Goal: Information Seeking & Learning: Learn about a topic

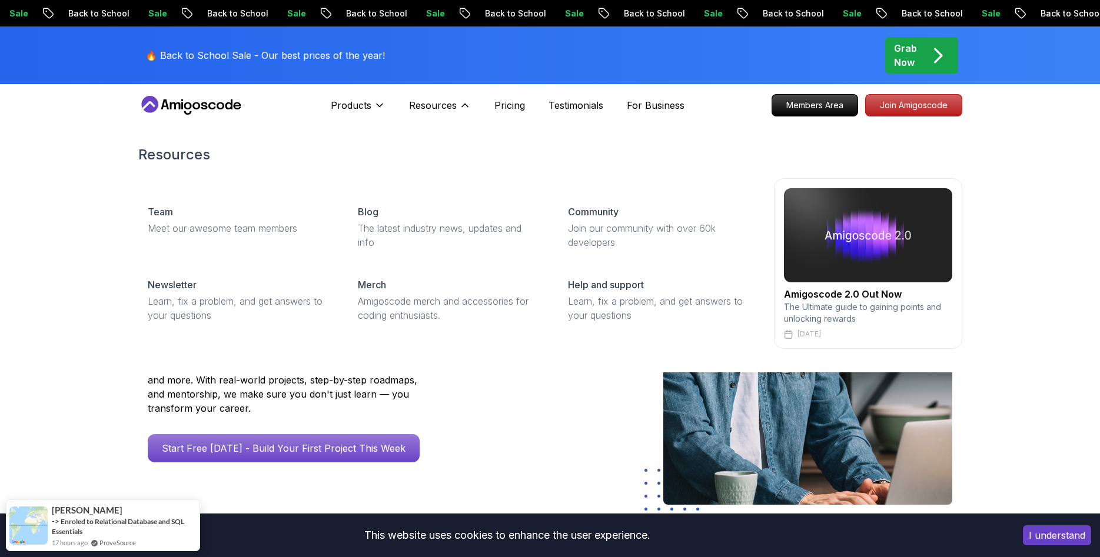
click at [1064, 266] on div "Resources Team Meet our awesome team members Blog The latest industry news, upd…" at bounding box center [550, 247] width 1100 height 251
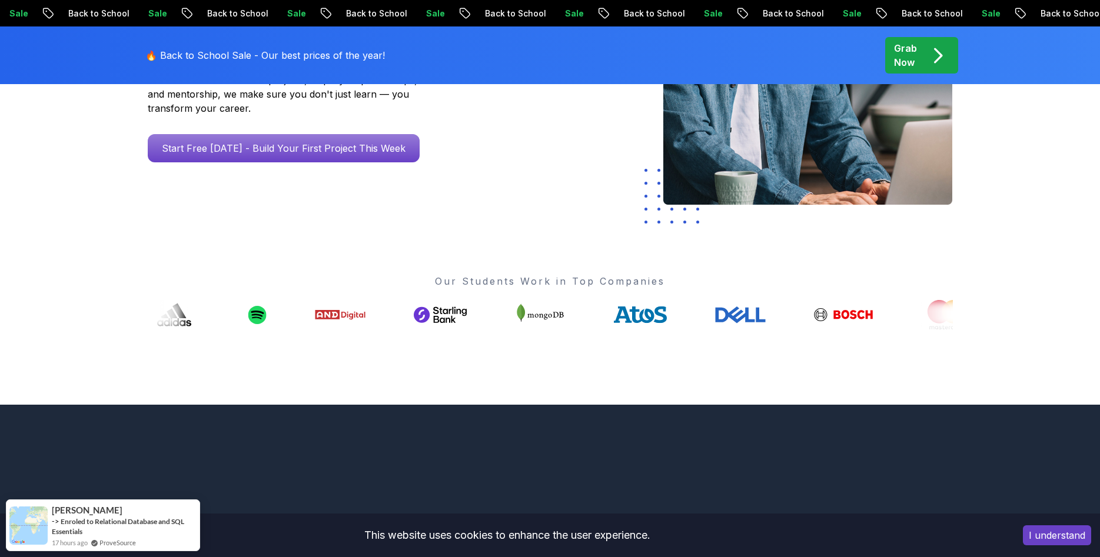
click at [1054, 535] on button "I understand" at bounding box center [1056, 535] width 68 height 20
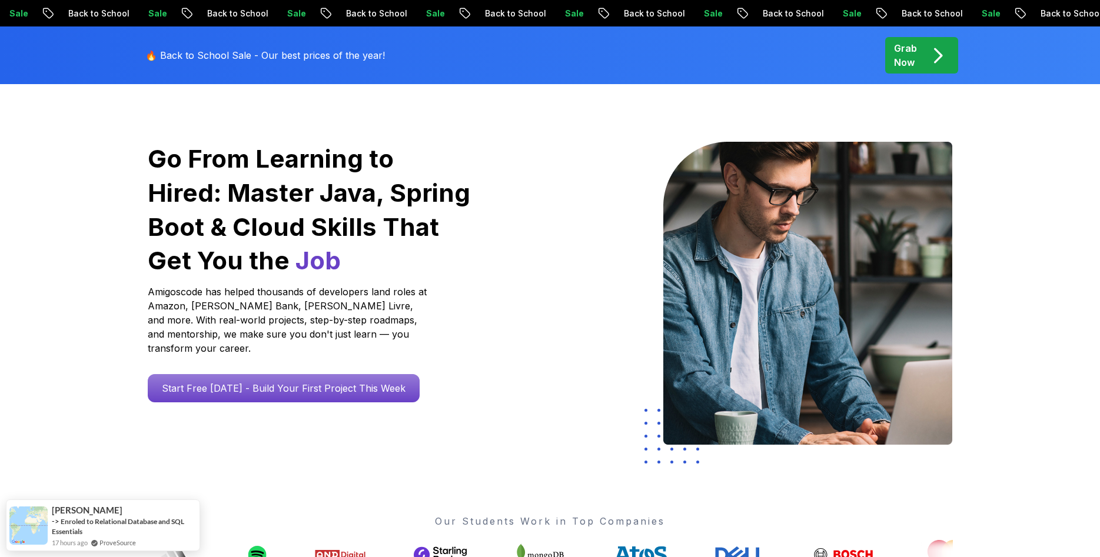
scroll to position [0, 0]
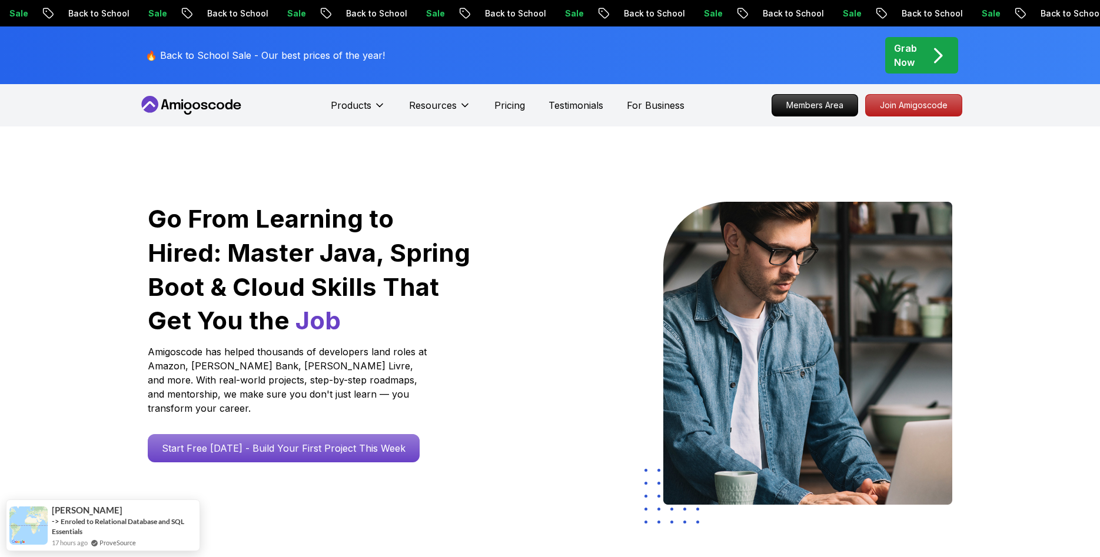
click at [207, 102] on icon at bounding box center [191, 105] width 106 height 19
click at [205, 104] on icon at bounding box center [191, 105] width 106 height 19
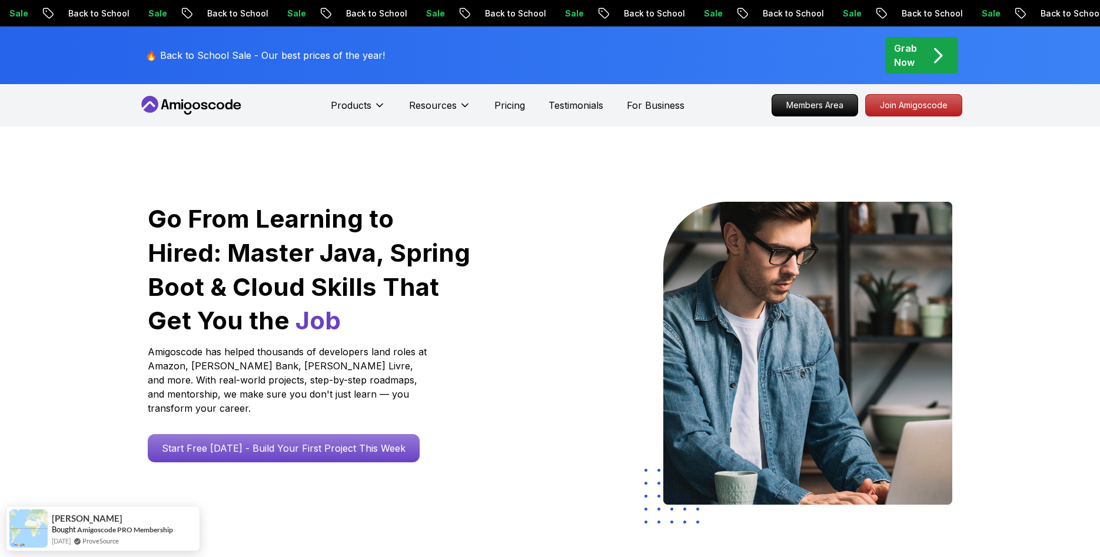
click at [273, 57] on p "🔥 Back to School Sale - Our best prices of the year!" at bounding box center [264, 55] width 239 height 14
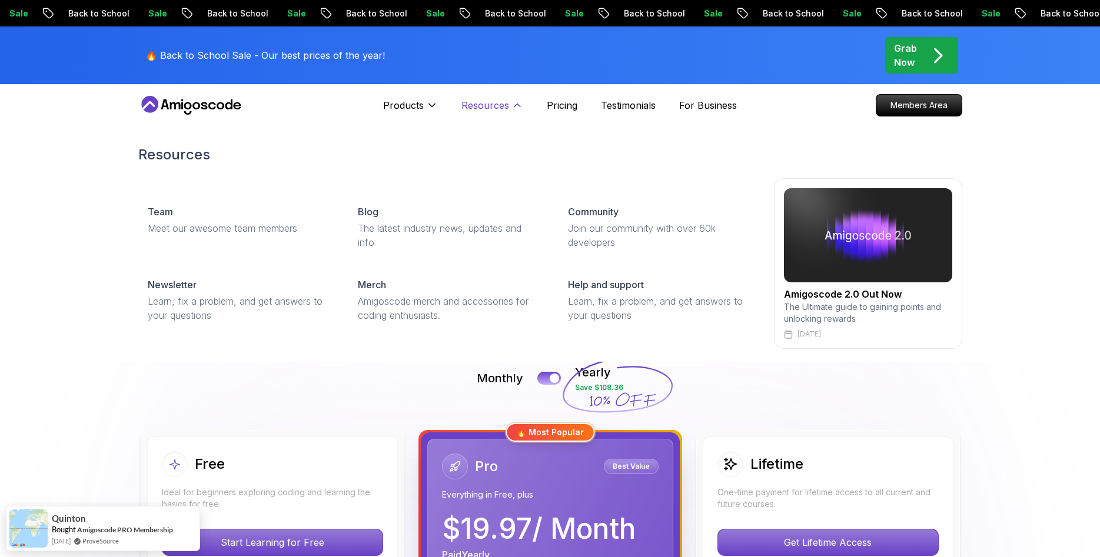
click at [495, 109] on p "Resources" at bounding box center [485, 105] width 48 height 14
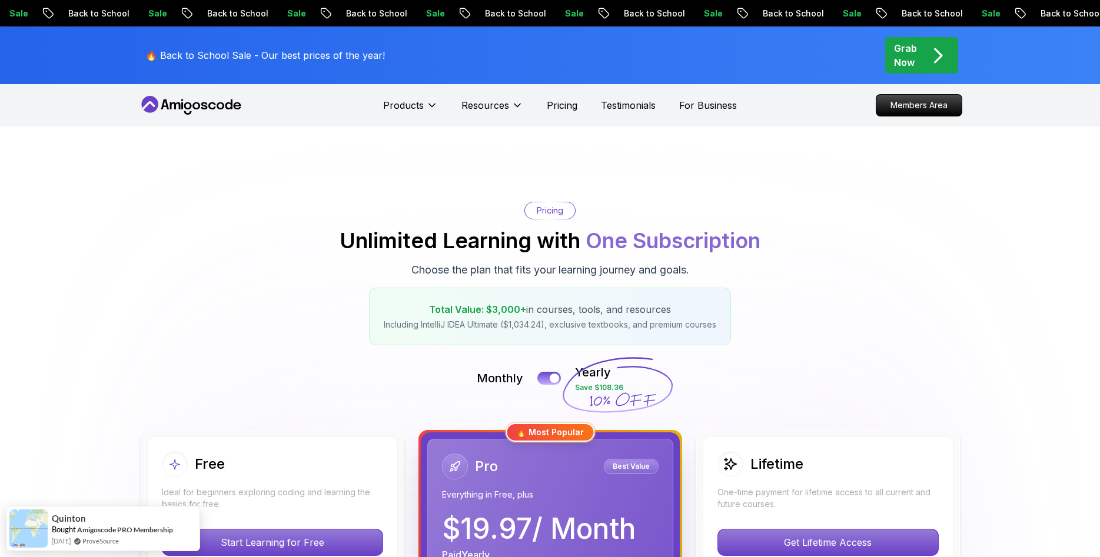
click at [908, 65] on p "Grab Now" at bounding box center [905, 55] width 23 height 28
click at [200, 106] on icon at bounding box center [191, 105] width 106 height 19
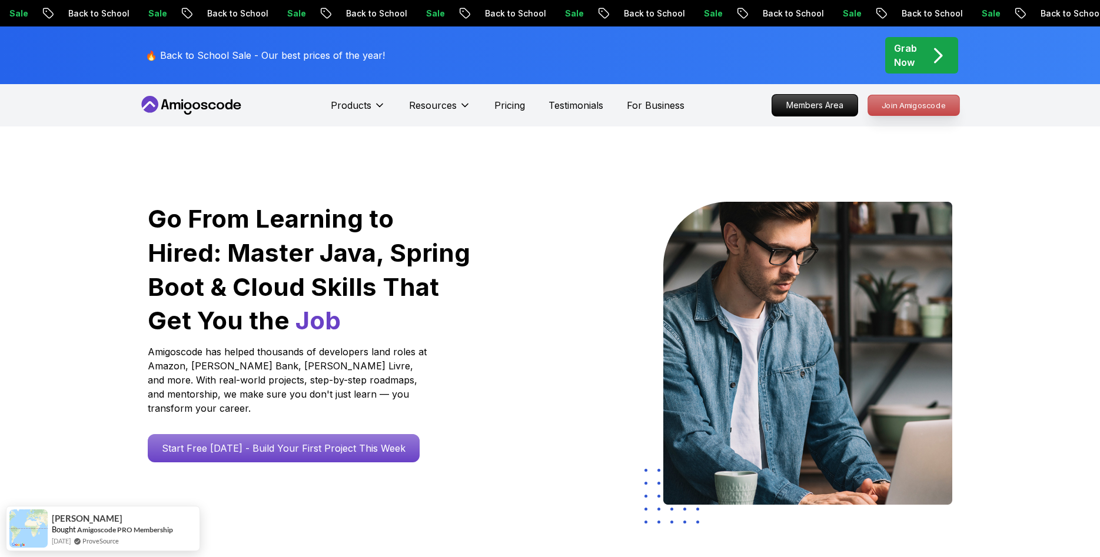
click at [895, 108] on p "Join Amigoscode" at bounding box center [913, 105] width 91 height 20
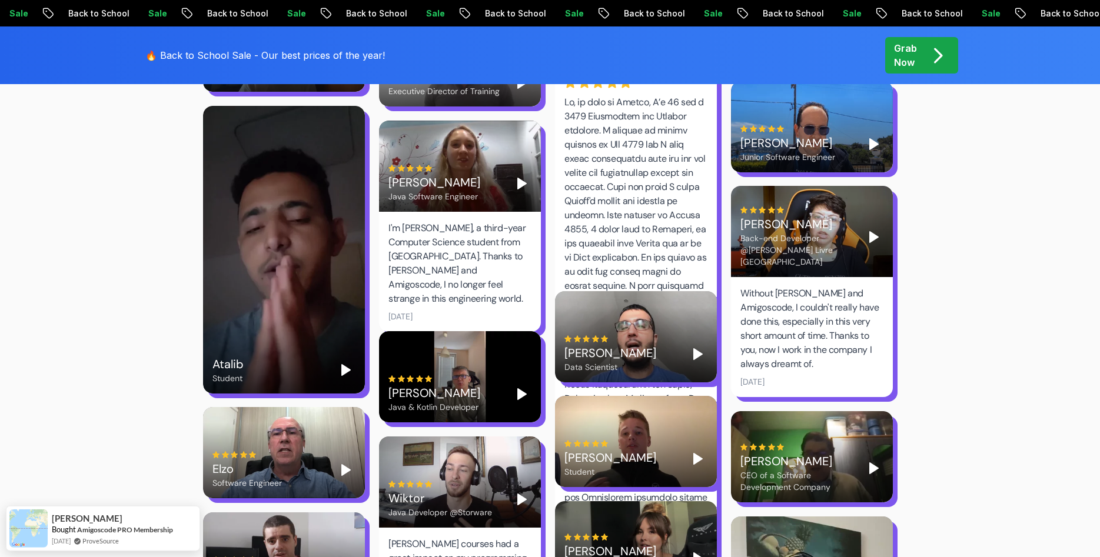
scroll to position [2880, 0]
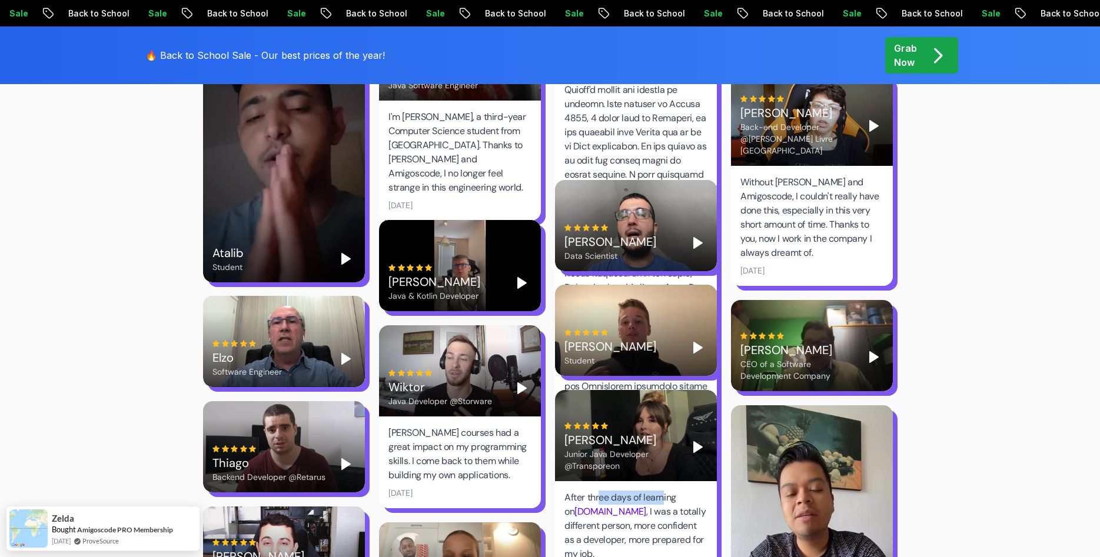
drag, startPoint x: 598, startPoint y: 467, endPoint x: 662, endPoint y: 469, distance: 63.6
click at [662, 491] on div "After three days of learning on Amigoscode.com , I was a totally different pers…" at bounding box center [635, 526] width 143 height 71
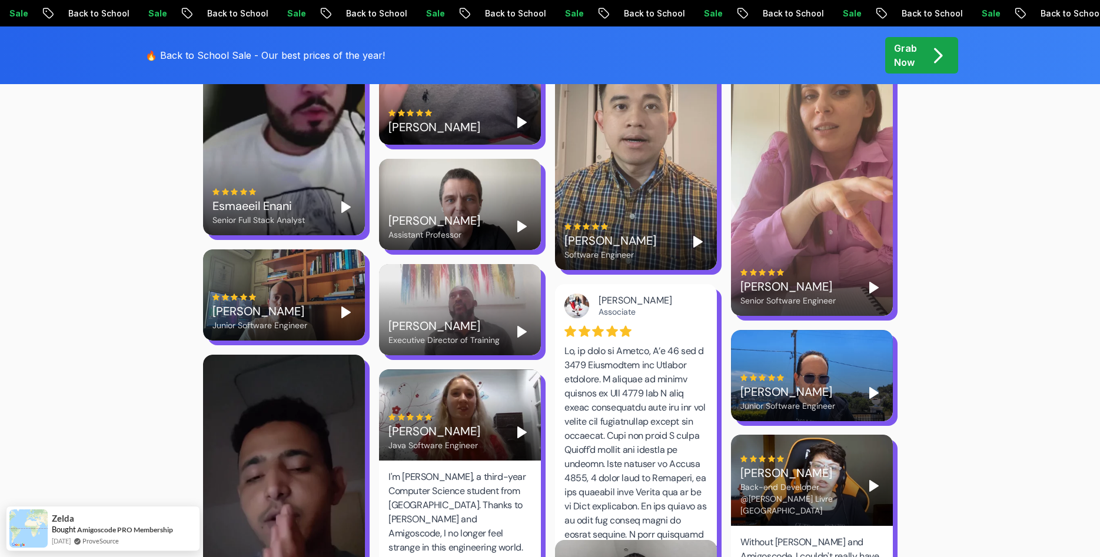
scroll to position [2280, 0]
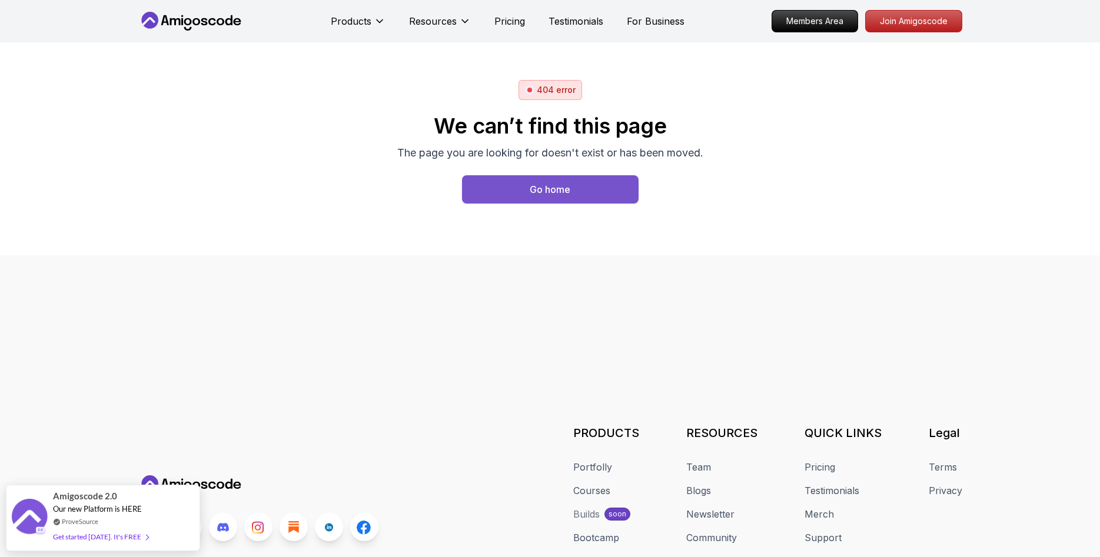
click at [598, 192] on button "Go home" at bounding box center [550, 189] width 176 height 28
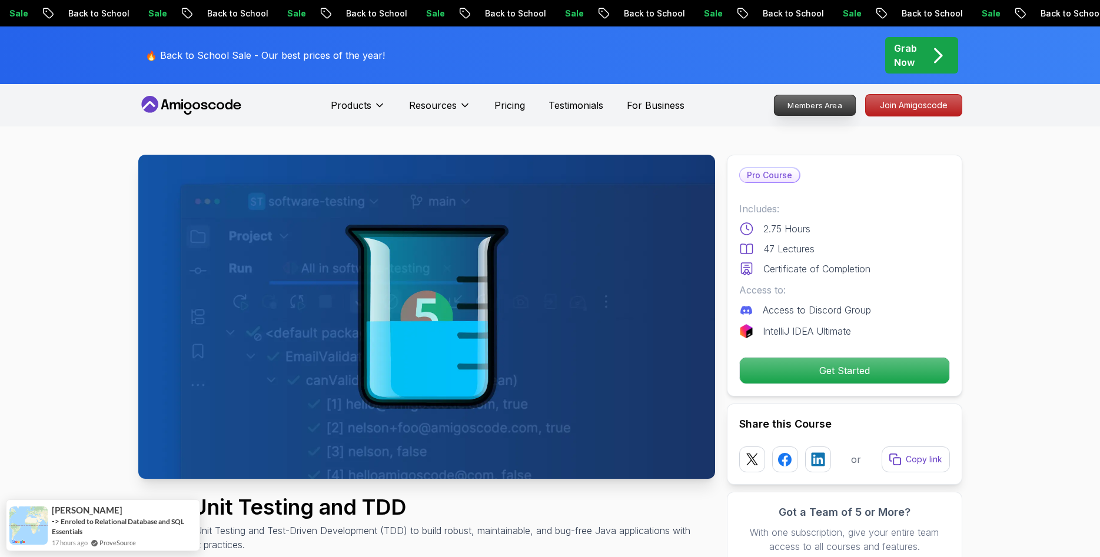
click at [810, 95] on p "Members Area" at bounding box center [814, 105] width 81 height 20
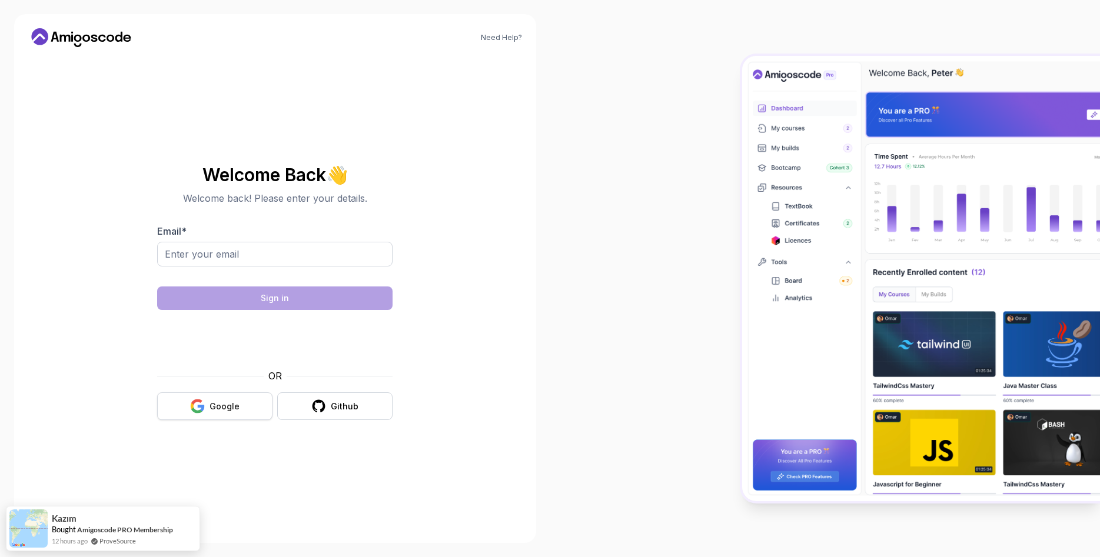
click at [246, 419] on button "Google" at bounding box center [214, 406] width 115 height 28
click at [234, 415] on button "Google" at bounding box center [214, 406] width 115 height 28
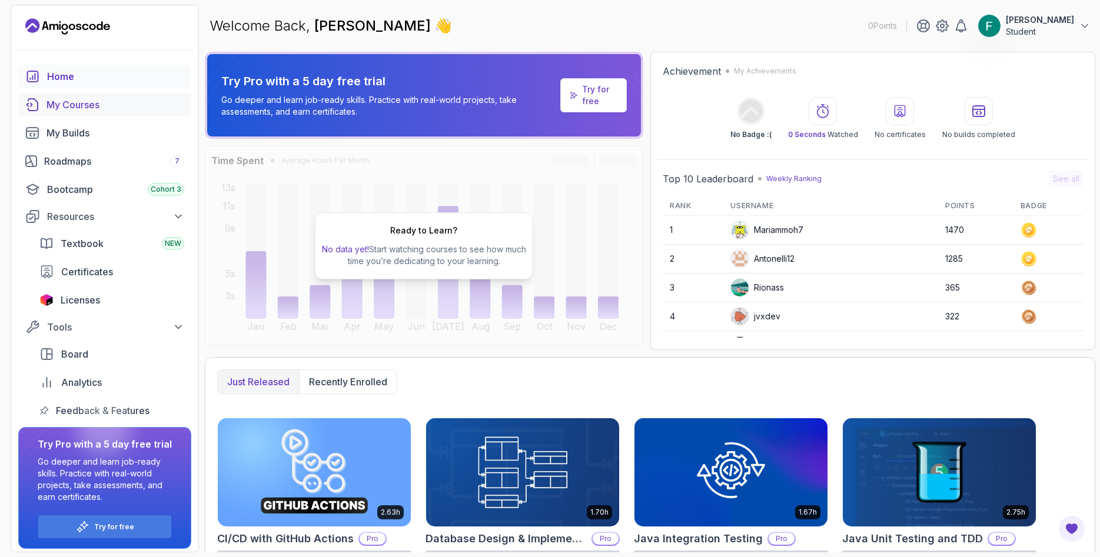
click at [91, 107] on div "My Courses" at bounding box center [115, 105] width 138 height 14
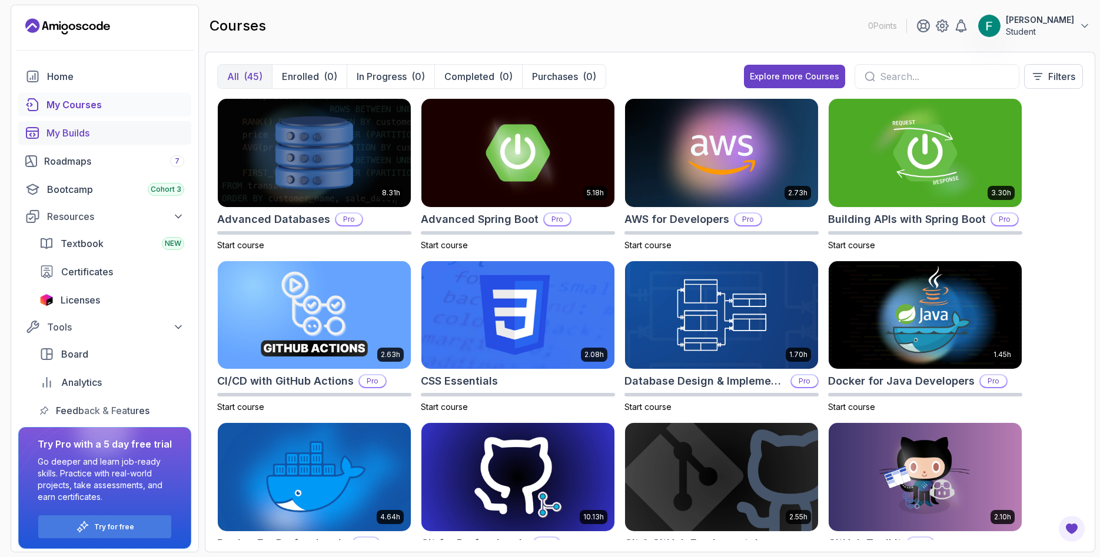
click at [92, 139] on div "My Builds" at bounding box center [115, 133] width 138 height 14
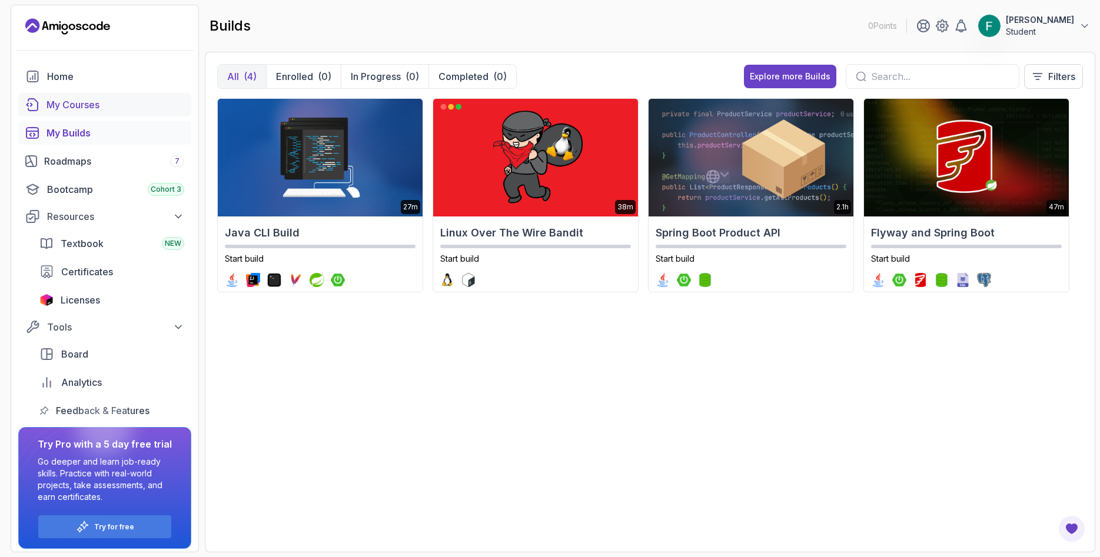
click at [68, 96] on link "My Courses" at bounding box center [104, 105] width 173 height 24
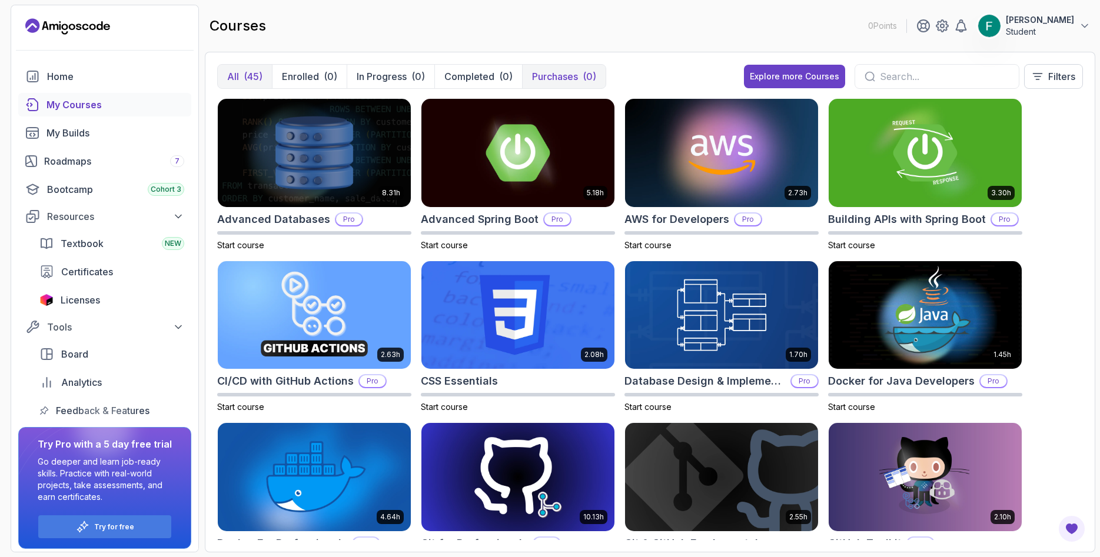
click at [551, 76] on p "Purchases" at bounding box center [555, 76] width 46 height 14
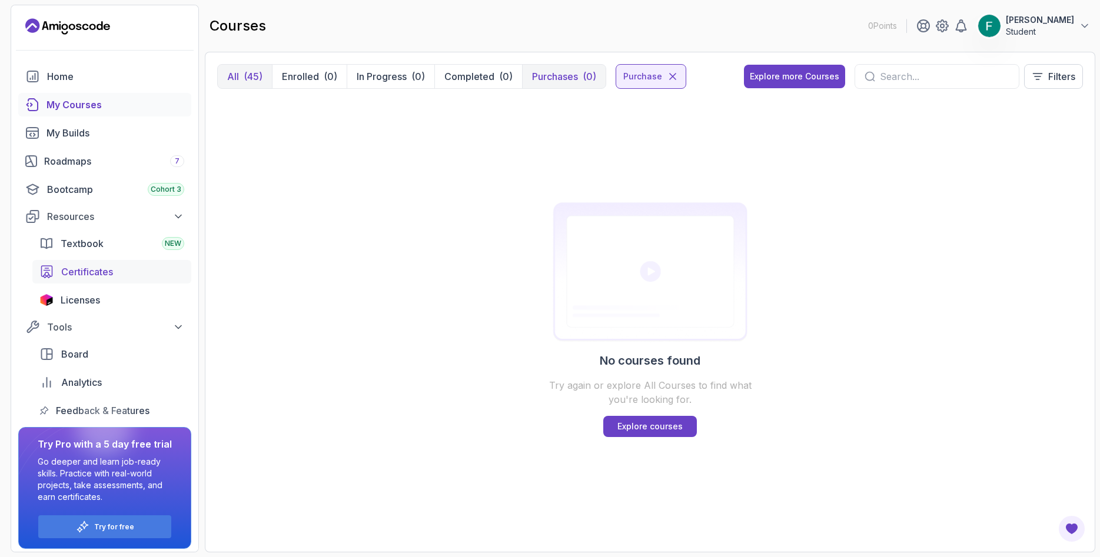
scroll to position [4, 0]
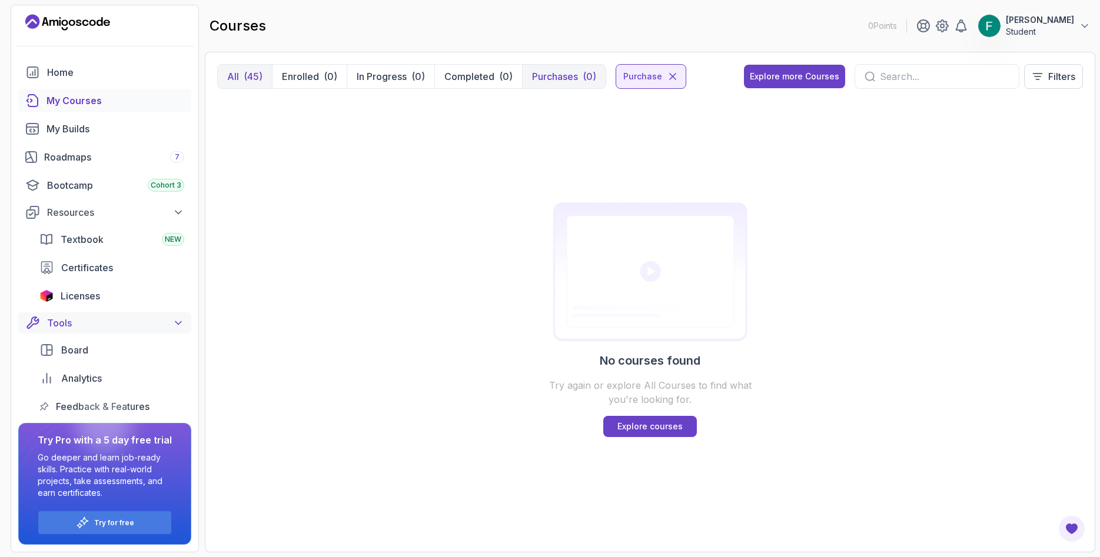
click at [122, 322] on div "Tools" at bounding box center [115, 323] width 137 height 14
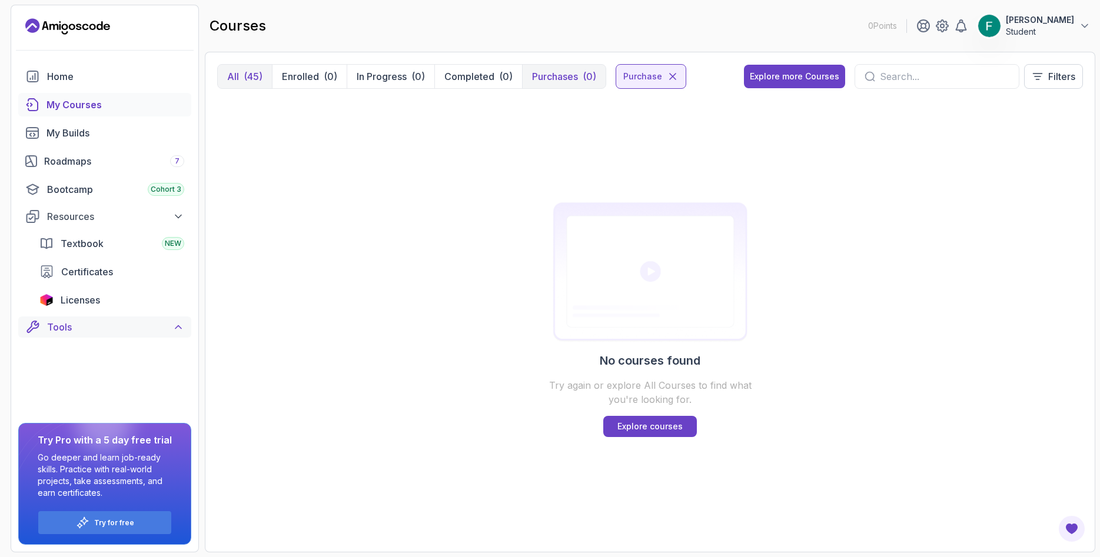
scroll to position [0, 0]
click at [122, 322] on div "Tools" at bounding box center [115, 327] width 137 height 14
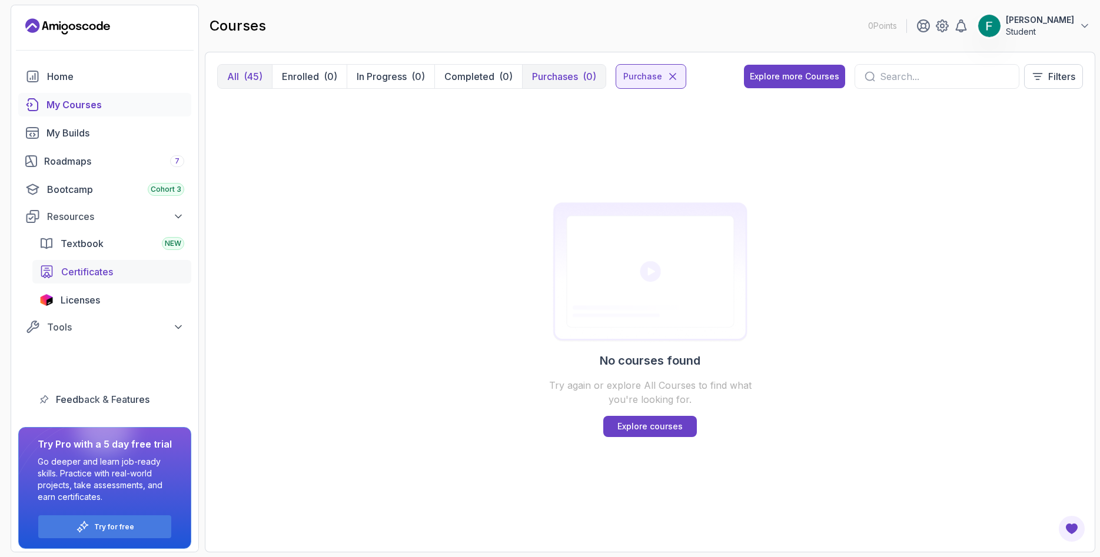
click at [95, 274] on span "Certificates" at bounding box center [87, 272] width 52 height 14
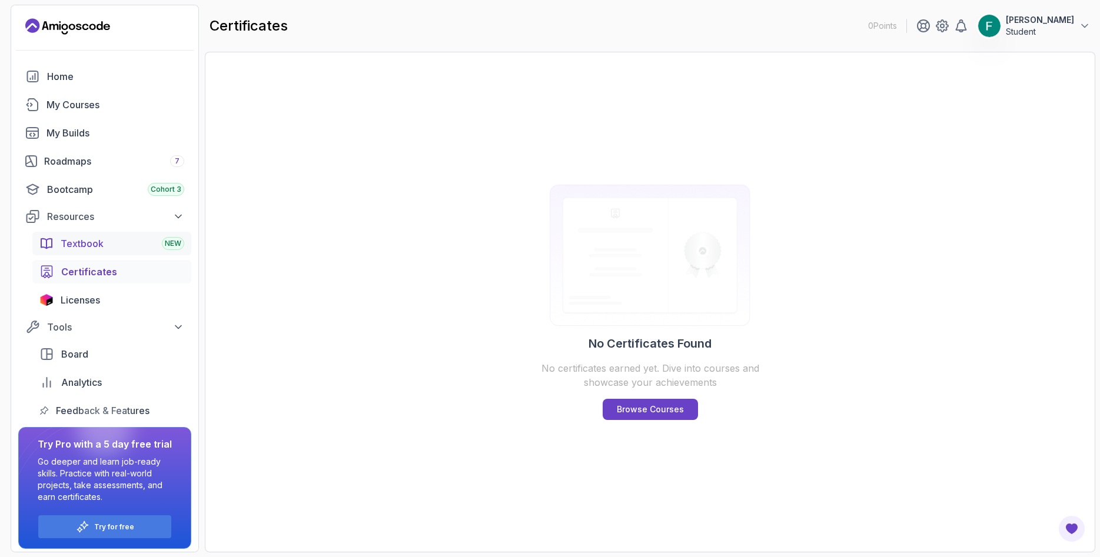
click at [89, 243] on span "Textbook" at bounding box center [82, 243] width 43 height 14
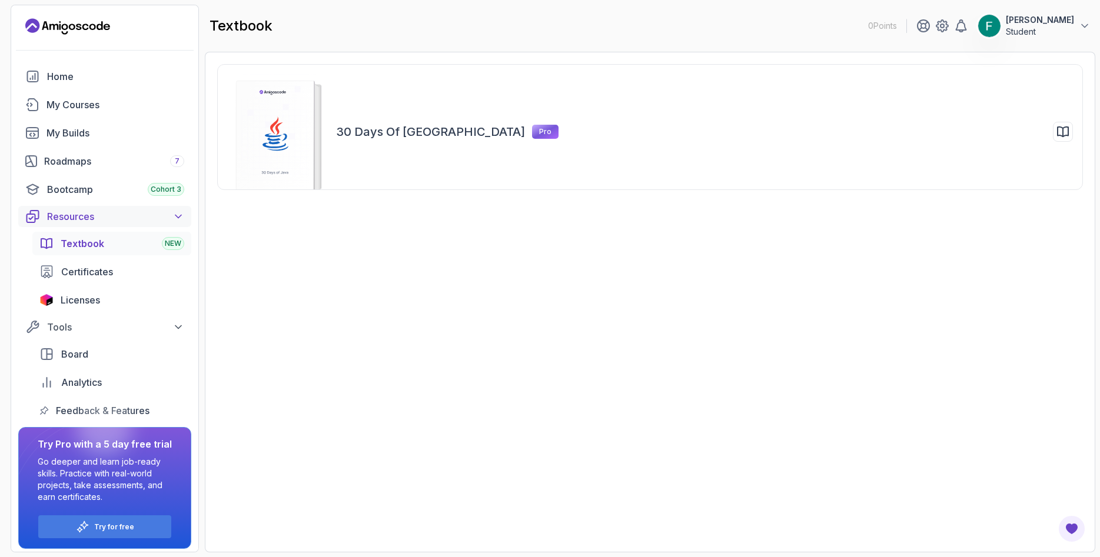
click at [97, 216] on div "Resources" at bounding box center [115, 216] width 137 height 14
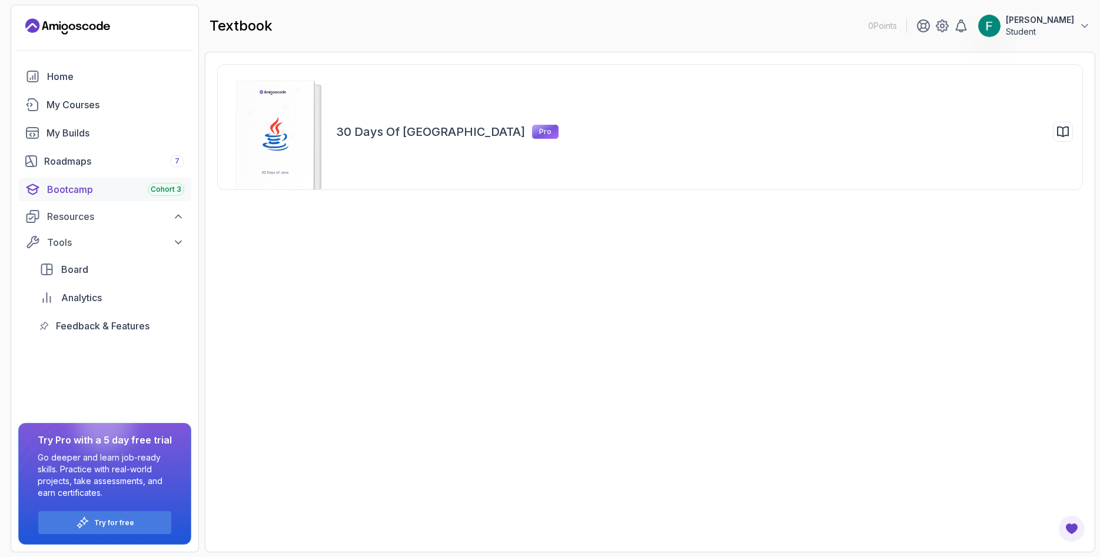
click at [72, 186] on div "Bootcamp Cohort 3" at bounding box center [115, 189] width 137 height 14
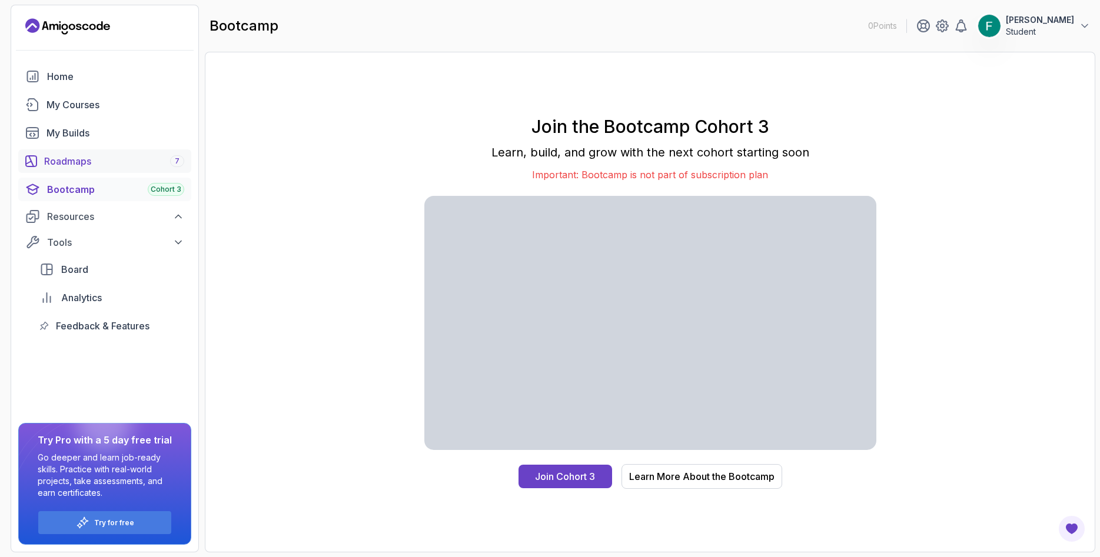
click at [87, 160] on div "Roadmaps 7" at bounding box center [114, 161] width 140 height 14
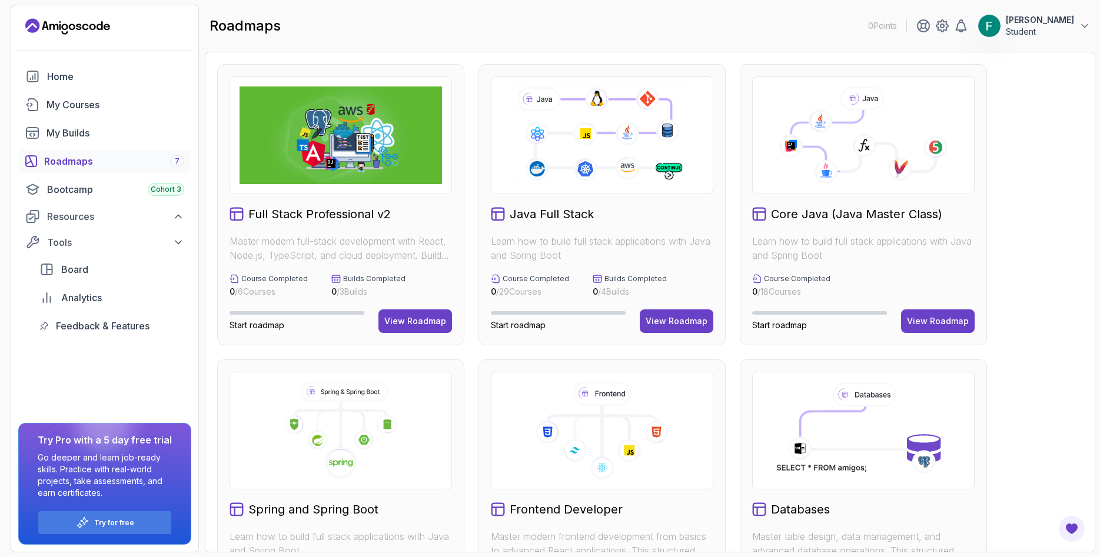
click at [599, 142] on icon at bounding box center [602, 135] width 182 height 101
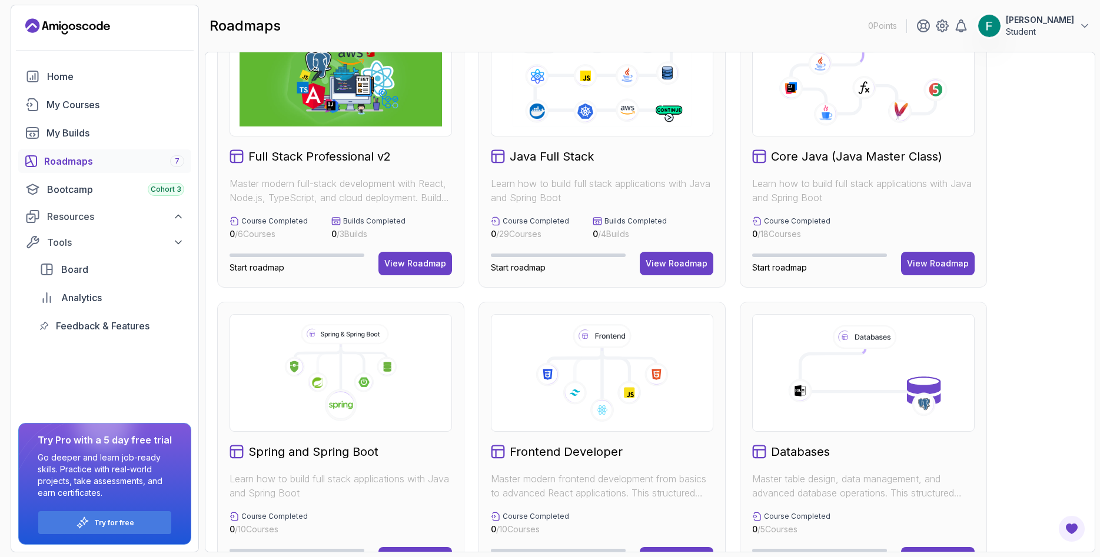
scroll to position [71, 0]
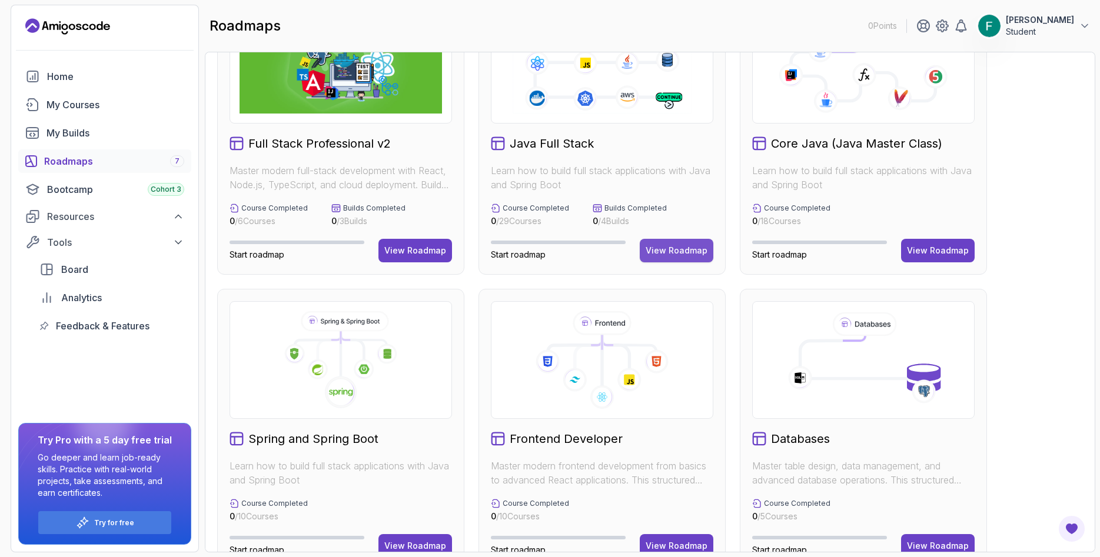
click at [664, 252] on div "View Roadmap" at bounding box center [676, 251] width 62 height 12
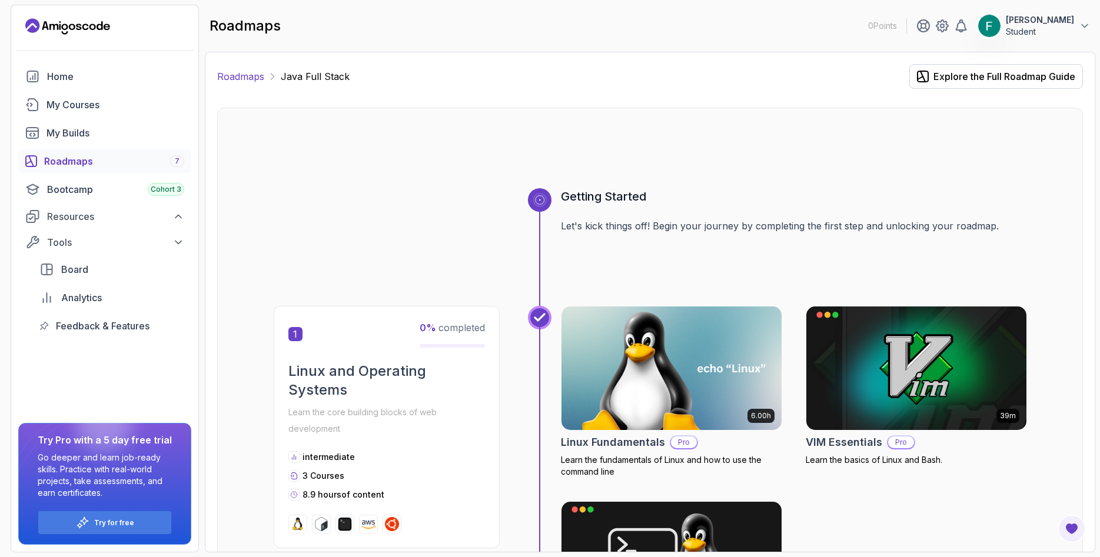
click at [238, 76] on link "Roadmaps" at bounding box center [240, 76] width 47 height 14
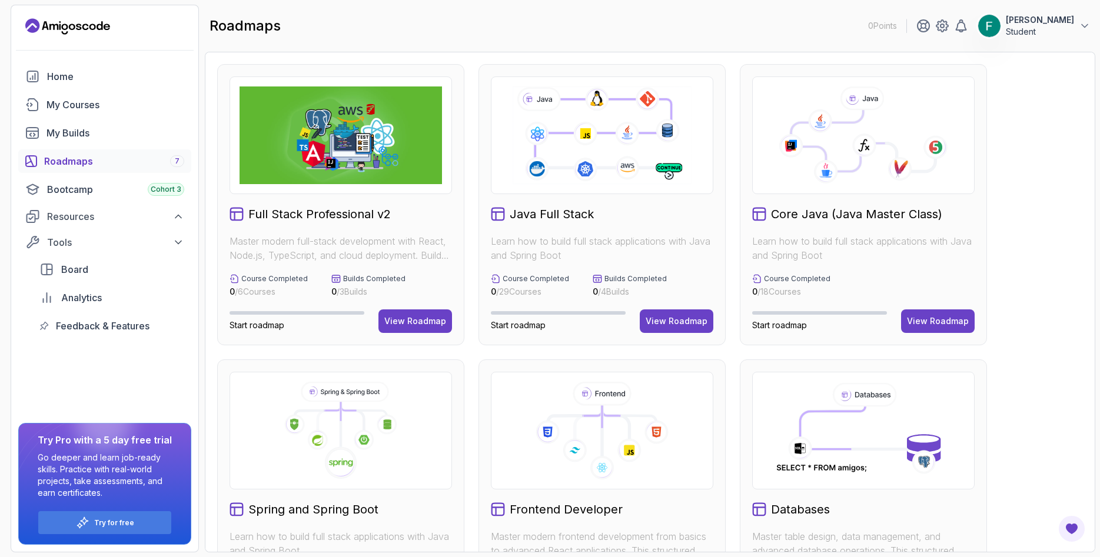
click at [842, 146] on icon at bounding box center [838, 140] width 94 height 61
click at [932, 322] on div "View Roadmap" at bounding box center [938, 321] width 62 height 12
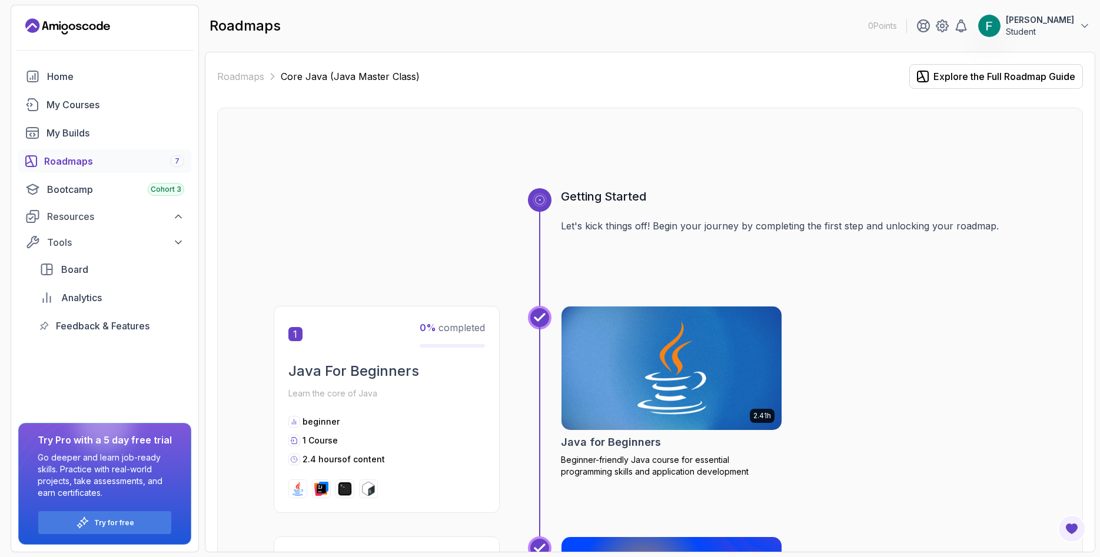
click at [691, 357] on img at bounding box center [670, 368] width 231 height 129
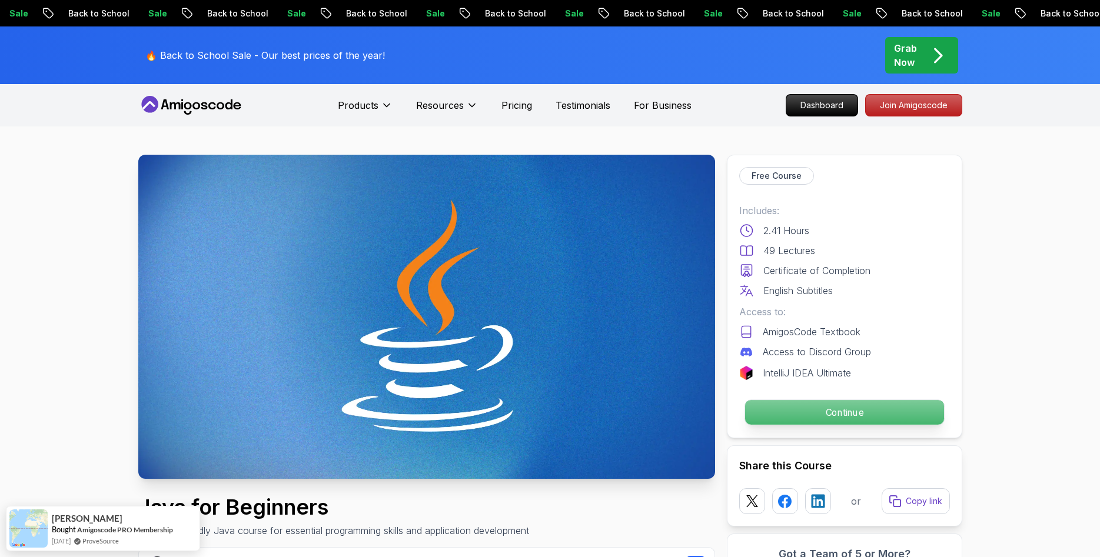
click at [839, 414] on p "Continue" at bounding box center [843, 412] width 199 height 25
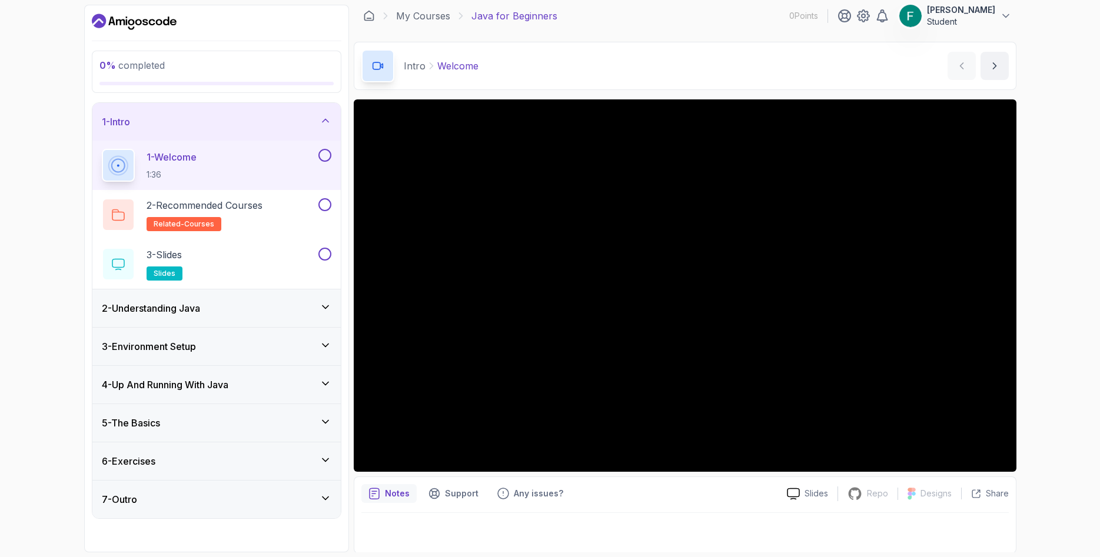
scroll to position [6, 0]
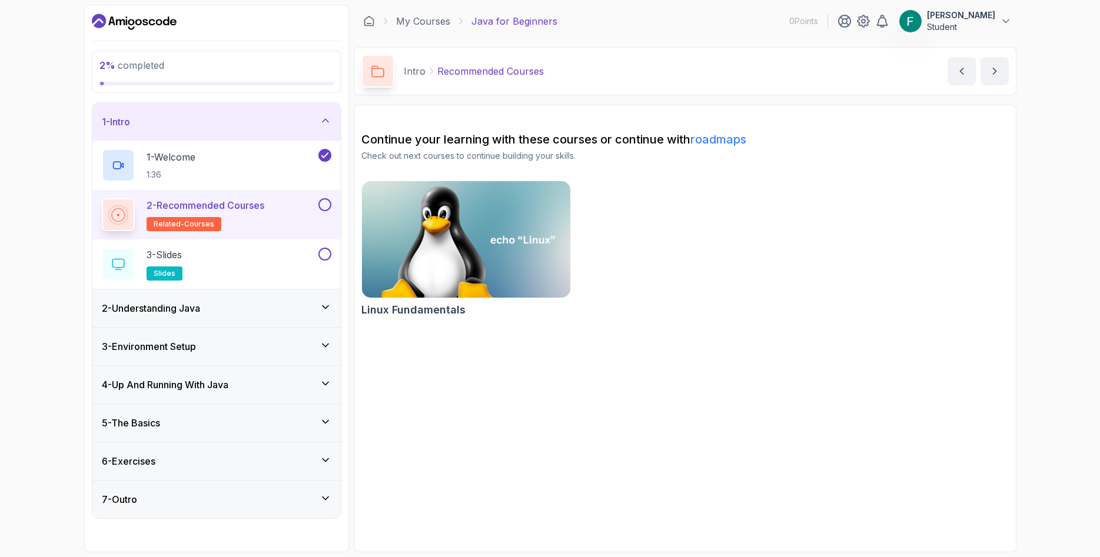
click at [251, 214] on h2 "2 - Recommended Courses related-courses" at bounding box center [205, 214] width 118 height 33
click at [221, 165] on div "1 - Welcome 1:36" at bounding box center [209, 165] width 214 height 33
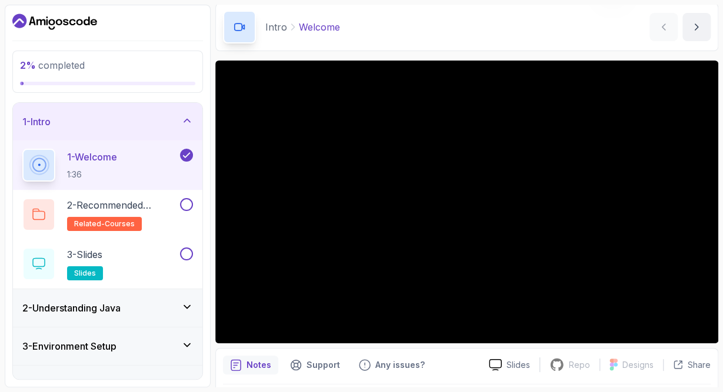
scroll to position [68, 0]
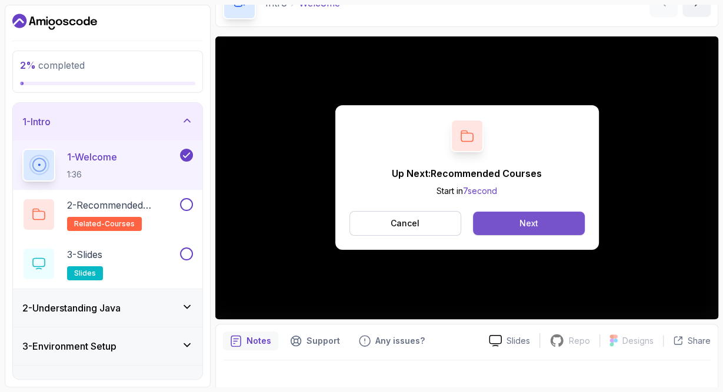
click at [542, 228] on button "Next" at bounding box center [528, 224] width 111 height 24
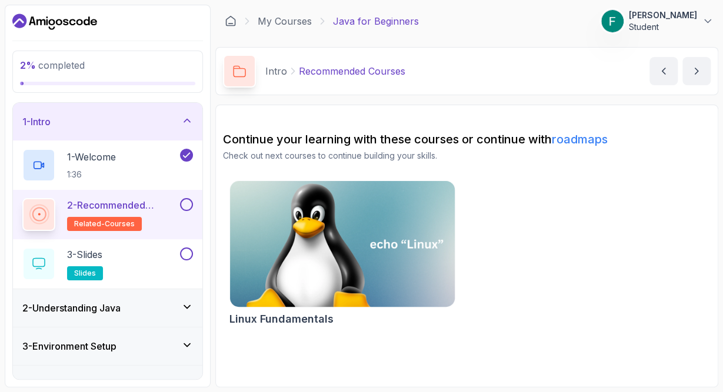
click at [373, 241] on img at bounding box center [343, 244] width 236 height 132
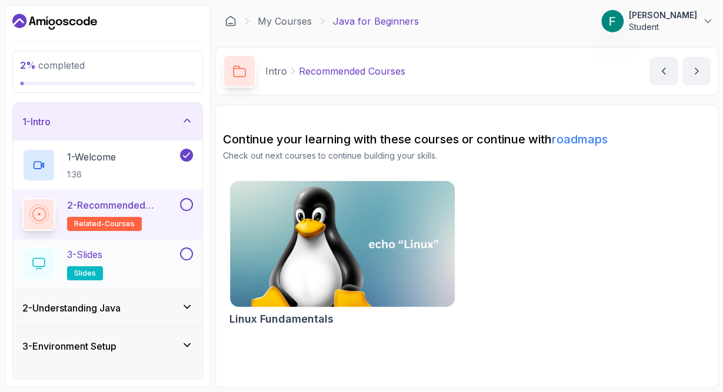
click at [183, 254] on button at bounding box center [186, 254] width 13 height 13
click at [188, 255] on icon at bounding box center [186, 254] width 11 height 12
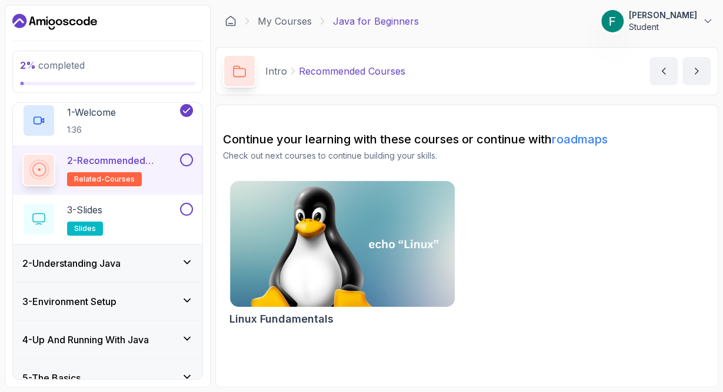
scroll to position [68, 0]
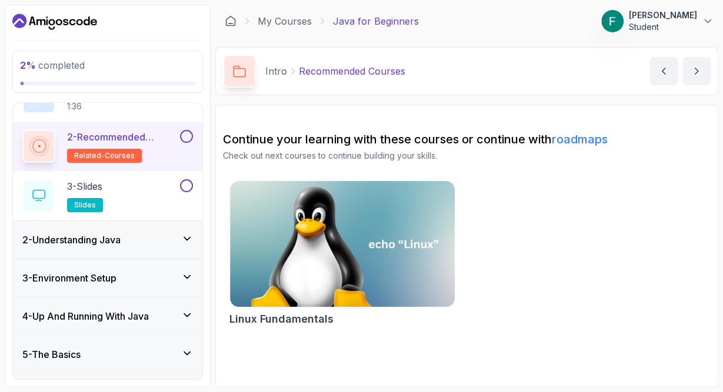
click at [121, 240] on h3 "2 - Understanding Java" at bounding box center [71, 240] width 98 height 14
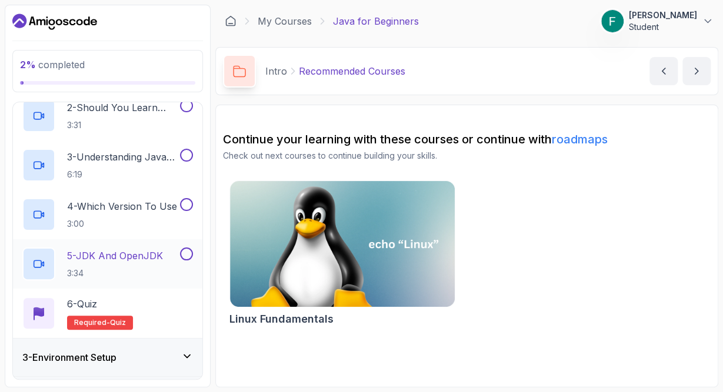
scroll to position [284, 0]
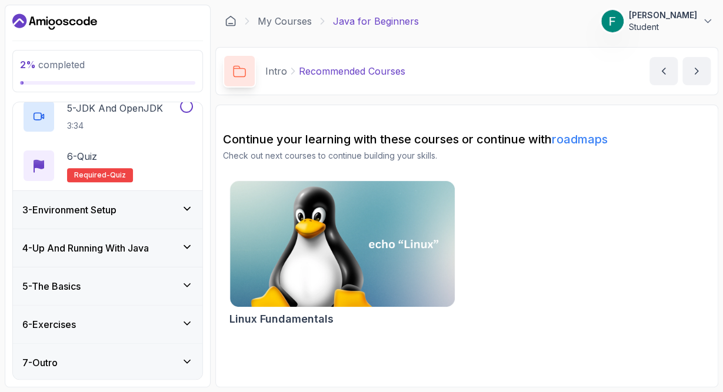
click at [145, 206] on div "3 - Environment Setup" at bounding box center [107, 210] width 171 height 14
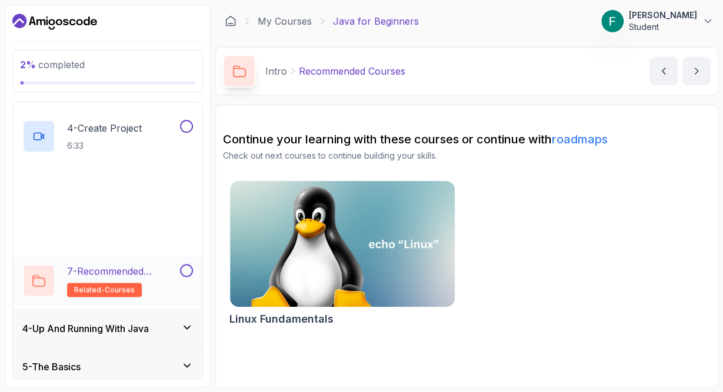
scroll to position [273, 0]
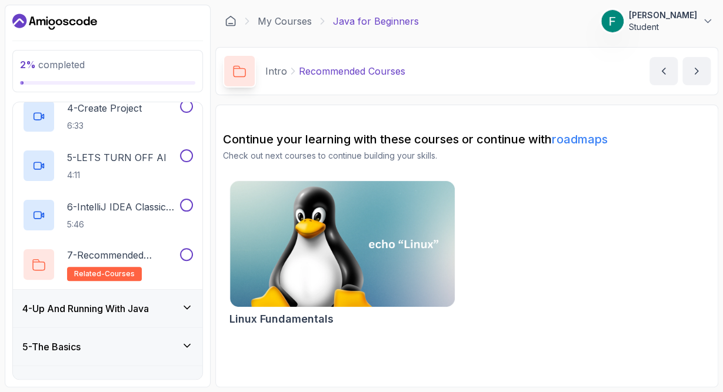
click at [141, 297] on div "4 - Up And Running With Java" at bounding box center [107, 309] width 189 height 38
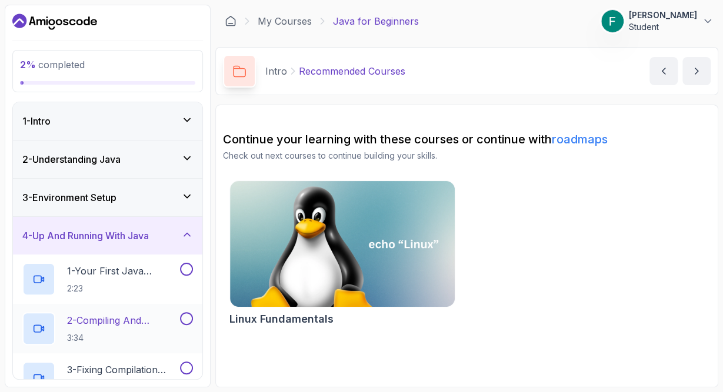
scroll to position [341, 0]
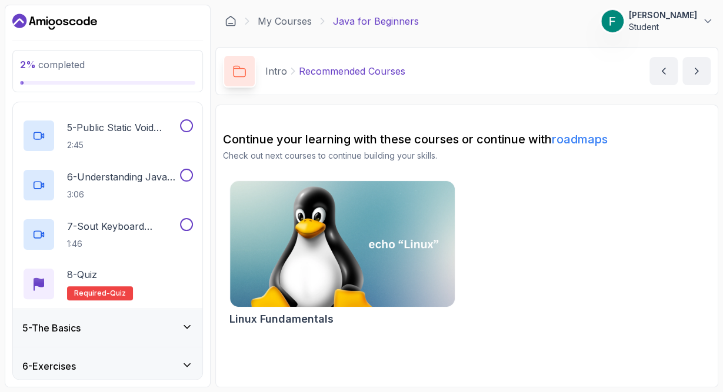
click at [115, 329] on div "5 - The Basics" at bounding box center [107, 328] width 171 height 14
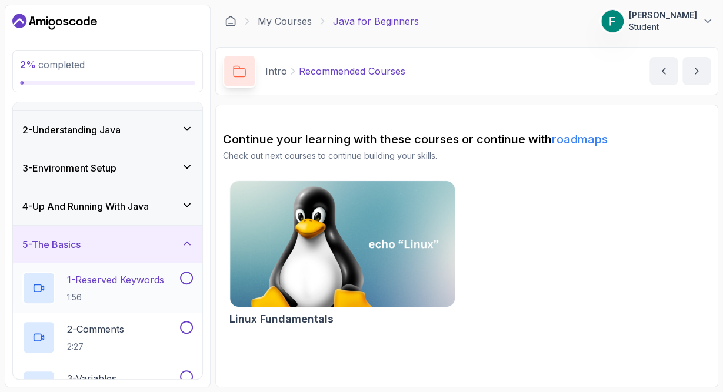
scroll to position [0, 0]
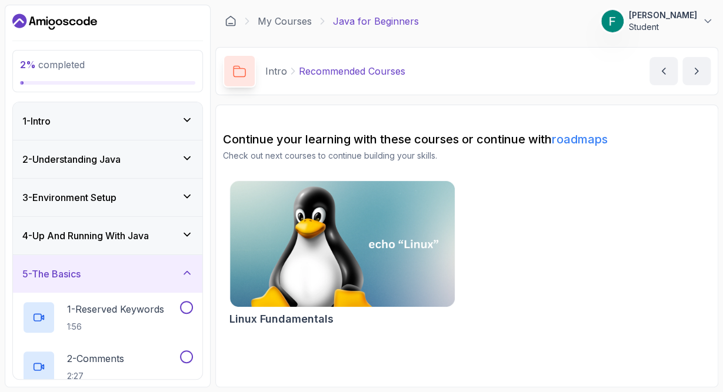
click at [142, 199] on div "3 - Environment Setup" at bounding box center [107, 198] width 171 height 14
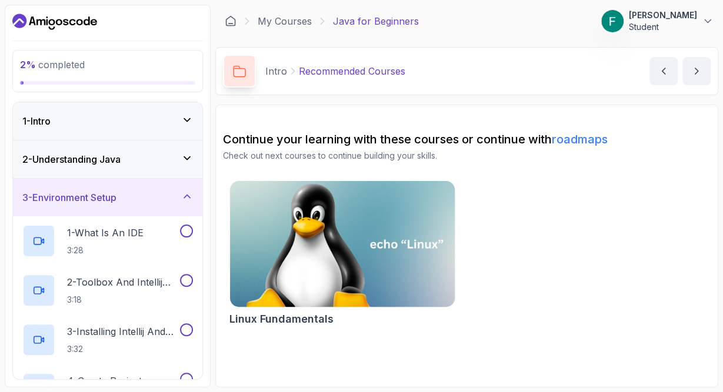
click at [373, 257] on img at bounding box center [343, 244] width 236 height 132
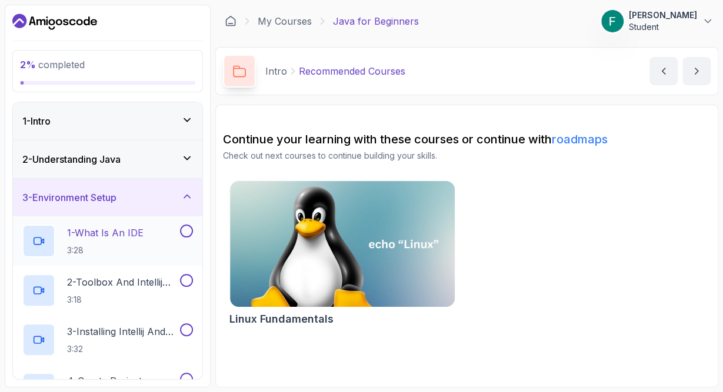
click at [125, 223] on div "1 - What Is An IDE 3:28" at bounding box center [107, 240] width 189 height 49
click at [121, 157] on h3 "2 - Understanding Java" at bounding box center [71, 159] width 98 height 14
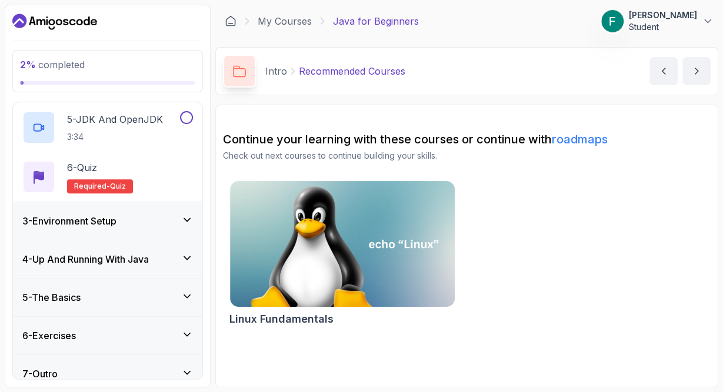
scroll to position [284, 0]
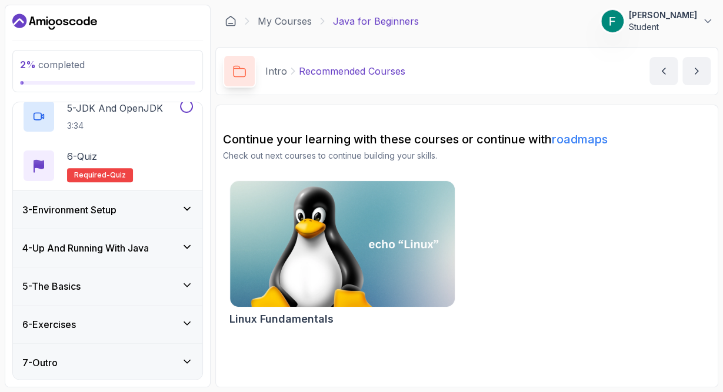
click at [96, 215] on h3 "3 - Environment Setup" at bounding box center [69, 210] width 94 height 14
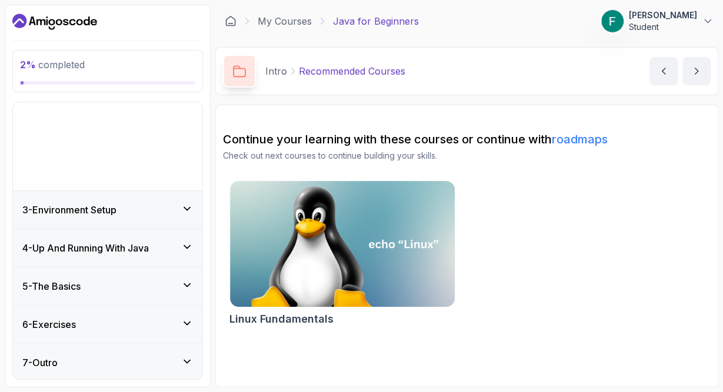
scroll to position [0, 0]
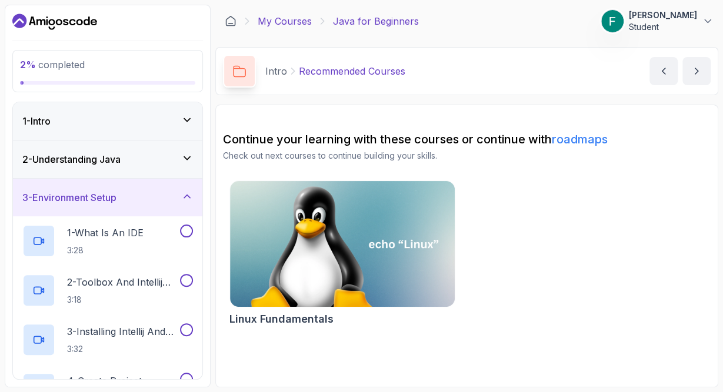
click at [288, 23] on link "My Courses" at bounding box center [285, 21] width 54 height 14
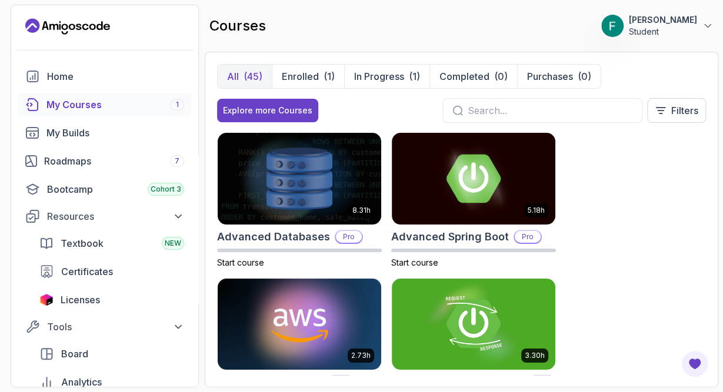
click at [96, 106] on div "My Courses 1" at bounding box center [115, 105] width 138 height 14
click at [84, 24] on icon "Landing page" at bounding box center [67, 26] width 85 height 19
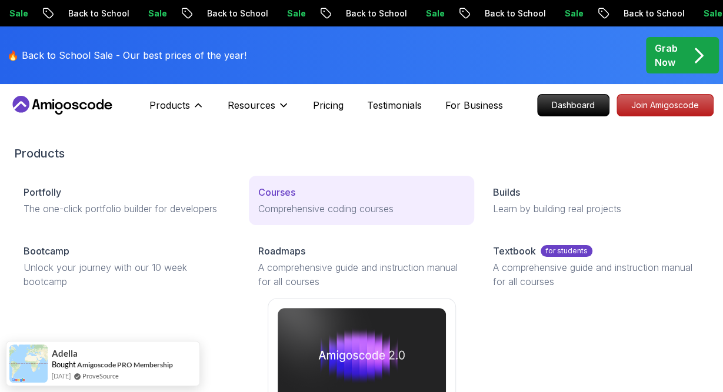
click at [301, 190] on div "Courses" at bounding box center [361, 192] width 206 height 14
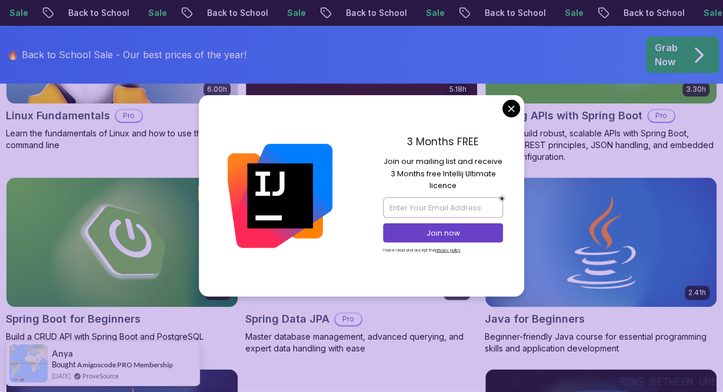
scroll to position [551, 0]
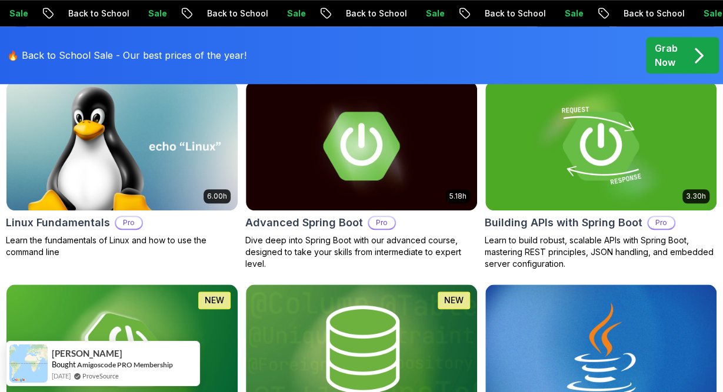
scroll to position [367, 0]
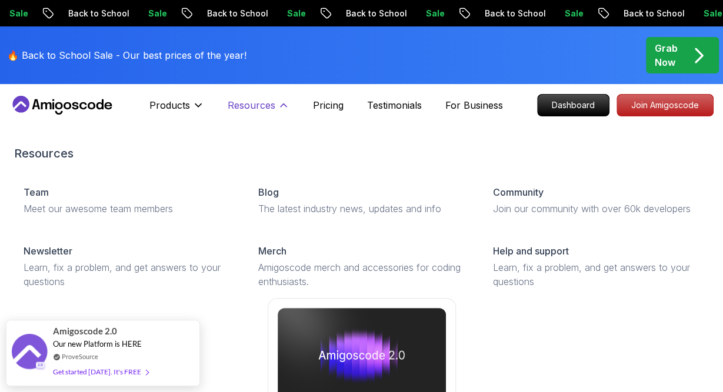
click at [283, 102] on icon at bounding box center [284, 105] width 12 height 12
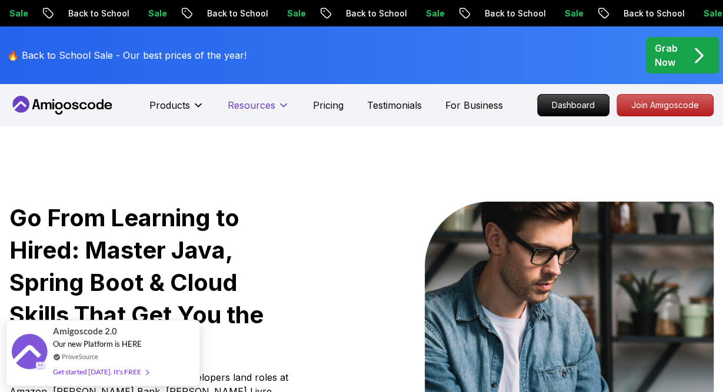
click at [283, 102] on icon at bounding box center [284, 105] width 12 height 12
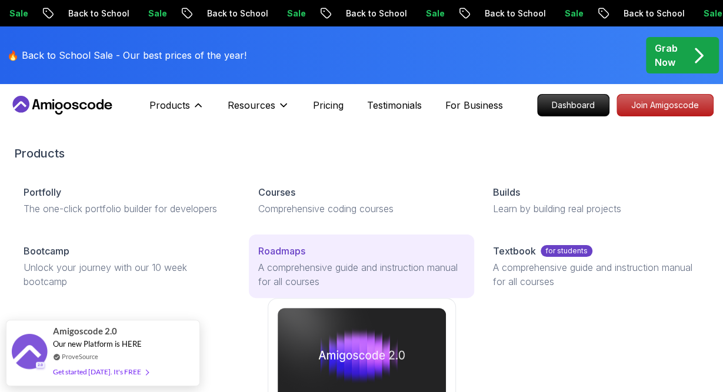
click at [295, 259] on link "Roadmaps A comprehensive guide and instruction manual for all courses" at bounding box center [361, 267] width 225 height 64
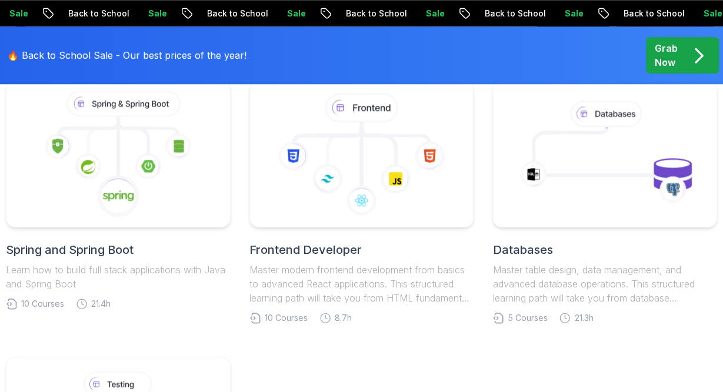
scroll to position [612, 0]
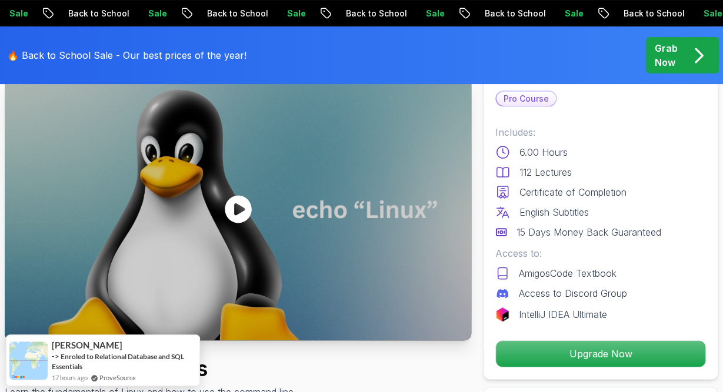
scroll to position [61, 0]
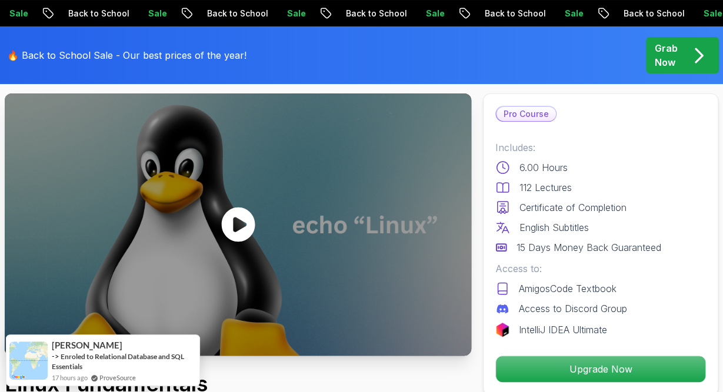
click at [241, 226] on icon at bounding box center [238, 224] width 35 height 35
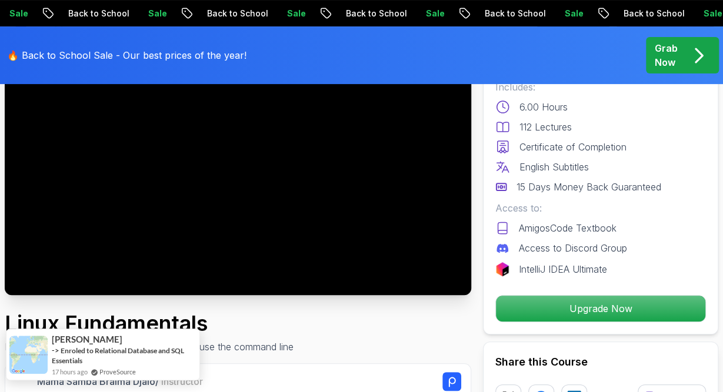
scroll to position [122, 0]
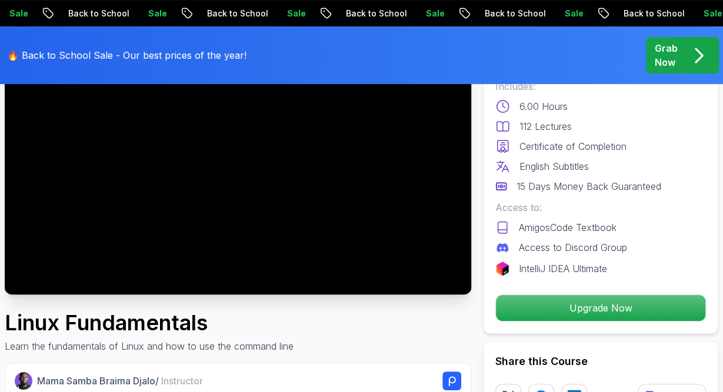
click at [555, 251] on p "Access to Discord Group" at bounding box center [573, 248] width 108 height 14
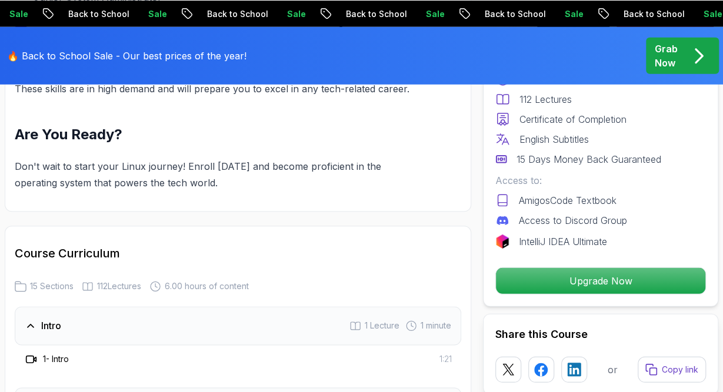
scroll to position [1468, 0]
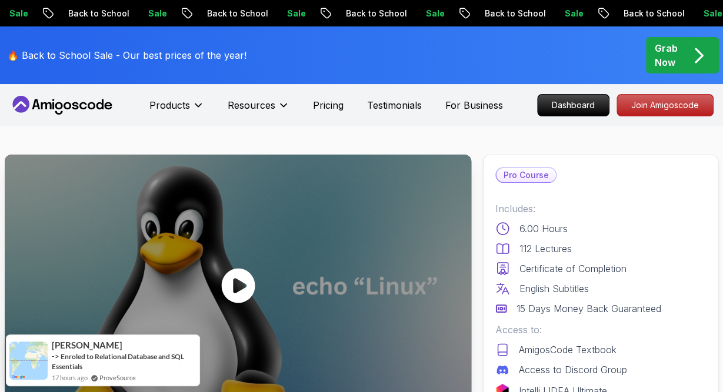
click at [231, 281] on icon at bounding box center [238, 286] width 34 height 35
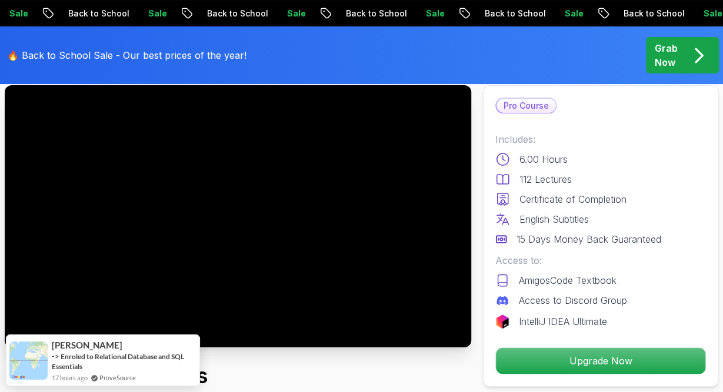
scroll to position [122, 0]
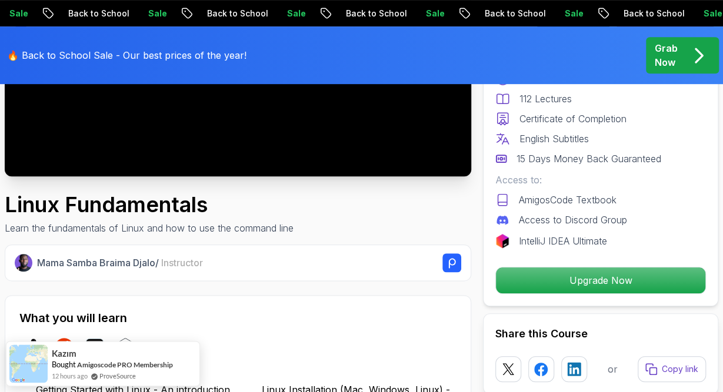
scroll to position [306, 0]
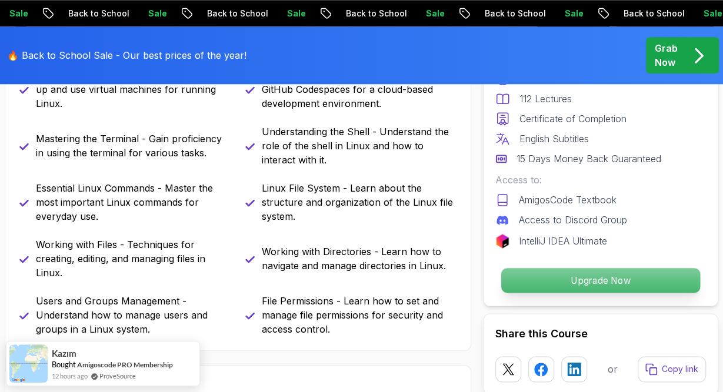
click at [544, 285] on p "Upgrade Now" at bounding box center [600, 280] width 199 height 25
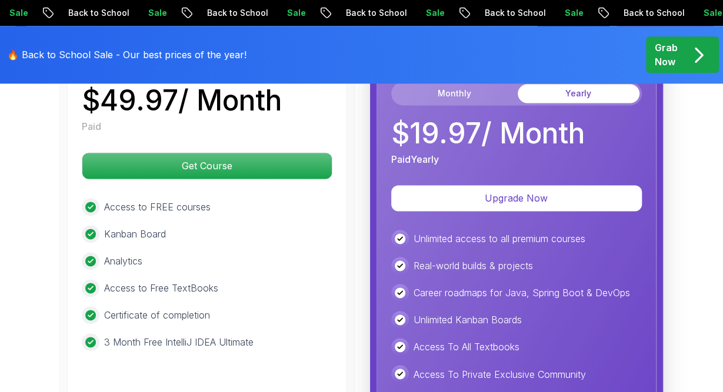
scroll to position [2697, 0]
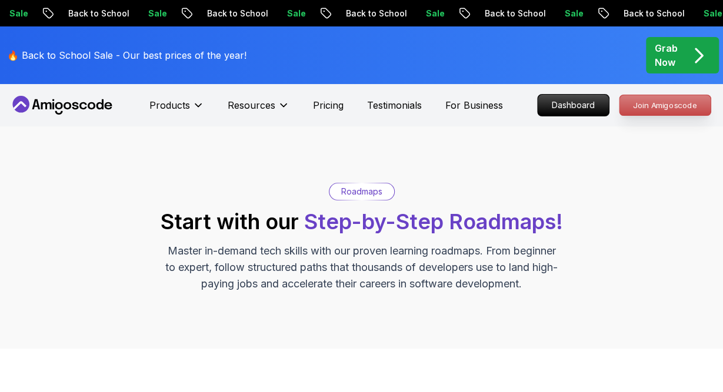
click at [637, 112] on p "Join Amigoscode" at bounding box center [664, 105] width 91 height 20
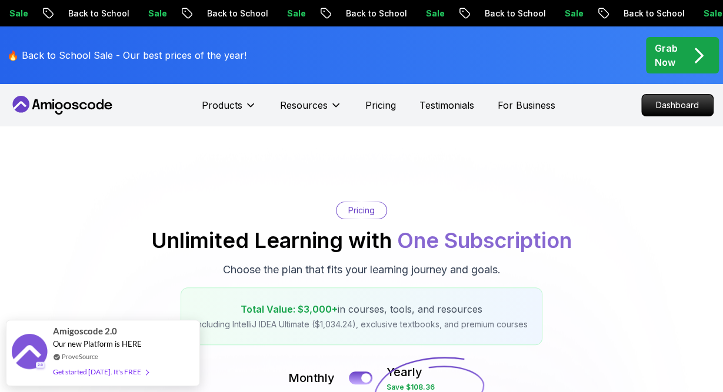
click at [46, 109] on icon at bounding box center [46, 105] width 11 height 7
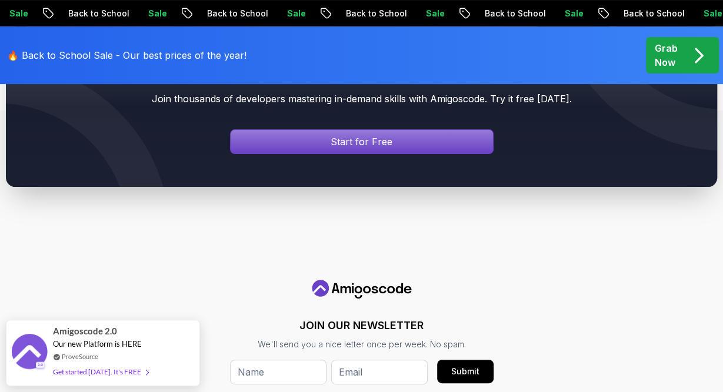
scroll to position [4778, 0]
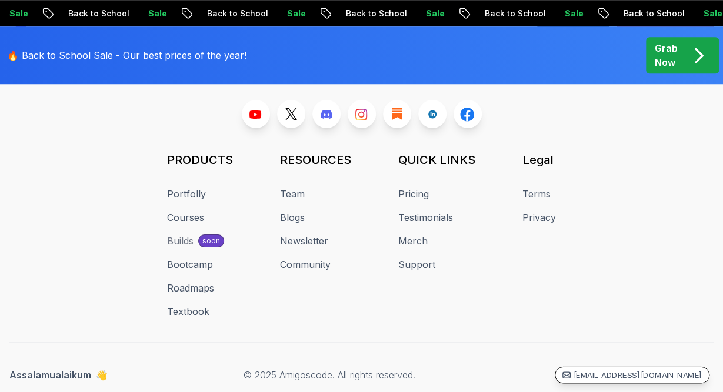
click at [670, 370] on p "[EMAIL_ADDRESS][DOMAIN_NAME]" at bounding box center [637, 375] width 129 height 11
click at [571, 372] on icon at bounding box center [567, 375] width 8 height 6
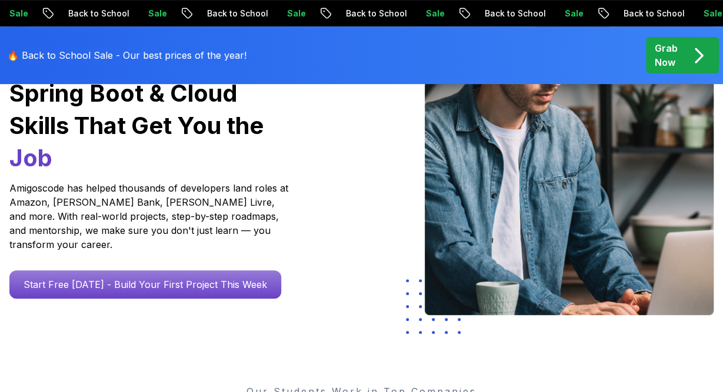
scroll to position [0, 0]
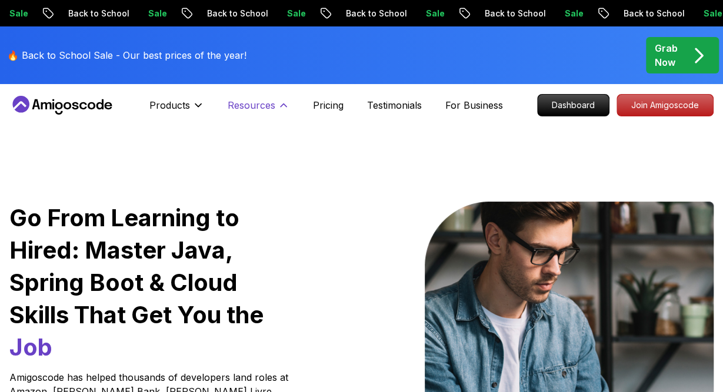
click at [285, 106] on icon at bounding box center [284, 105] width 6 height 3
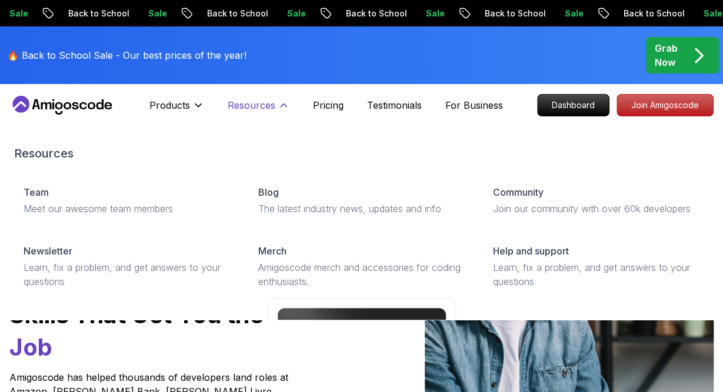
click at [275, 103] on button "Resources" at bounding box center [259, 110] width 62 height 24
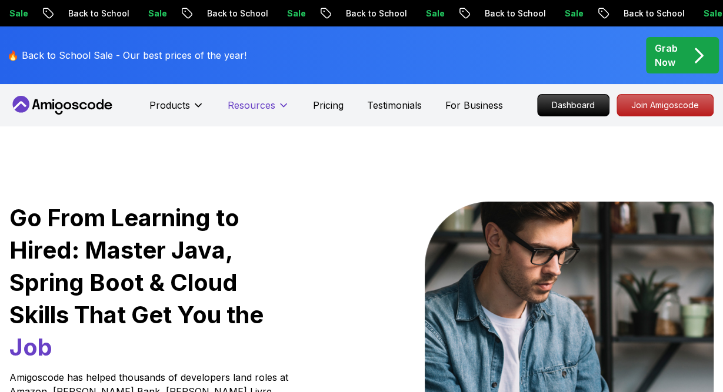
click at [277, 112] on button "Resources" at bounding box center [259, 110] width 62 height 24
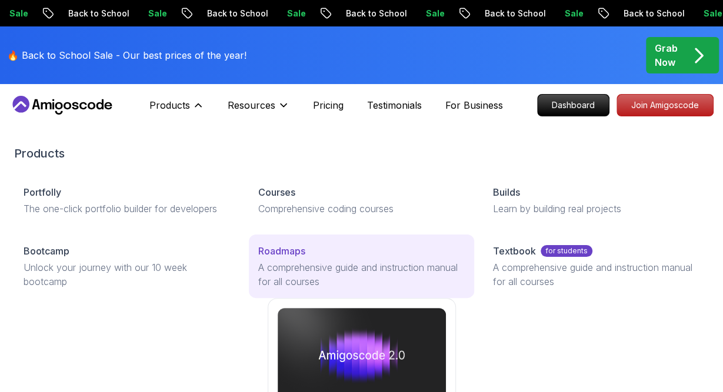
click at [321, 264] on p "A comprehensive guide and instruction manual for all courses" at bounding box center [361, 275] width 206 height 28
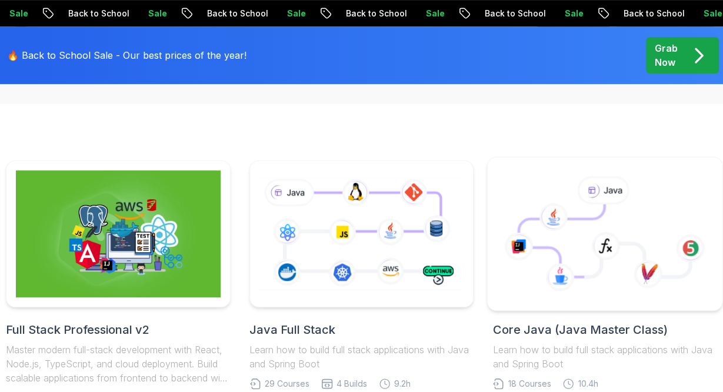
scroll to position [306, 0]
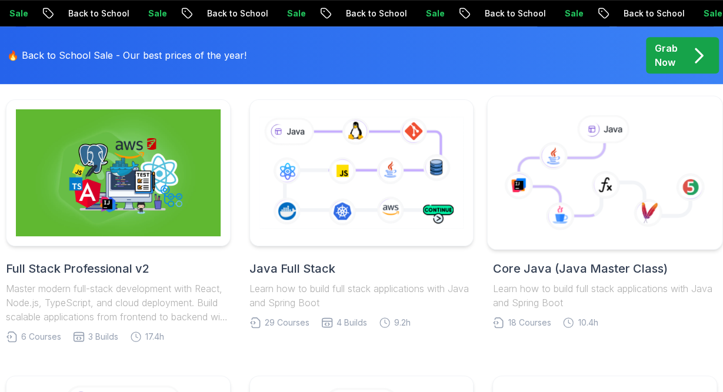
click at [607, 184] on icon at bounding box center [605, 185] width 29 height 28
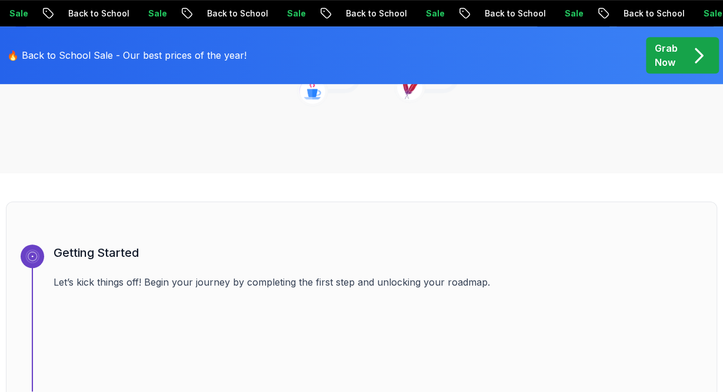
scroll to position [122, 0]
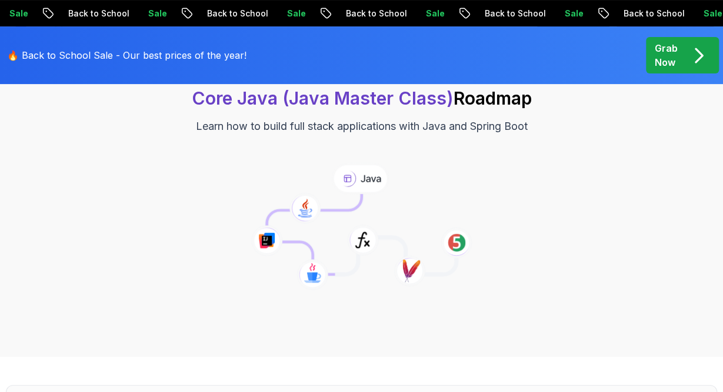
scroll to position [122, 0]
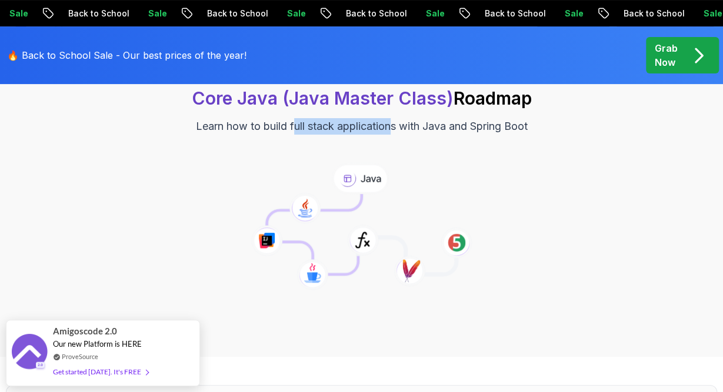
drag, startPoint x: 370, startPoint y: 125, endPoint x: 389, endPoint y: 124, distance: 18.9
click at [389, 124] on p "Learn how to build full stack applications with Java and Spring Boot" at bounding box center [362, 126] width 332 height 16
click at [425, 130] on p "Learn how to build full stack applications with Java and Spring Boot" at bounding box center [362, 126] width 332 height 16
drag, startPoint x: 457, startPoint y: 129, endPoint x: 467, endPoint y: 129, distance: 9.4
click at [467, 129] on p "Learn how to build full stack applications with Java and Spring Boot" at bounding box center [362, 126] width 332 height 16
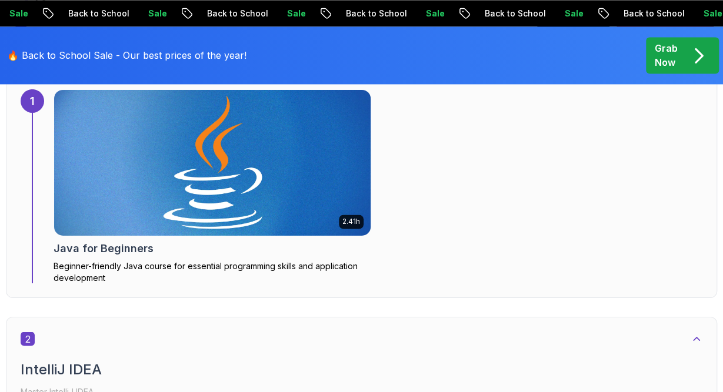
scroll to position [857, 0]
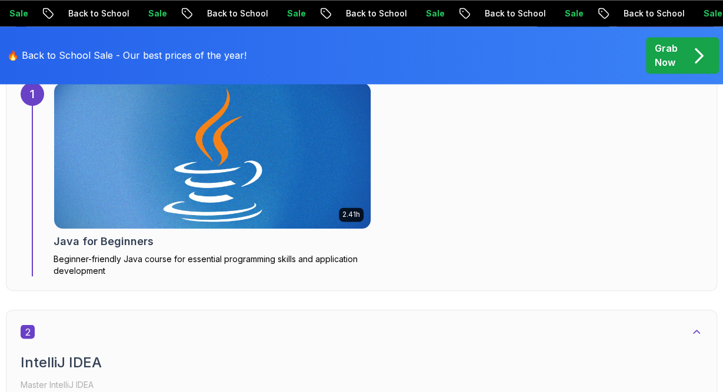
click at [219, 188] on img at bounding box center [212, 155] width 332 height 153
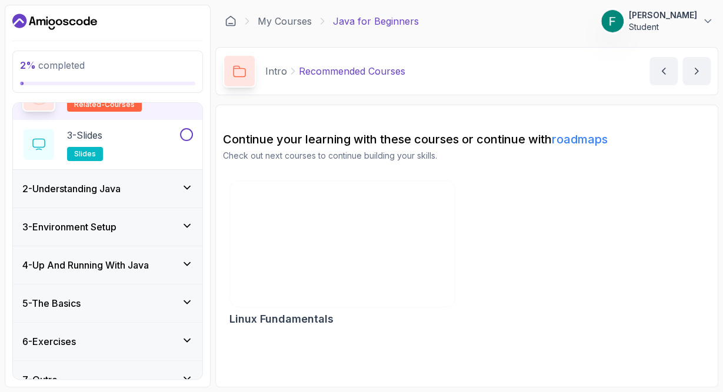
scroll to position [136, 0]
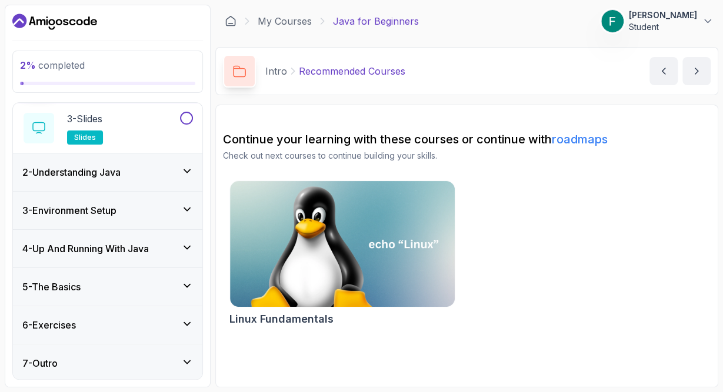
click at [121, 165] on h3 "2 - Understanding Java" at bounding box center [71, 172] width 98 height 14
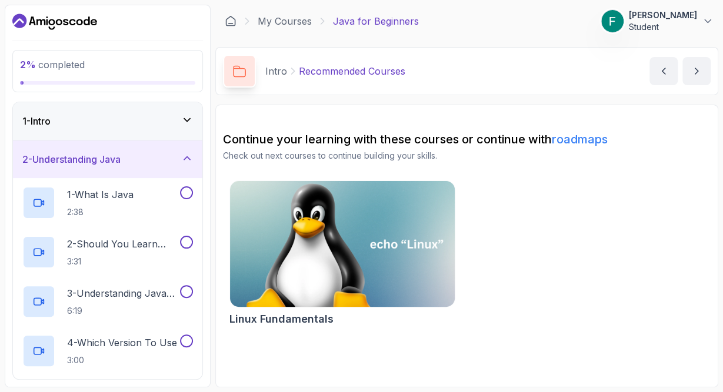
click at [321, 242] on img at bounding box center [343, 244] width 236 height 132
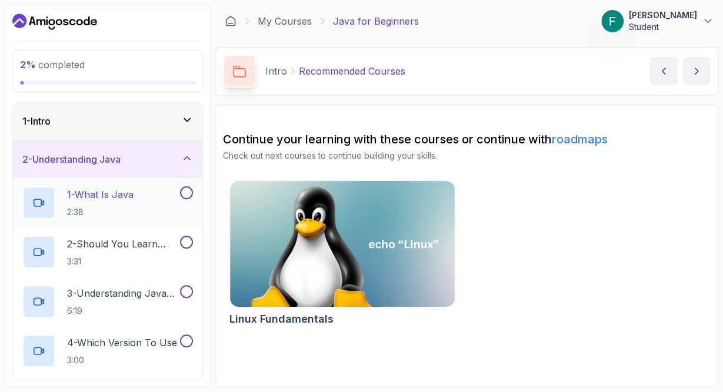
click at [121, 210] on p "2:38" at bounding box center [100, 212] width 66 height 12
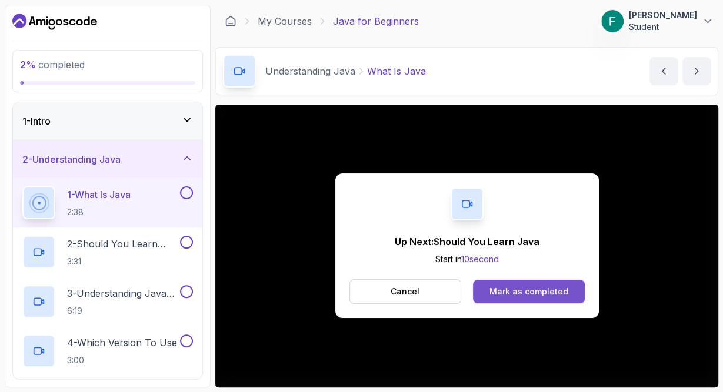
click at [544, 288] on div "Mark as completed" at bounding box center [528, 292] width 79 height 12
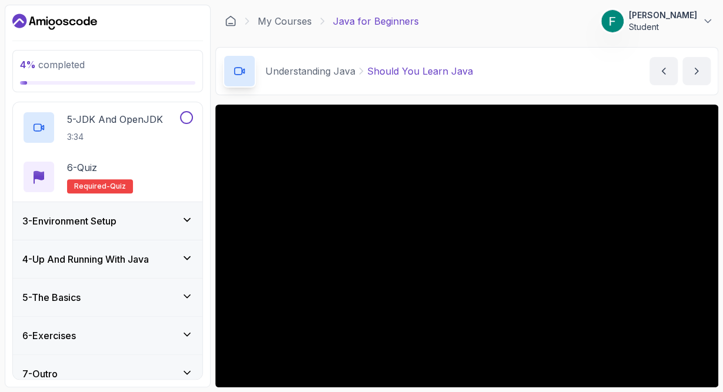
scroll to position [284, 0]
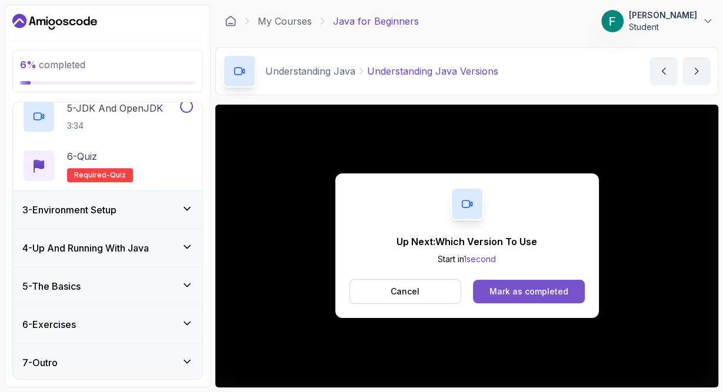
click at [537, 284] on button "Mark as completed" at bounding box center [528, 292] width 111 height 24
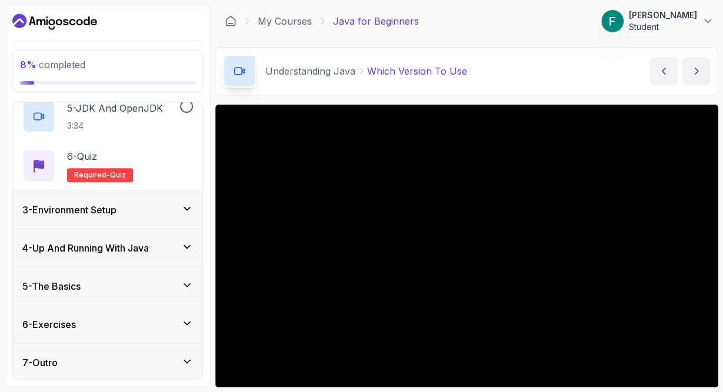
scroll to position [68, 0]
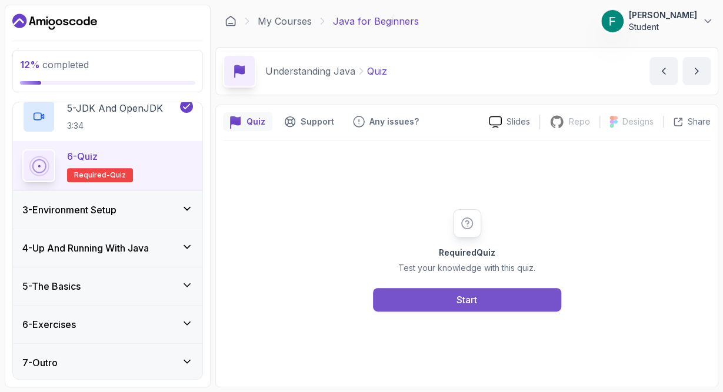
click at [454, 297] on button "Start" at bounding box center [467, 300] width 188 height 24
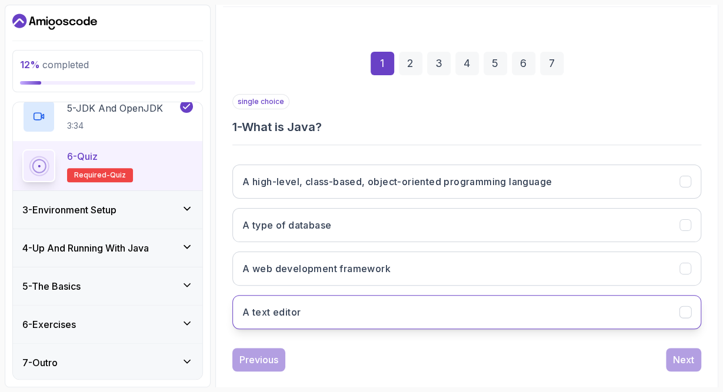
scroll to position [136, 0]
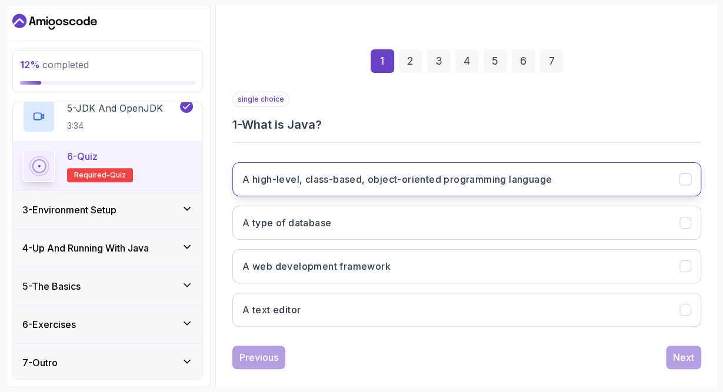
click at [472, 182] on h3 "A high-level, class-based, object-oriented programming language" at bounding box center [396, 179] width 309 height 14
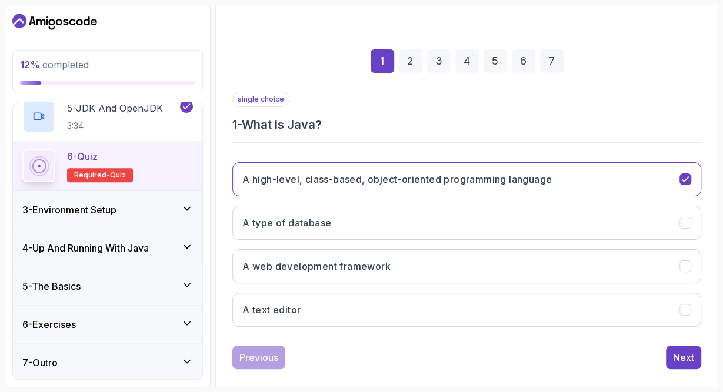
click at [703, 361] on div "1 2 3 4 5 6 7 single choice 1 - What is Java? A high-level, class-based, object…" at bounding box center [467, 200] width 488 height 358
click at [692, 354] on div "Next" at bounding box center [683, 358] width 21 height 14
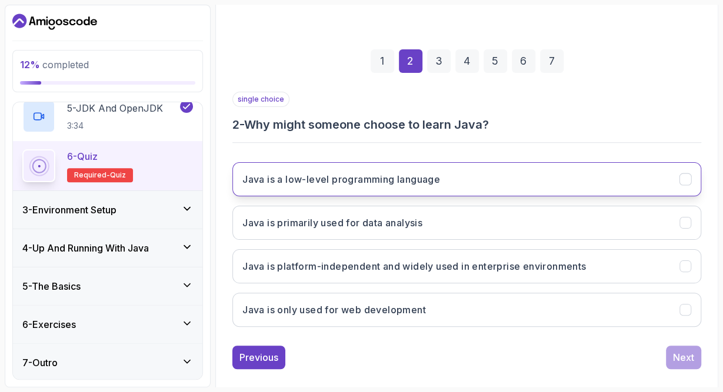
click at [320, 184] on h3 "Java is a low-level programming language" at bounding box center [341, 179] width 198 height 14
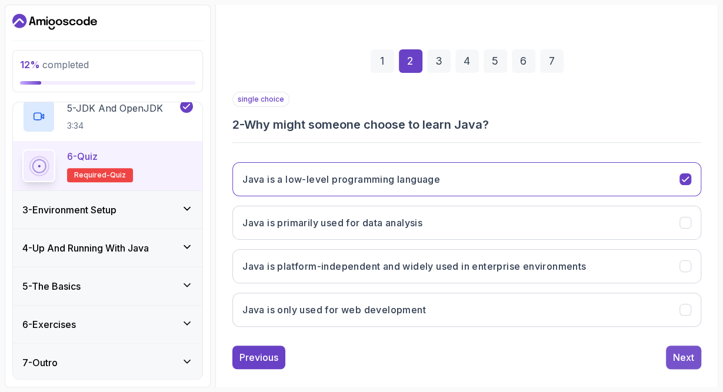
click at [699, 361] on button "Next" at bounding box center [683, 358] width 35 height 24
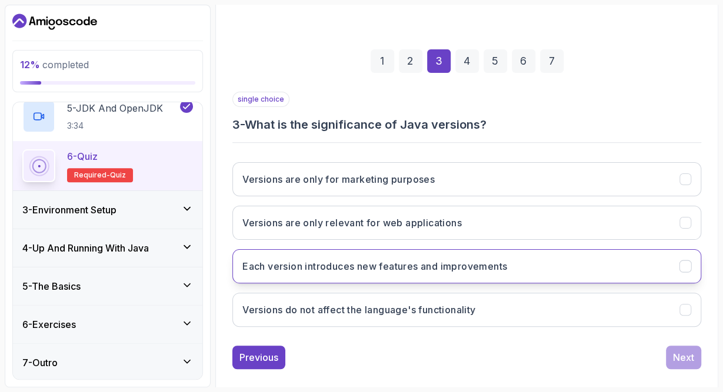
click at [339, 278] on button "Each version introduces new features and improvements" at bounding box center [466, 266] width 469 height 34
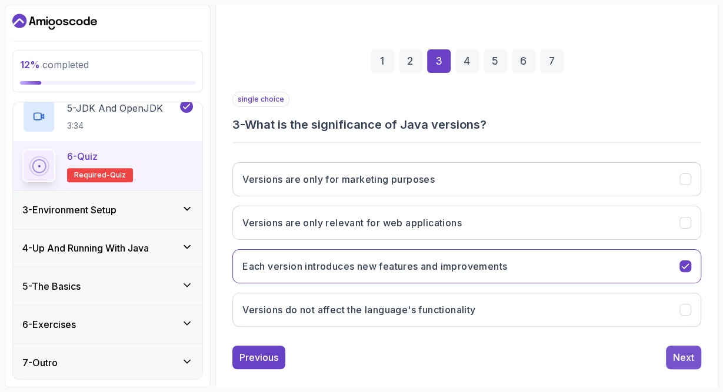
click at [692, 355] on div "Next" at bounding box center [683, 358] width 21 height 14
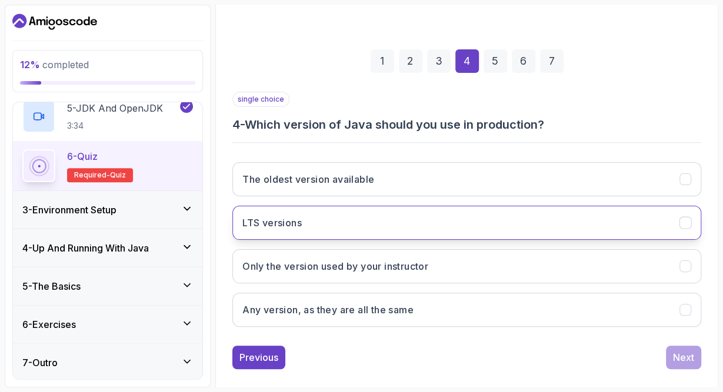
click at [268, 225] on h3 "LTS versions" at bounding box center [271, 223] width 59 height 14
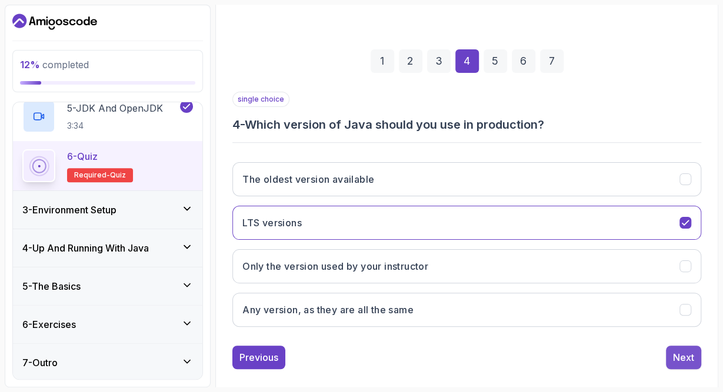
click at [681, 359] on div "Next" at bounding box center [683, 358] width 21 height 14
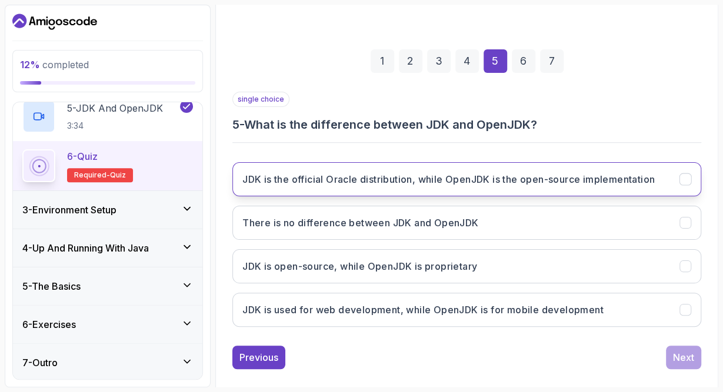
click at [321, 179] on h3 "JDK is the official Oracle distribution, while OpenJDK is the open-source imple…" at bounding box center [448, 179] width 412 height 14
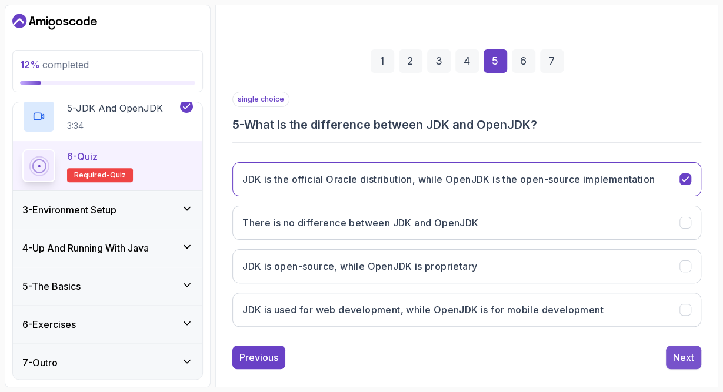
click at [680, 355] on div "Next" at bounding box center [683, 358] width 21 height 14
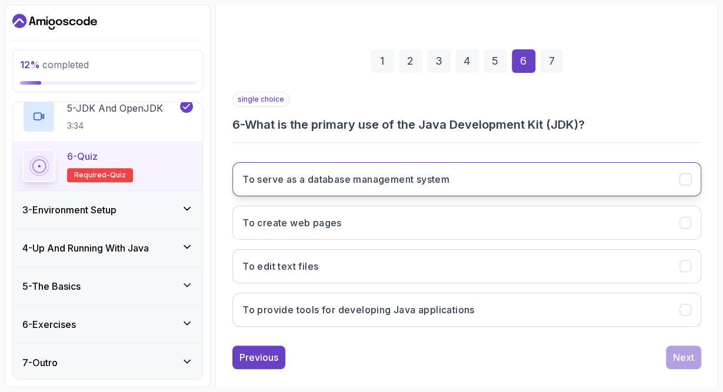
click at [330, 174] on h3 "To serve as a database management system" at bounding box center [345, 179] width 207 height 14
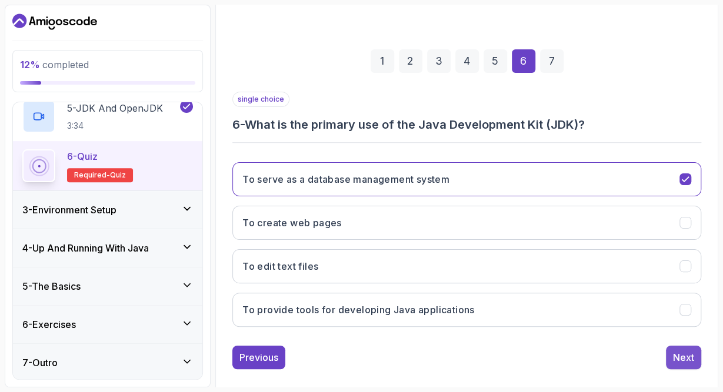
click at [681, 363] on button "Next" at bounding box center [683, 358] width 35 height 24
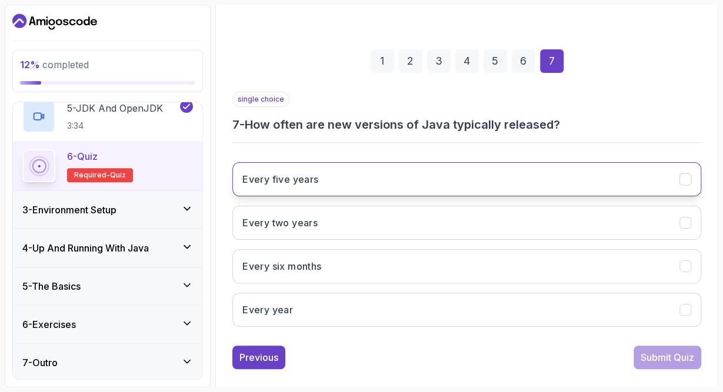
click at [295, 179] on h3 "Every five years" at bounding box center [280, 179] width 76 height 14
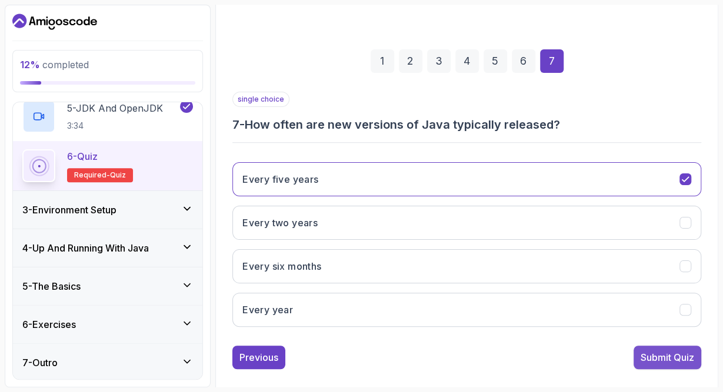
click at [658, 351] on div "Submit Quiz" at bounding box center [668, 358] width 54 height 14
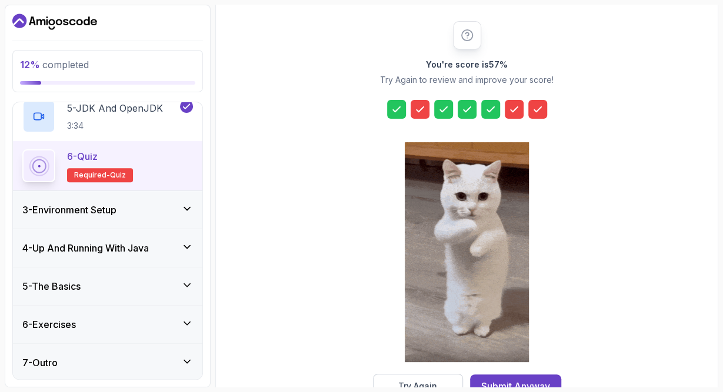
click at [419, 104] on icon at bounding box center [420, 110] width 12 height 12
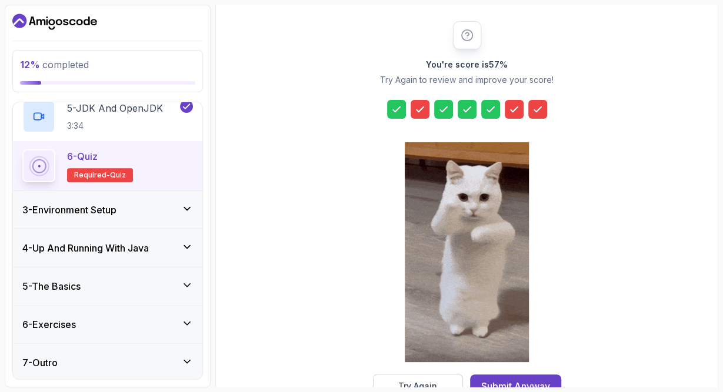
scroll to position [170, 0]
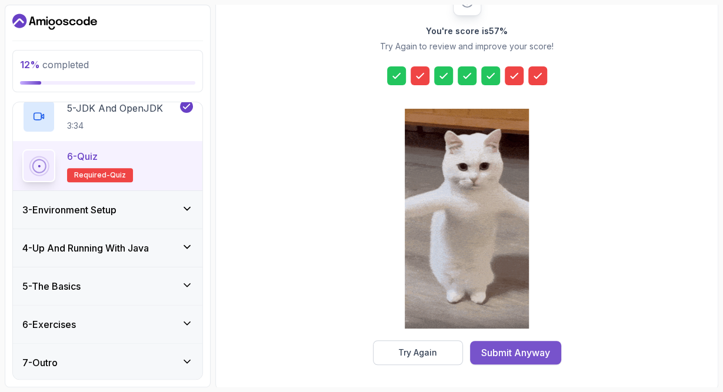
click at [491, 357] on div "Submit Anyway" at bounding box center [515, 353] width 69 height 14
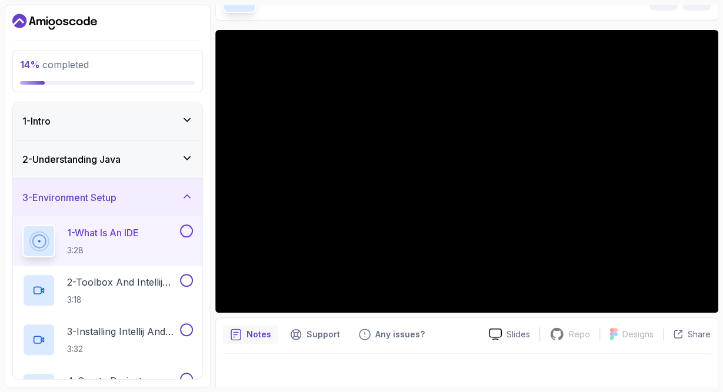
scroll to position [81, 0]
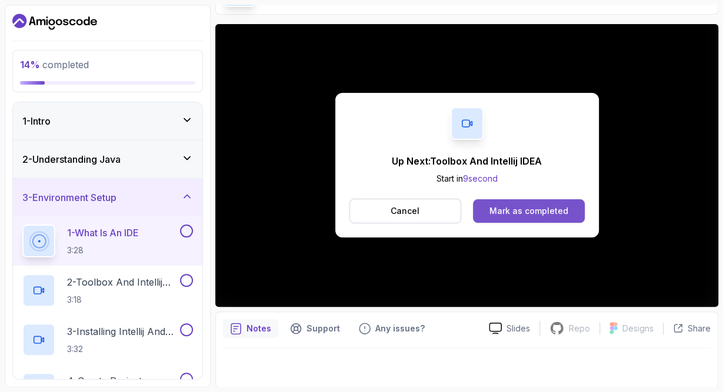
click at [541, 201] on button "Mark as completed" at bounding box center [528, 211] width 111 height 24
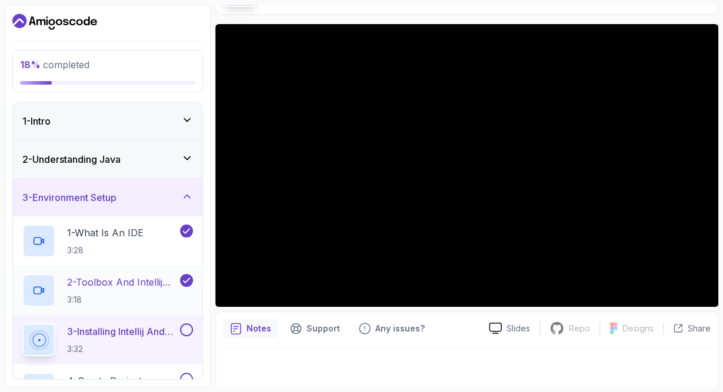
click at [108, 287] on p "2 - Toolbox And Intellij IDEA" at bounding box center [122, 282] width 111 height 14
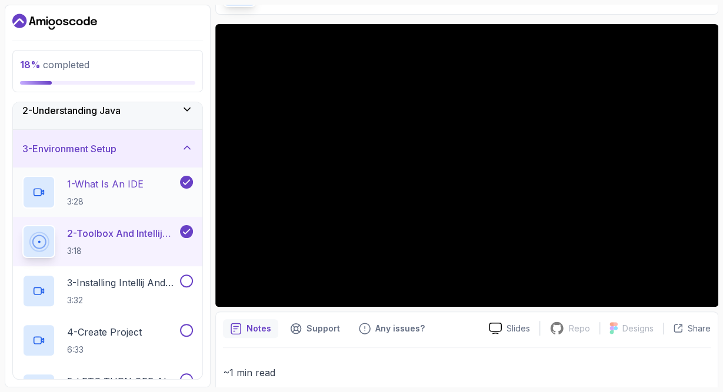
scroll to position [68, 0]
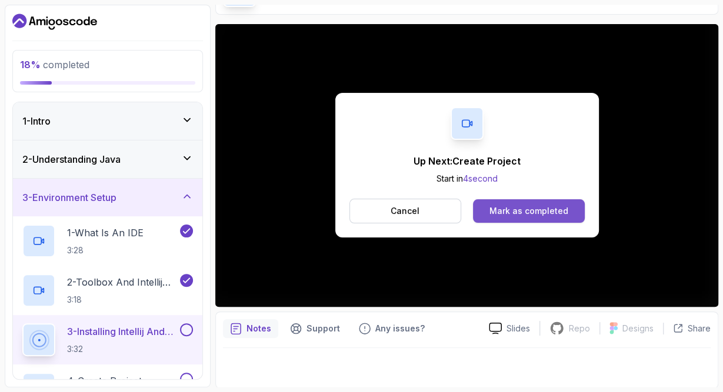
click at [507, 217] on button "Mark as completed" at bounding box center [528, 211] width 111 height 24
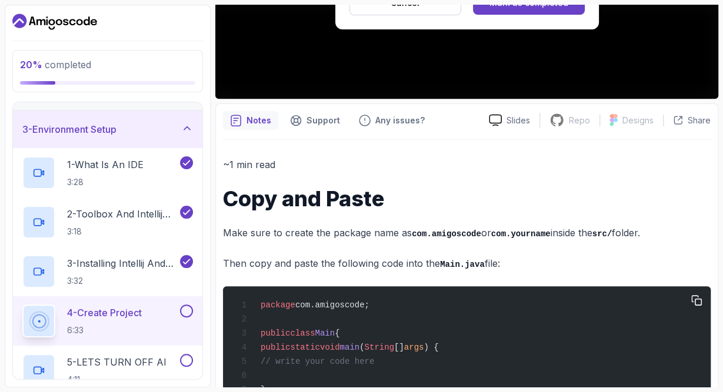
scroll to position [349, 0]
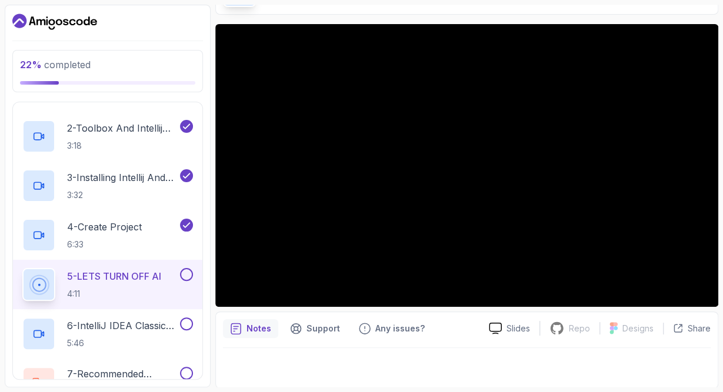
scroll to position [205, 0]
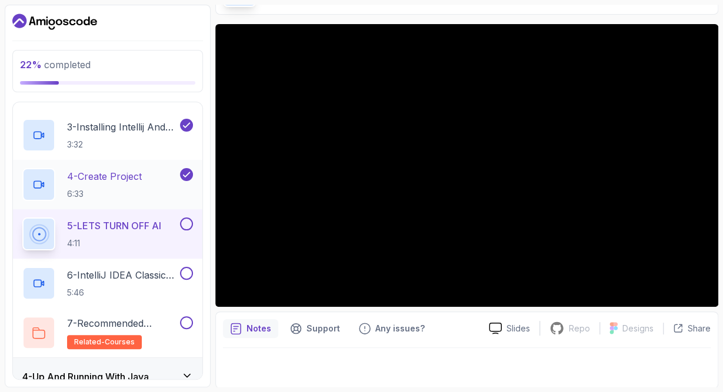
click at [125, 175] on p "4 - Create Project" at bounding box center [104, 176] width 75 height 14
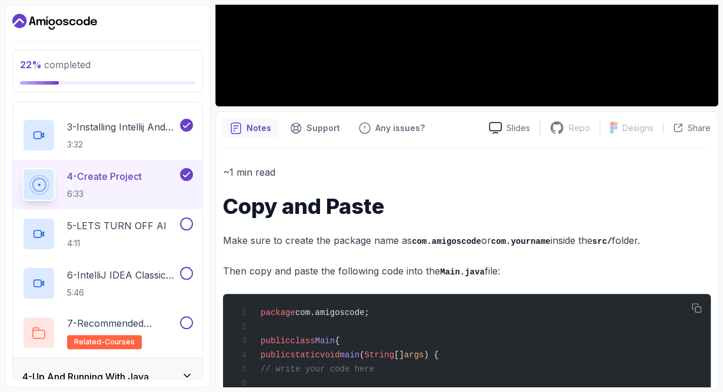
scroll to position [349, 0]
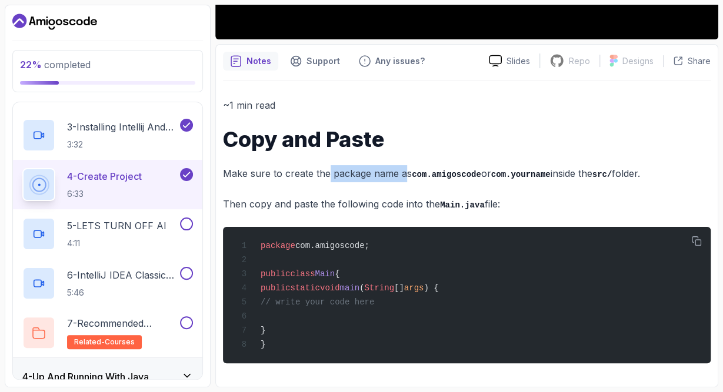
drag, startPoint x: 329, startPoint y: 174, endPoint x: 404, endPoint y: 171, distance: 74.8
click at [404, 171] on p "Make sure to create the package name as com.amigoscode or com.yourname inside t…" at bounding box center [467, 173] width 488 height 17
click at [418, 172] on code "com.amigoscode" at bounding box center [446, 174] width 69 height 9
drag, startPoint x: 413, startPoint y: 172, endPoint x: 449, endPoint y: 169, distance: 36.6
click at [449, 170] on code "com.amigoscode" at bounding box center [446, 174] width 69 height 9
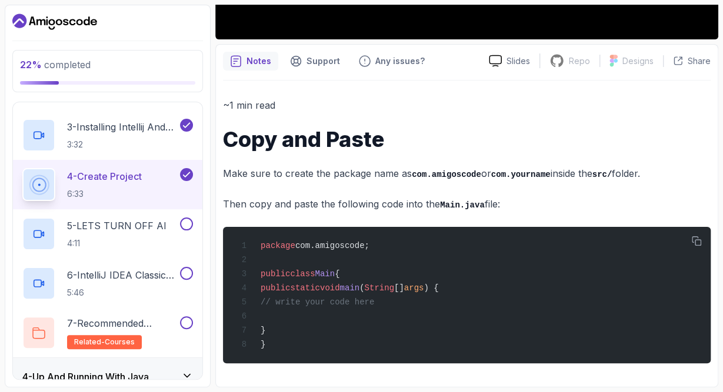
click at [476, 171] on p "Make sure to create the package name as com.amigoscode or com.yourname inside t…" at bounding box center [467, 173] width 488 height 17
drag, startPoint x: 489, startPoint y: 169, endPoint x: 535, endPoint y: 175, distance: 46.8
click at [535, 175] on p "Make sure to create the package name as com.amigoscode or com.yourname inside t…" at bounding box center [467, 173] width 488 height 17
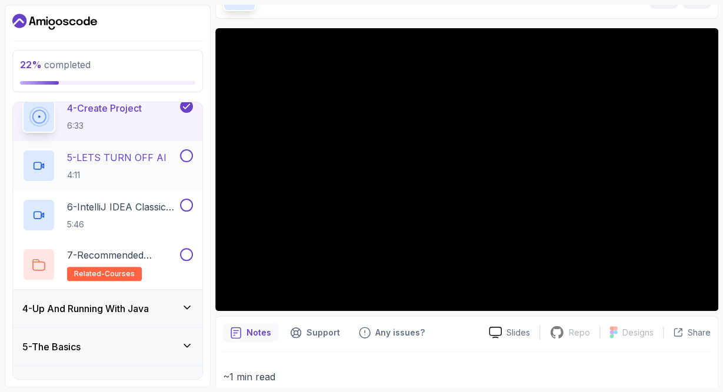
scroll to position [136, 0]
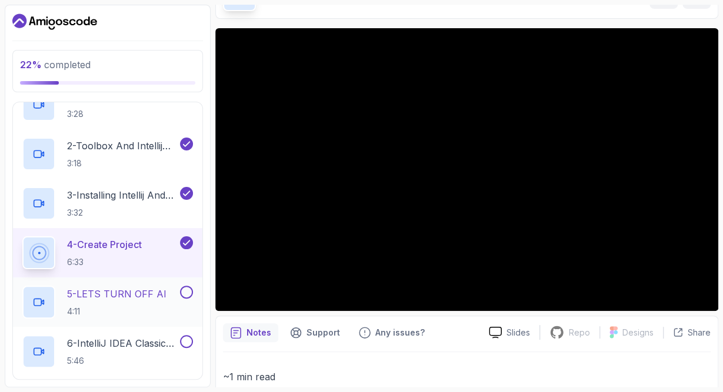
click at [126, 300] on p "5 - LETS TURN OFF AI" at bounding box center [116, 294] width 99 height 14
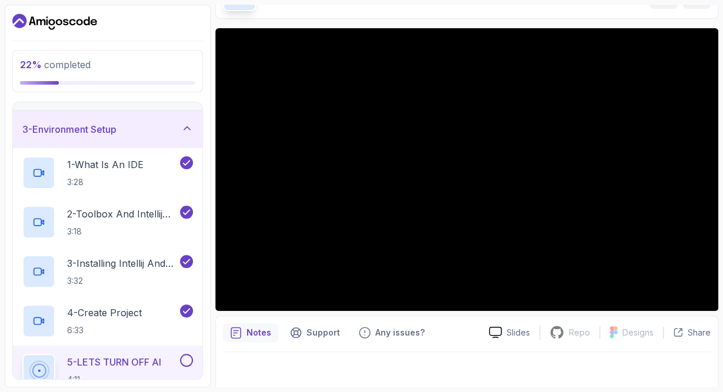
scroll to position [81, 0]
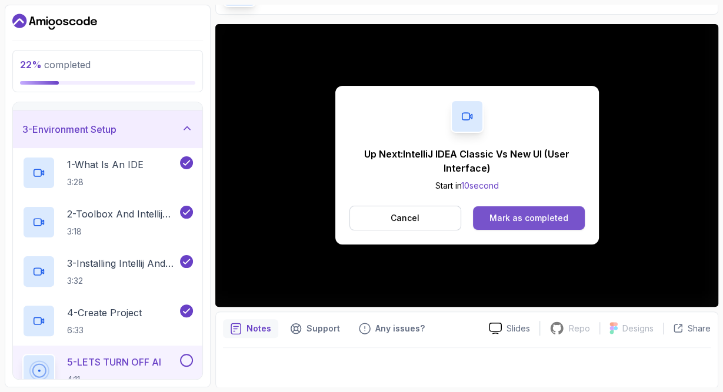
click at [516, 212] on div "Mark as completed" at bounding box center [528, 218] width 79 height 12
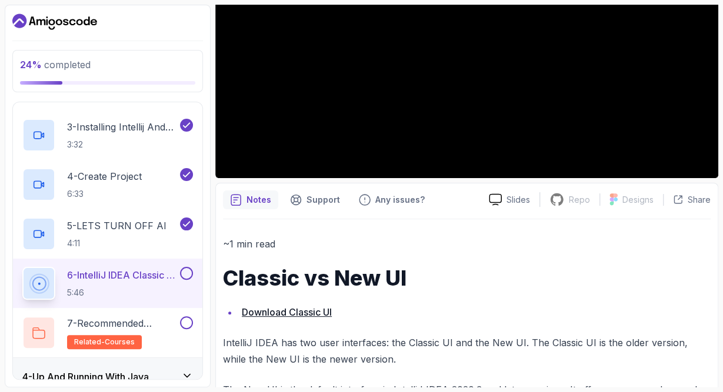
scroll to position [271, 0]
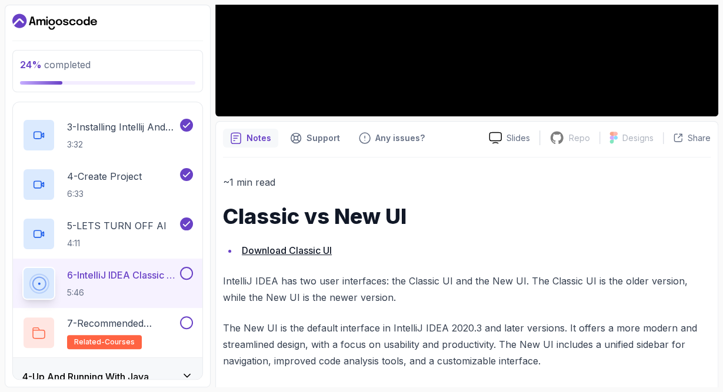
click at [289, 250] on link "Download Classic UI" at bounding box center [287, 251] width 90 height 12
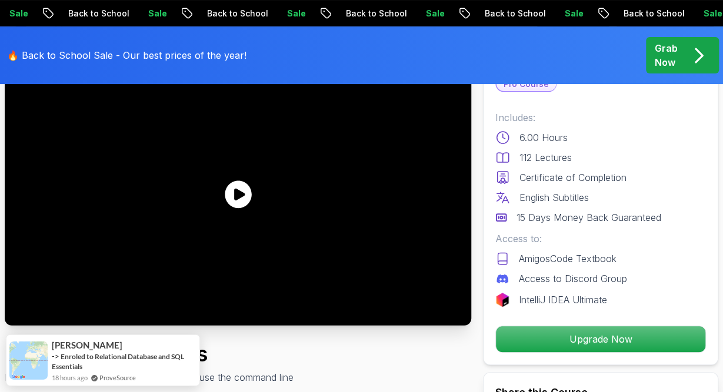
scroll to position [61, 0]
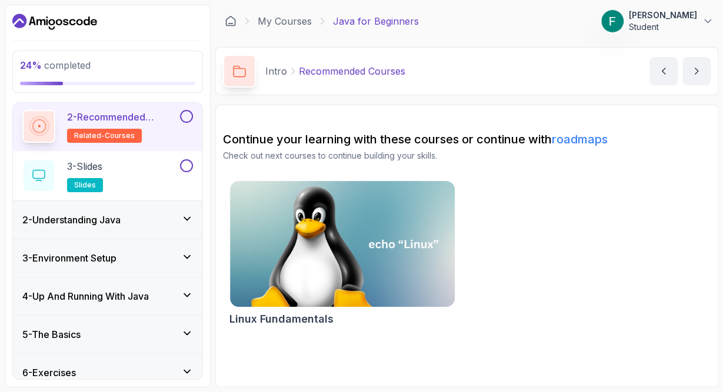
scroll to position [136, 0]
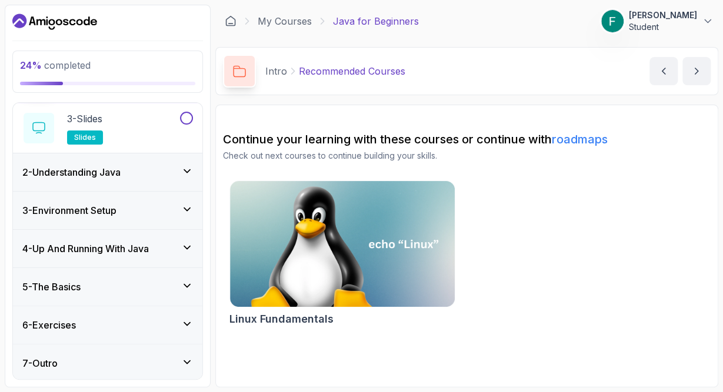
click at [131, 178] on div "2 - Understanding Java" at bounding box center [107, 173] width 189 height 38
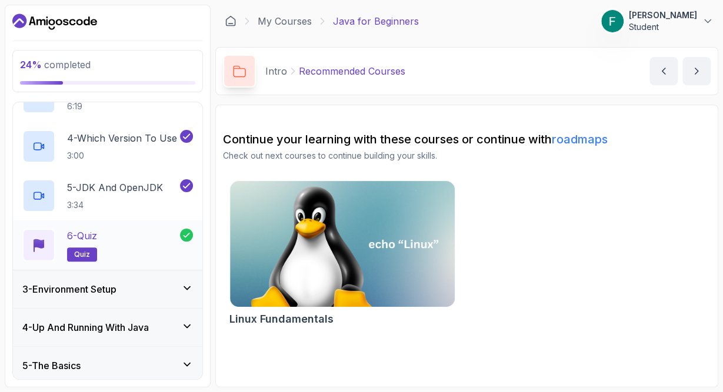
scroll to position [284, 0]
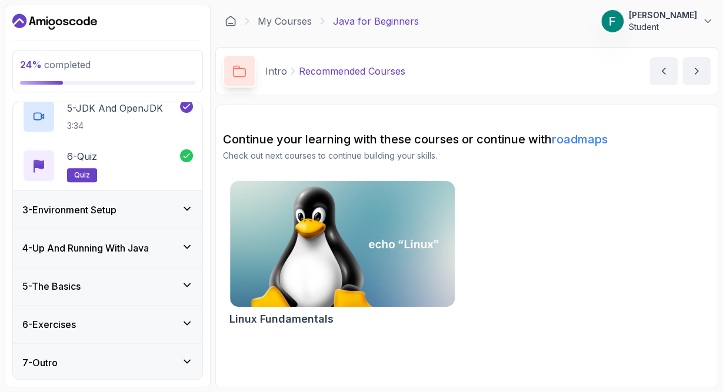
click at [151, 212] on div "3 - Environment Setup" at bounding box center [107, 210] width 171 height 14
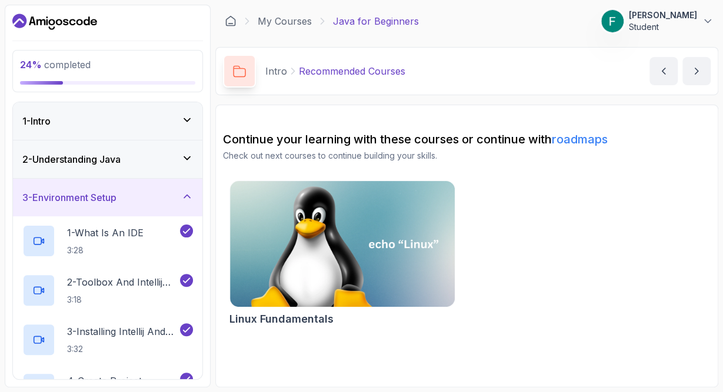
scroll to position [205, 0]
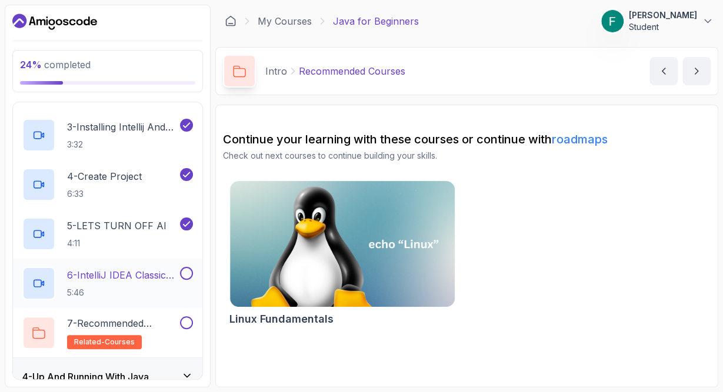
click at [131, 270] on p "6 - IntelliJ IDEA Classic Vs New UI (User Interface)" at bounding box center [122, 275] width 111 height 14
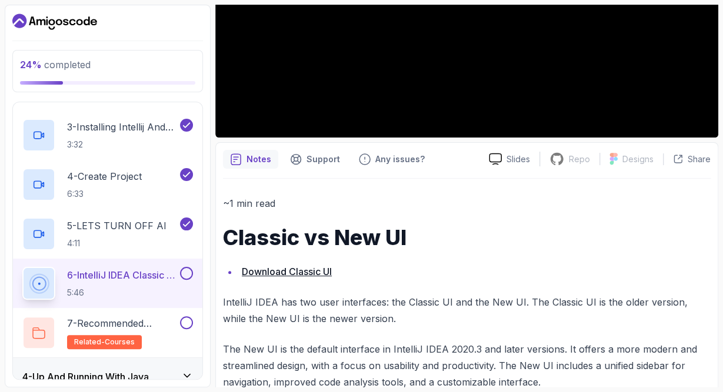
scroll to position [273, 0]
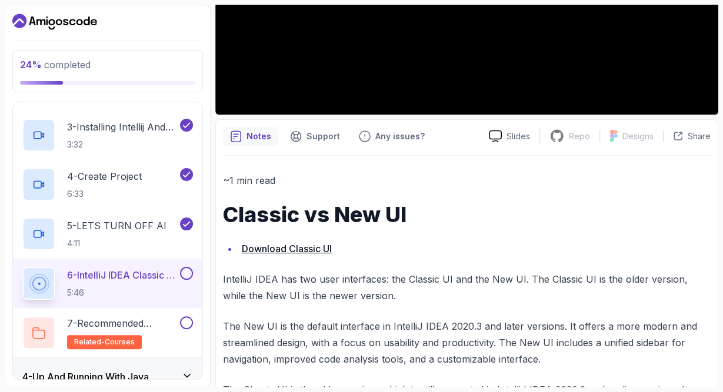
click at [327, 246] on link "Download Classic UI" at bounding box center [287, 249] width 90 height 12
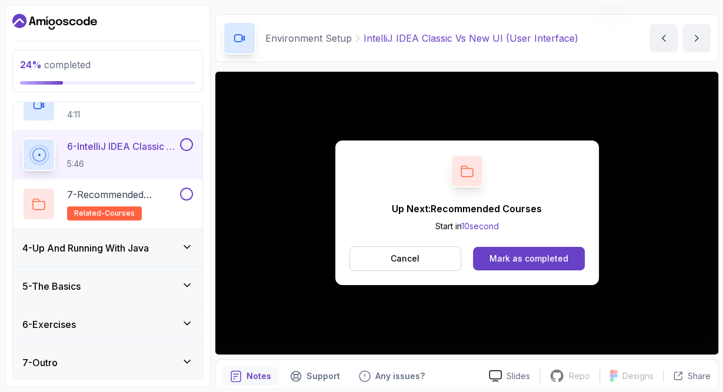
scroll to position [0, 0]
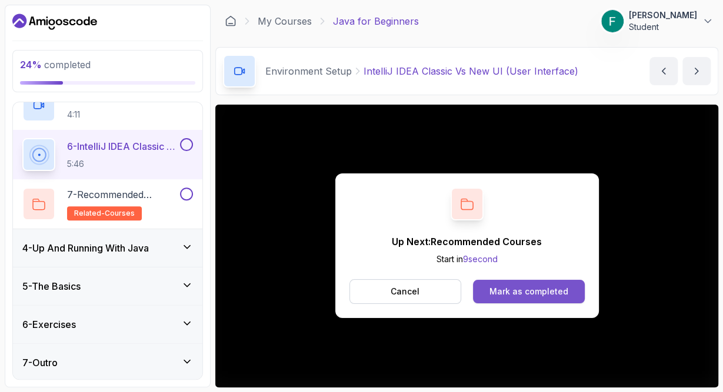
click at [516, 293] on div "Mark as completed" at bounding box center [528, 292] width 79 height 12
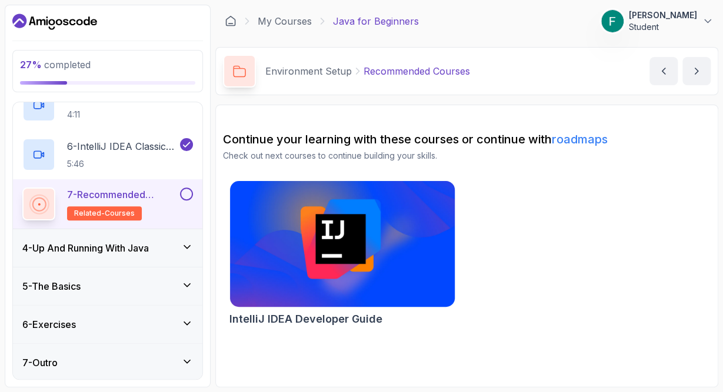
click at [365, 287] on img at bounding box center [343, 244] width 236 height 132
click at [368, 279] on img at bounding box center [343, 244] width 236 height 132
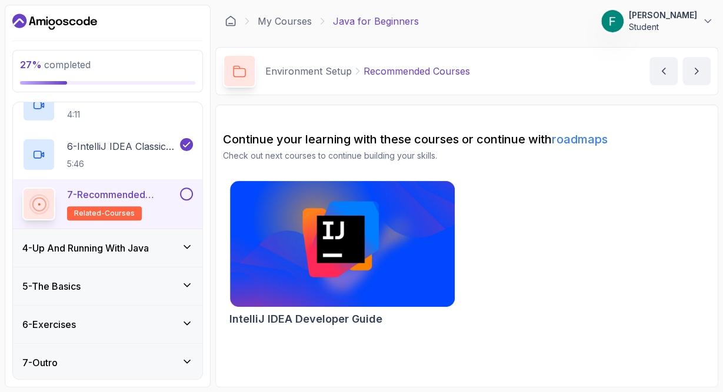
click at [97, 250] on h3 "4 - Up And Running With Java" at bounding box center [85, 248] width 126 height 14
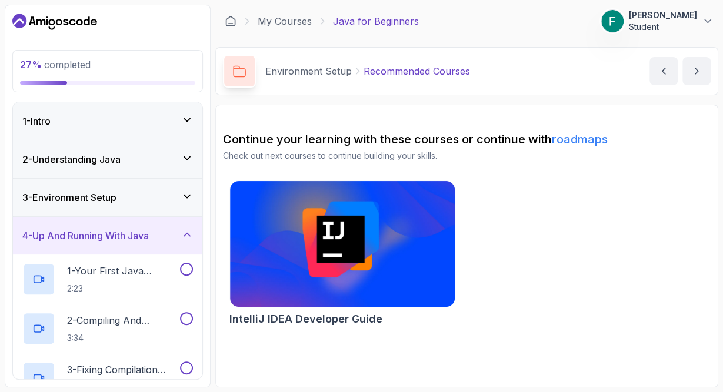
click at [66, 201] on h3 "3 - Environment Setup" at bounding box center [69, 198] width 94 height 14
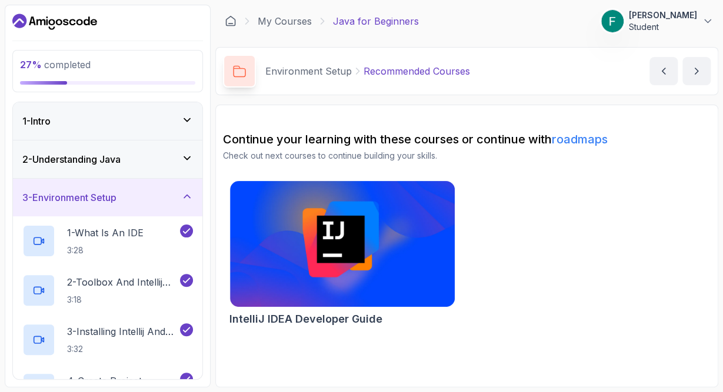
click at [111, 129] on div "1 - Intro" at bounding box center [107, 121] width 189 height 38
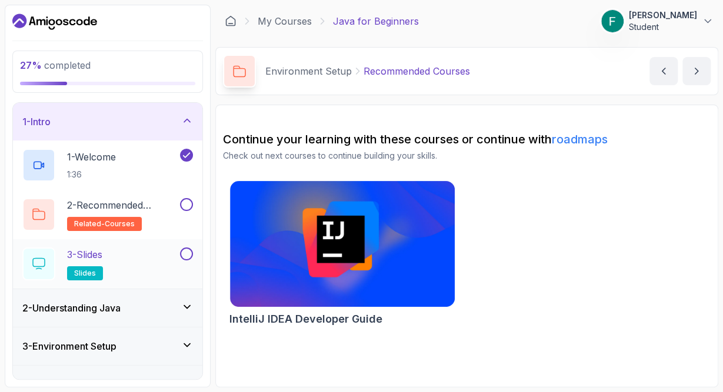
scroll to position [68, 0]
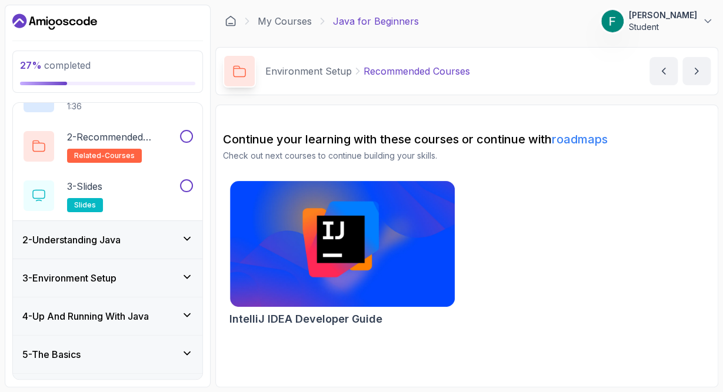
click at [99, 242] on h3 "2 - Understanding Java" at bounding box center [71, 240] width 98 height 14
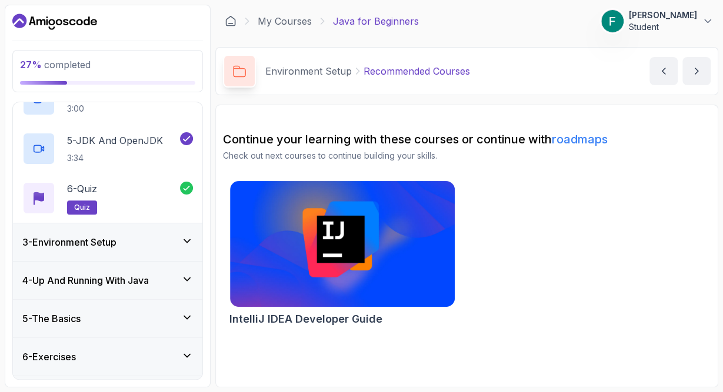
scroll to position [273, 0]
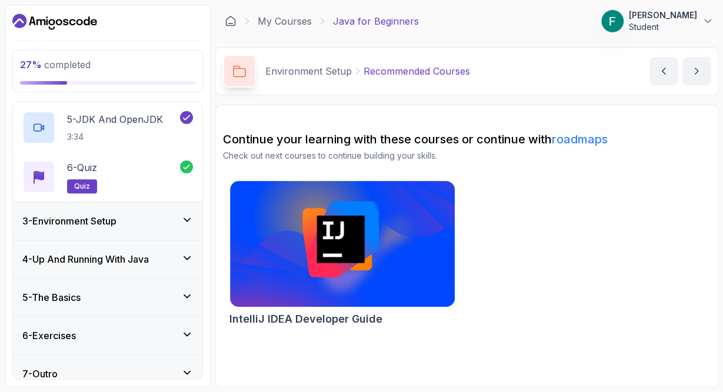
click at [55, 219] on h3 "3 - Environment Setup" at bounding box center [69, 221] width 94 height 14
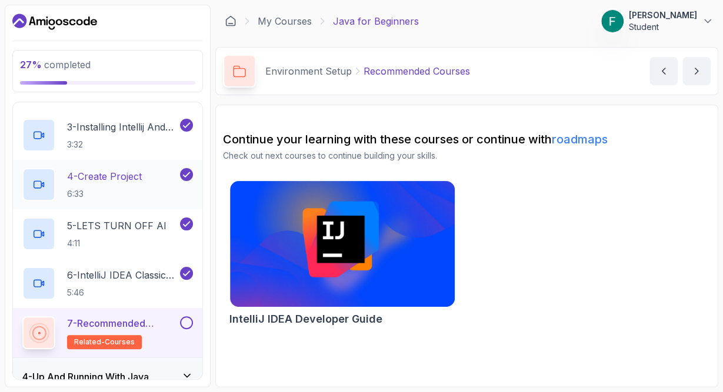
scroll to position [334, 0]
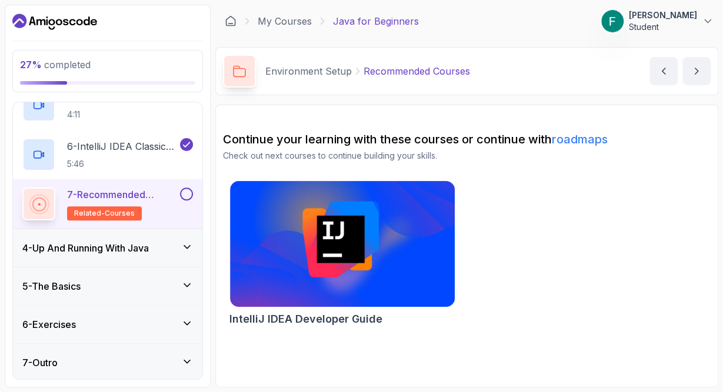
click at [137, 246] on h3 "4 - Up And Running With Java" at bounding box center [85, 248] width 126 height 14
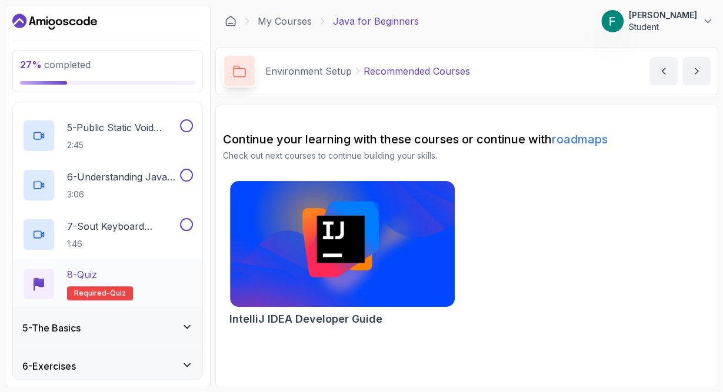
scroll to position [68, 0]
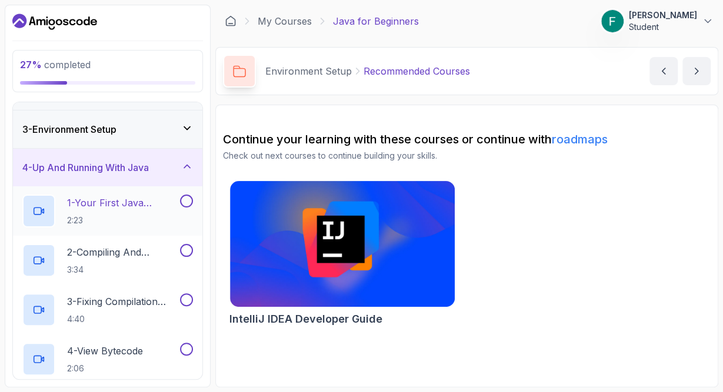
click at [88, 209] on h2 "1 - Your First Java Program 2:23" at bounding box center [122, 211] width 111 height 31
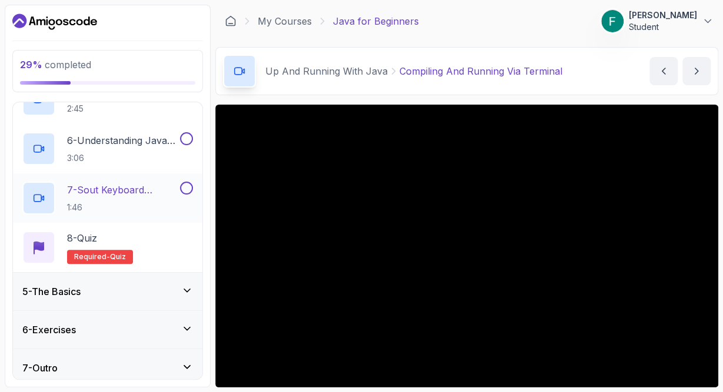
scroll to position [383, 0]
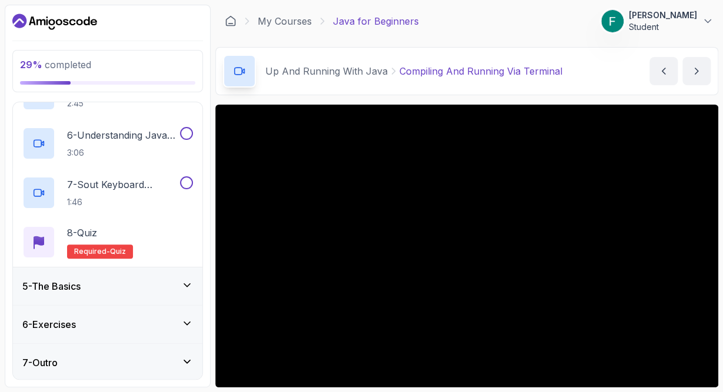
click at [146, 285] on div "5 - The Basics" at bounding box center [107, 286] width 171 height 14
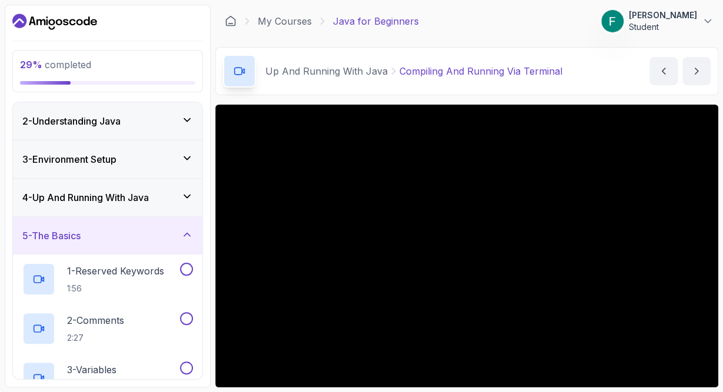
scroll to position [0, 0]
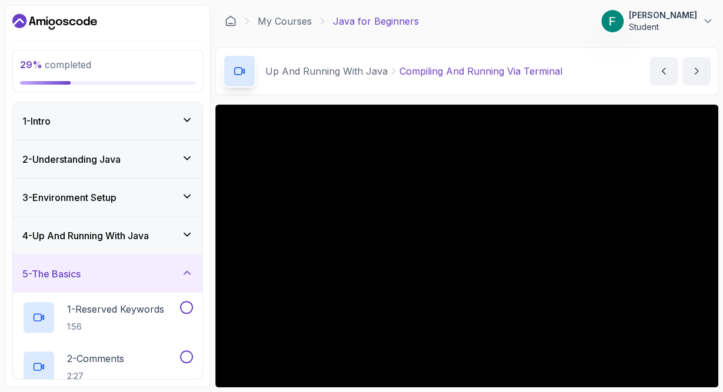
click at [186, 269] on icon at bounding box center [187, 273] width 12 height 12
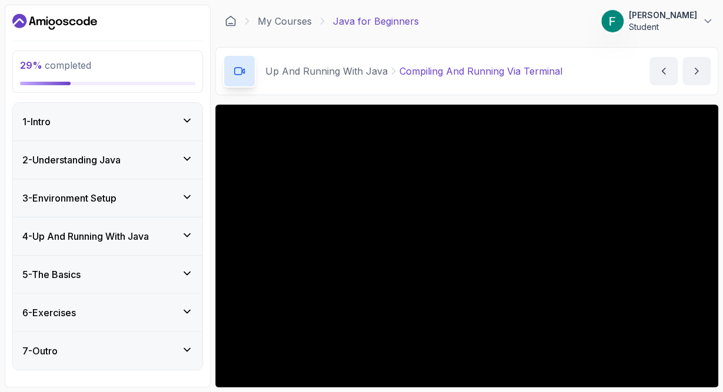
click at [184, 159] on icon at bounding box center [187, 159] width 12 height 12
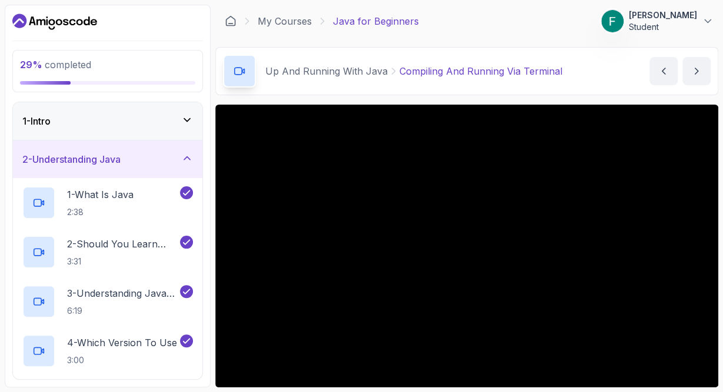
click at [184, 159] on icon at bounding box center [187, 158] width 6 height 3
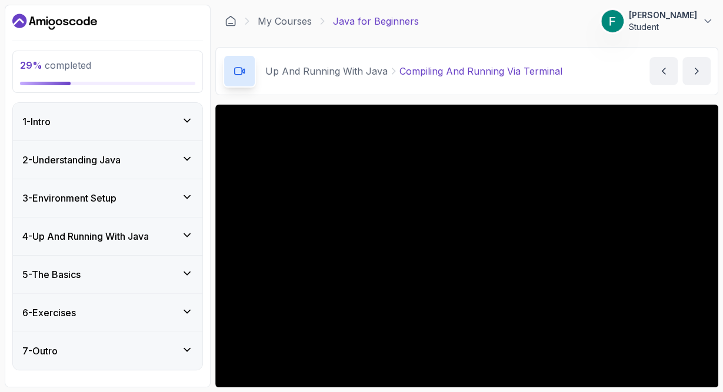
click at [192, 192] on icon at bounding box center [187, 197] width 12 height 12
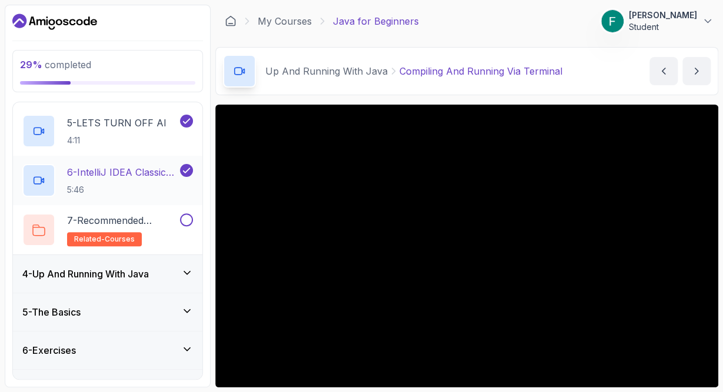
scroll to position [334, 0]
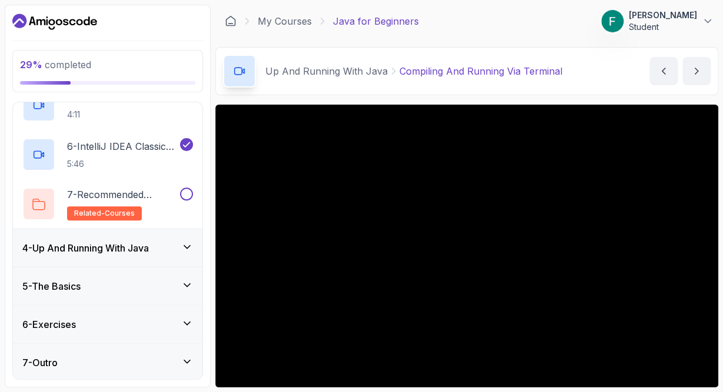
click at [189, 242] on icon at bounding box center [187, 247] width 12 height 12
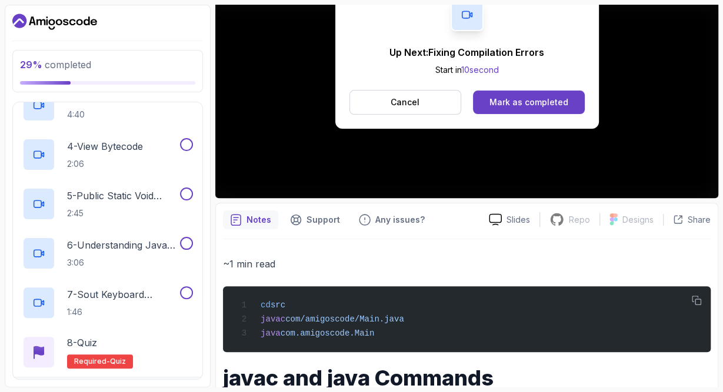
scroll to position [205, 0]
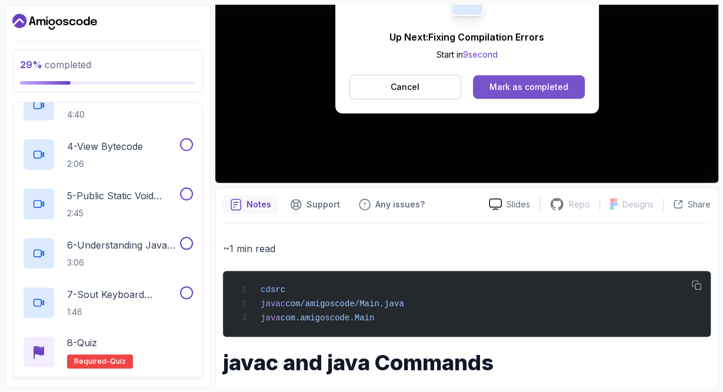
click at [522, 79] on button "Mark as completed" at bounding box center [528, 87] width 111 height 24
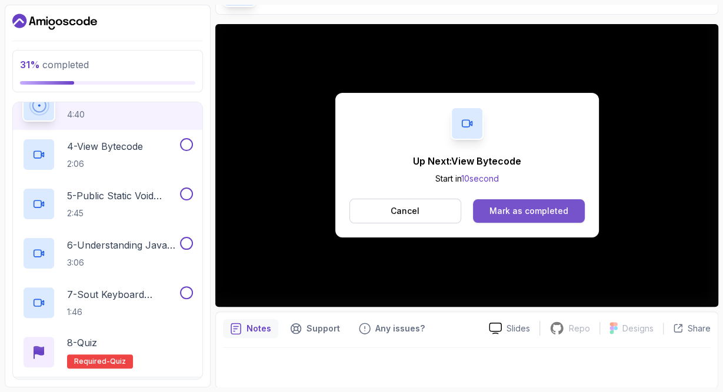
click at [515, 209] on div "Mark as completed" at bounding box center [528, 211] width 79 height 12
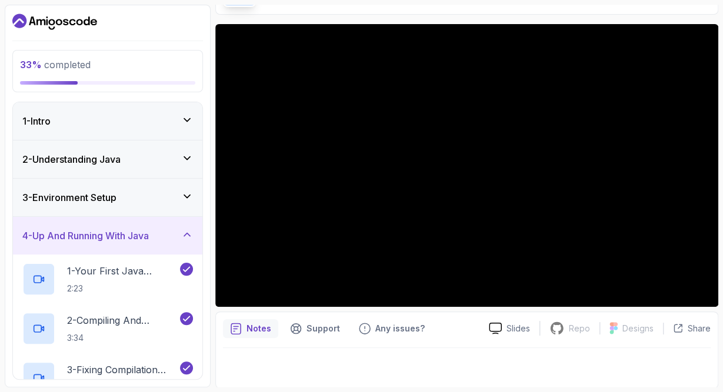
click at [95, 198] on h3 "3 - Environment Setup" at bounding box center [69, 198] width 94 height 14
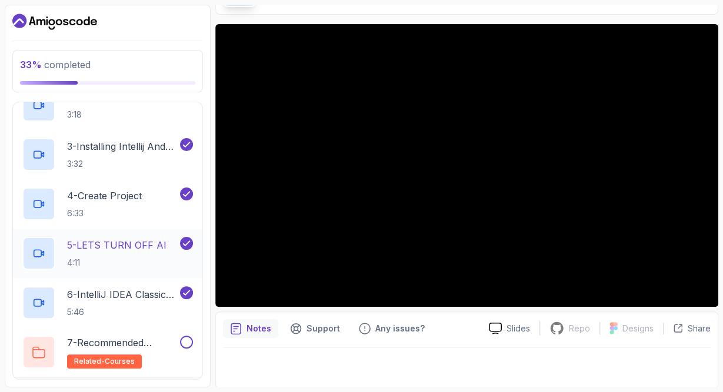
scroll to position [205, 0]
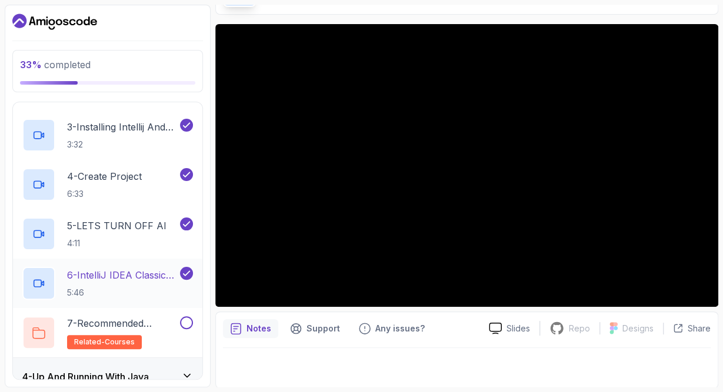
click at [136, 279] on p "6 - IntelliJ IDEA Classic Vs New UI (User Interface)" at bounding box center [122, 275] width 111 height 14
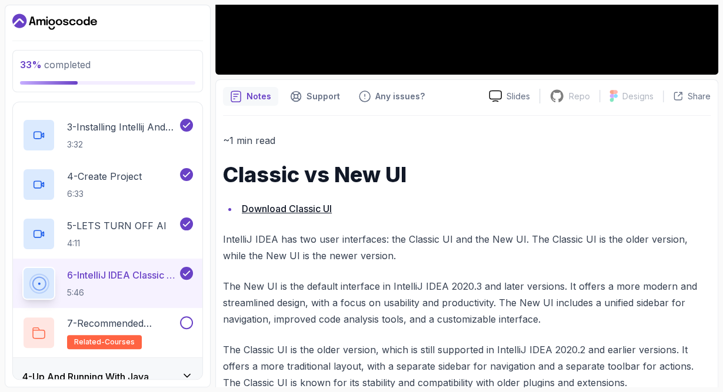
scroll to position [339, 0]
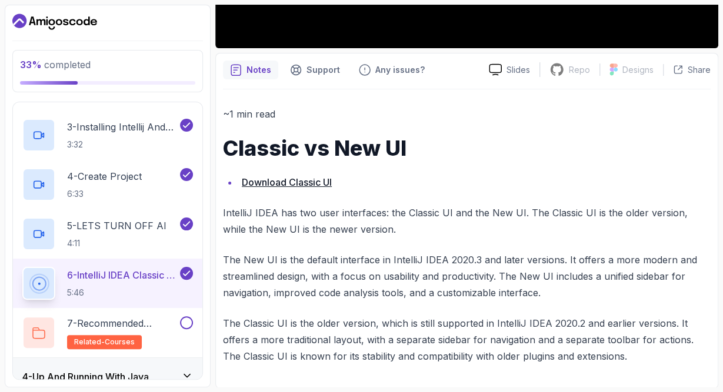
click at [308, 179] on link "Download Classic UI" at bounding box center [287, 182] width 90 height 12
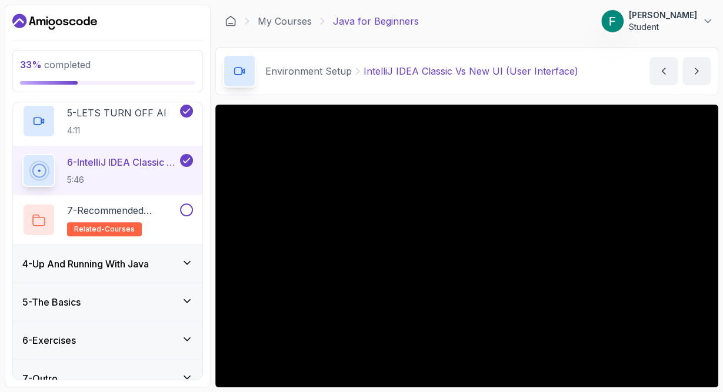
scroll to position [334, 0]
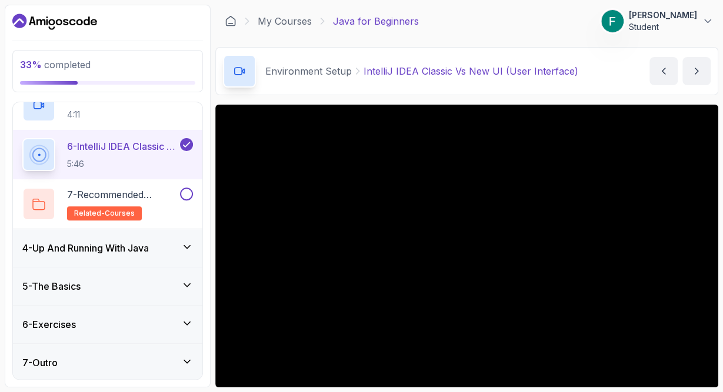
click at [108, 251] on h3 "4 - Up And Running With Java" at bounding box center [85, 248] width 126 height 14
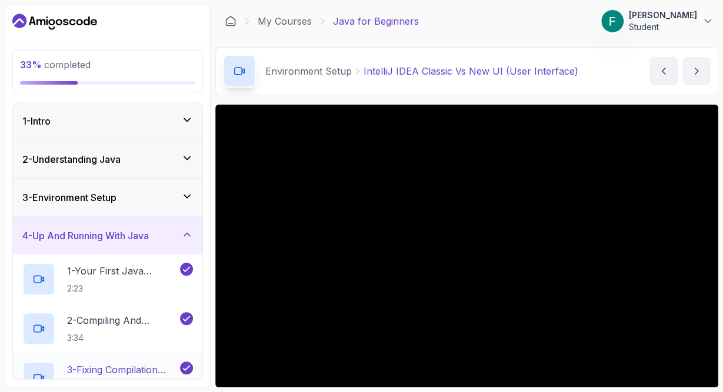
scroll to position [136, 0]
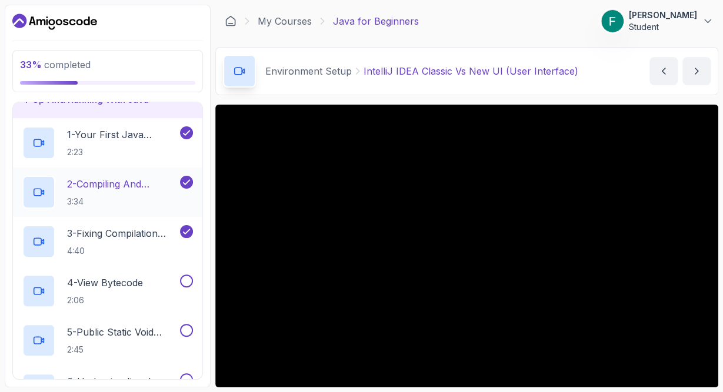
click at [124, 188] on p "2 - Compiling And Running Via Terminal" at bounding box center [122, 184] width 111 height 14
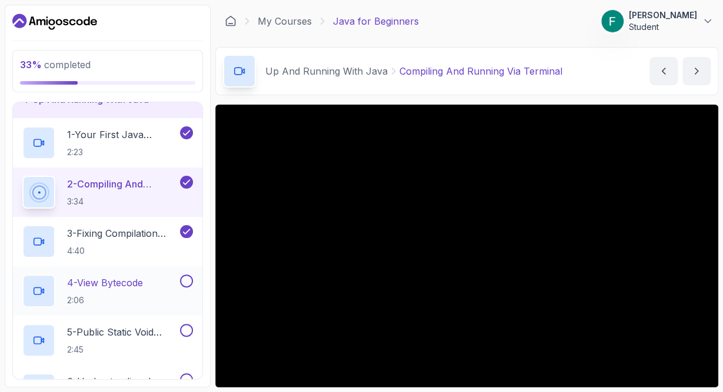
click at [126, 277] on p "4 - View Bytecode" at bounding box center [105, 283] width 76 height 14
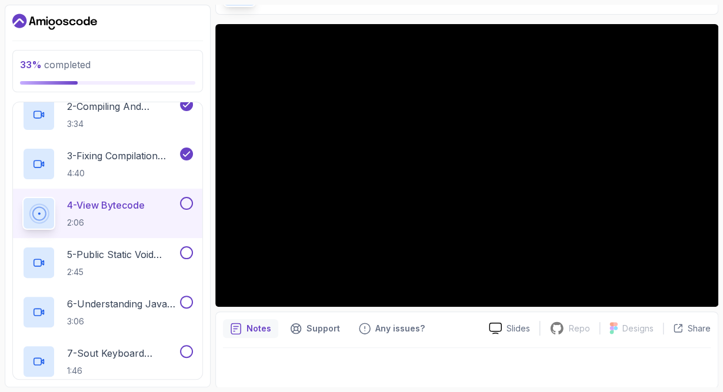
scroll to position [273, 0]
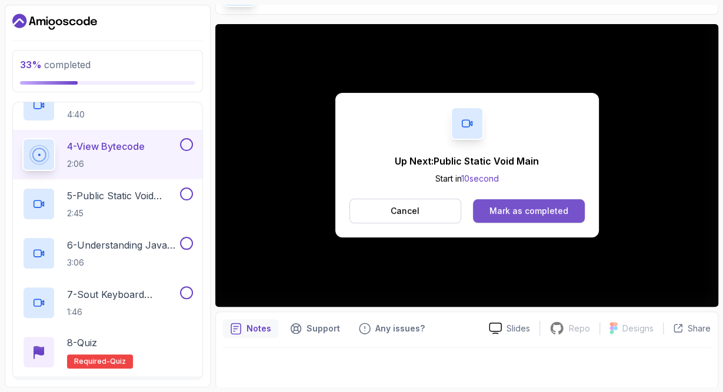
click at [525, 207] on div "Mark as completed" at bounding box center [528, 211] width 79 height 12
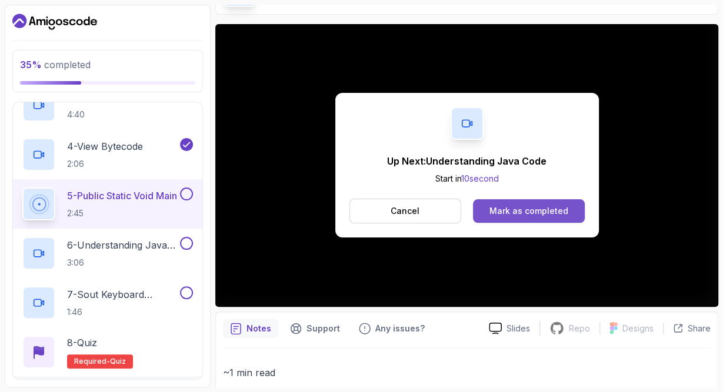
click at [530, 201] on button "Mark as completed" at bounding box center [528, 211] width 111 height 24
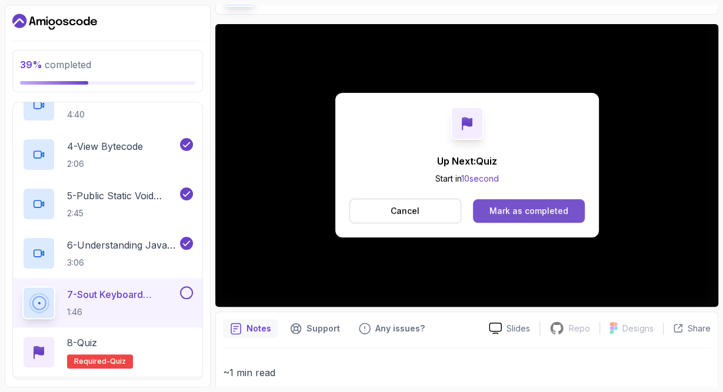
click at [579, 206] on button "Mark as completed" at bounding box center [528, 211] width 111 height 24
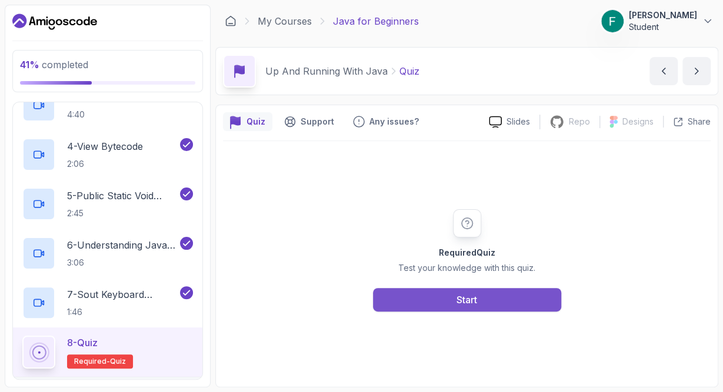
click at [495, 309] on button "Start" at bounding box center [467, 300] width 188 height 24
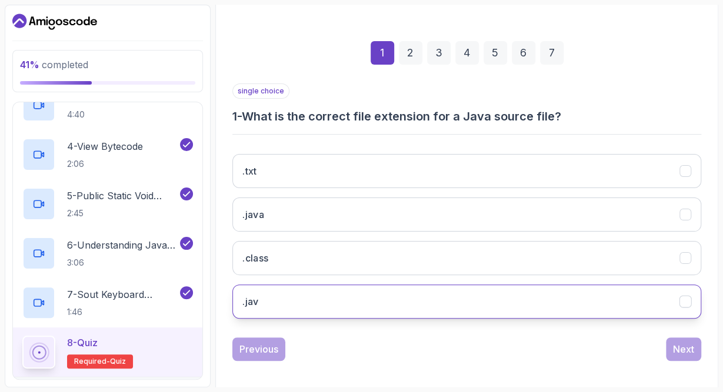
scroll to position [149, 0]
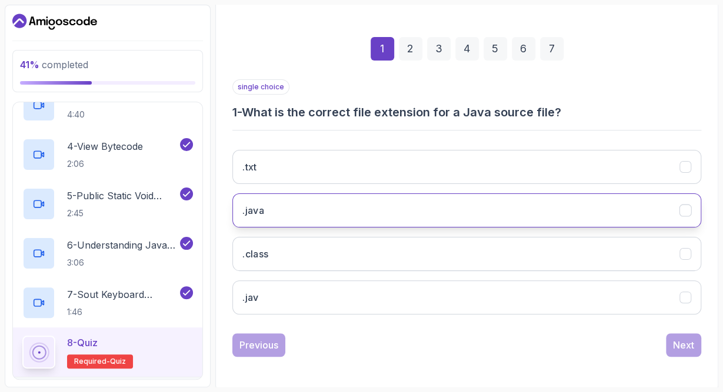
click at [286, 213] on button ".java" at bounding box center [466, 211] width 469 height 34
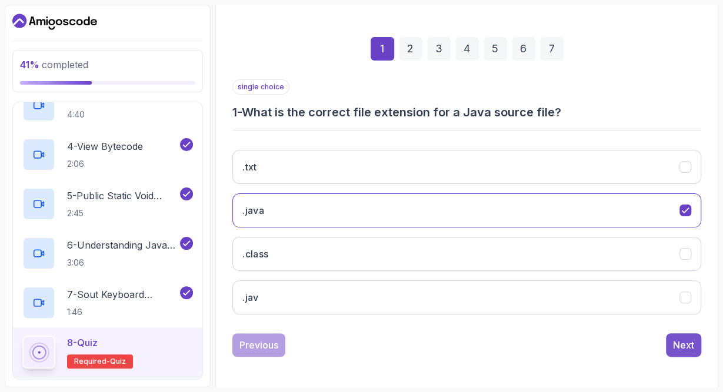
click at [684, 351] on button "Next" at bounding box center [683, 346] width 35 height 24
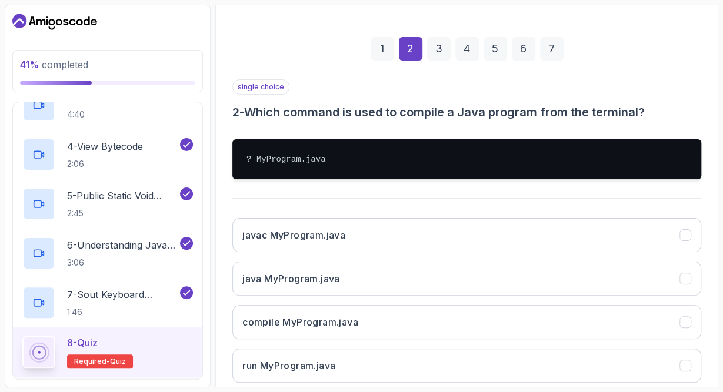
scroll to position [217, 0]
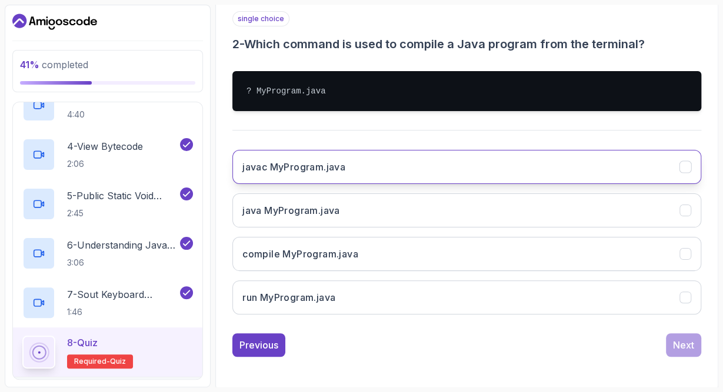
click at [277, 174] on button "javac MyProgram.java" at bounding box center [466, 167] width 469 height 34
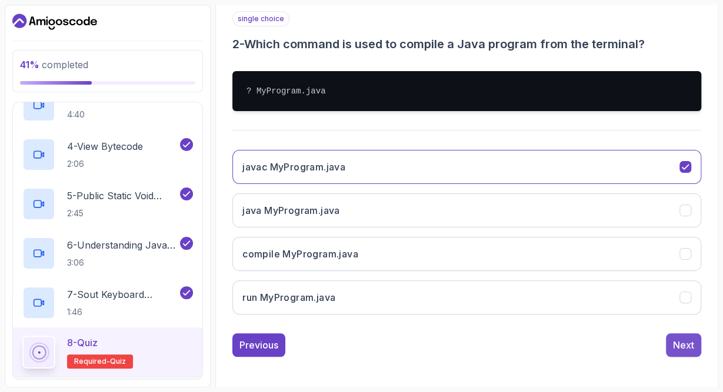
click at [691, 338] on div "Next" at bounding box center [683, 345] width 21 height 14
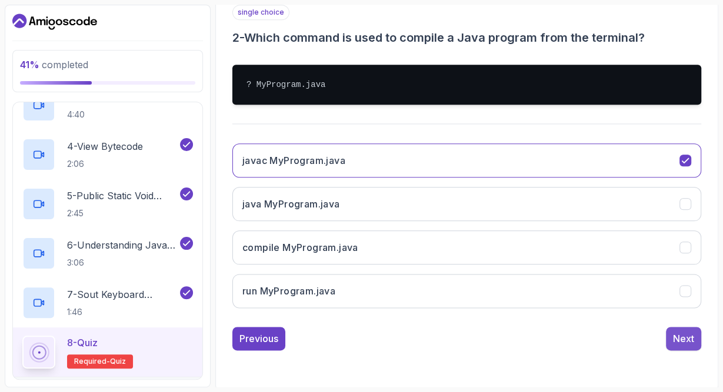
scroll to position [165, 0]
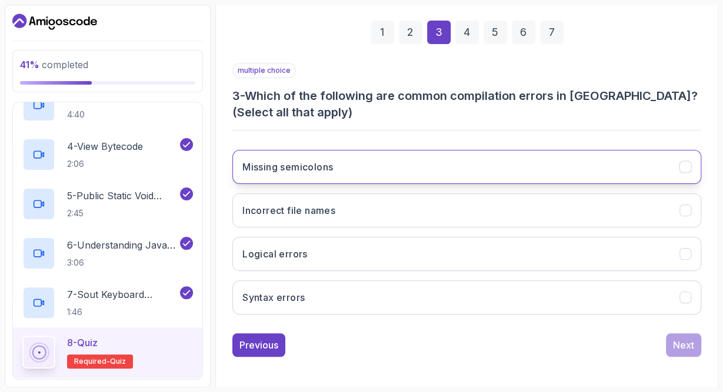
click at [311, 174] on button "Missing semicolons" at bounding box center [466, 167] width 469 height 34
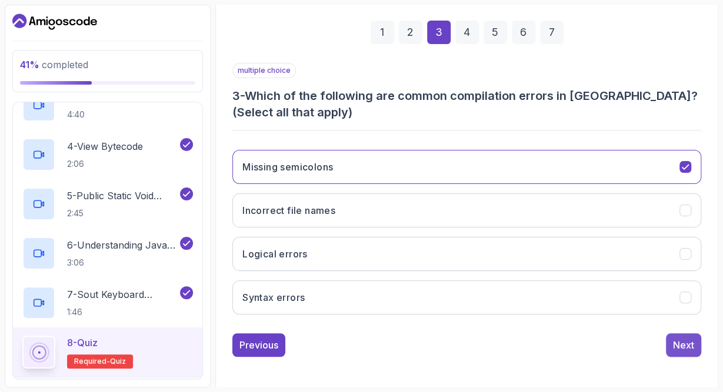
click at [692, 352] on button "Next" at bounding box center [683, 346] width 35 height 24
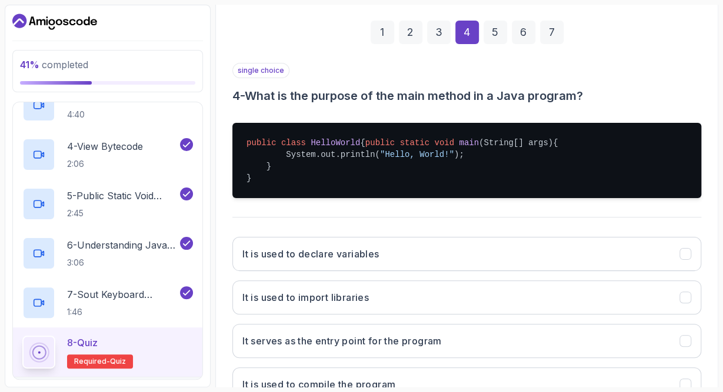
scroll to position [234, 0]
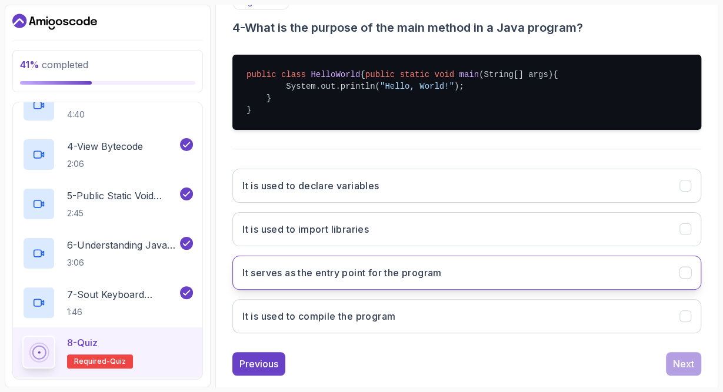
click at [379, 280] on h3 "It serves as the entry point for the program" at bounding box center [341, 273] width 199 height 14
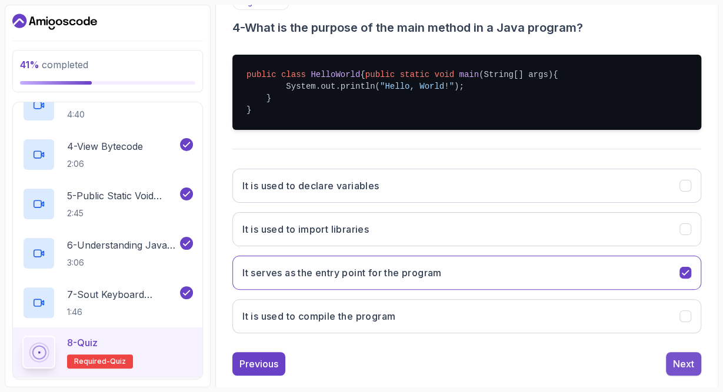
click at [682, 371] on div "Next" at bounding box center [683, 364] width 21 height 14
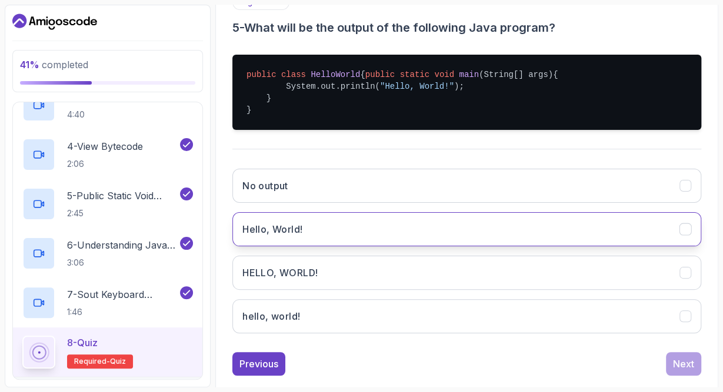
click at [284, 236] on h3 "Hello, World!" at bounding box center [272, 229] width 60 height 14
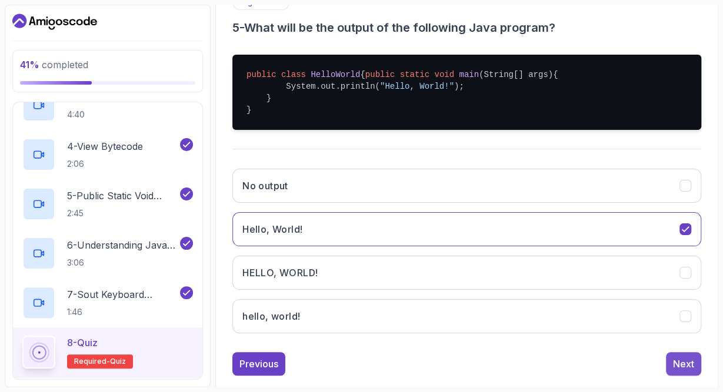
click at [685, 367] on div "Next" at bounding box center [683, 364] width 21 height 14
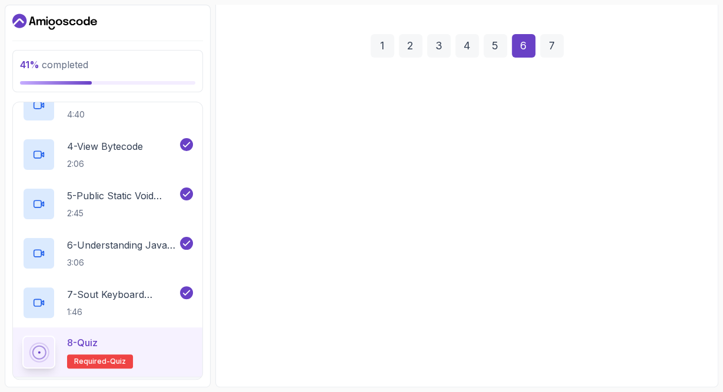
scroll to position [149, 0]
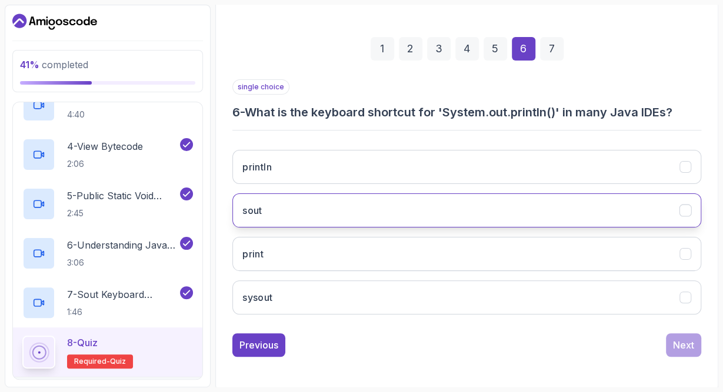
click at [261, 211] on h3 "sout" at bounding box center [252, 211] width 20 height 14
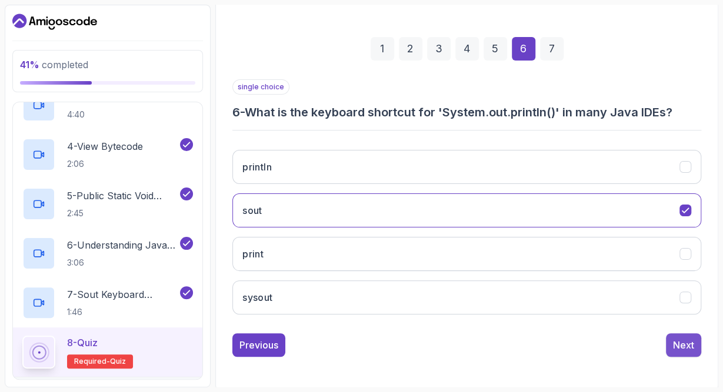
click at [669, 341] on button "Next" at bounding box center [683, 346] width 35 height 24
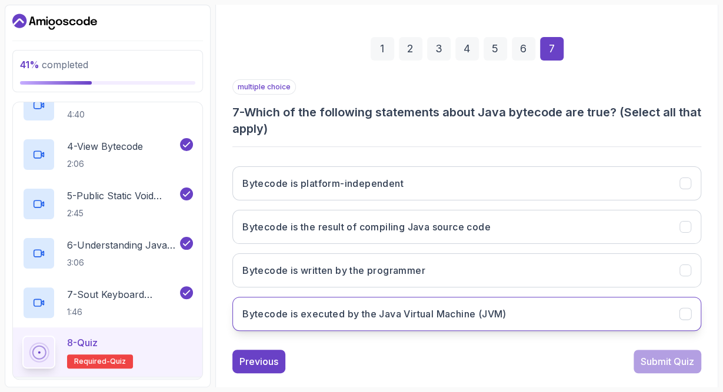
click at [396, 315] on h3 "Bytecode is executed by the Java Virtual Machine (JVM)" at bounding box center [374, 314] width 264 height 14
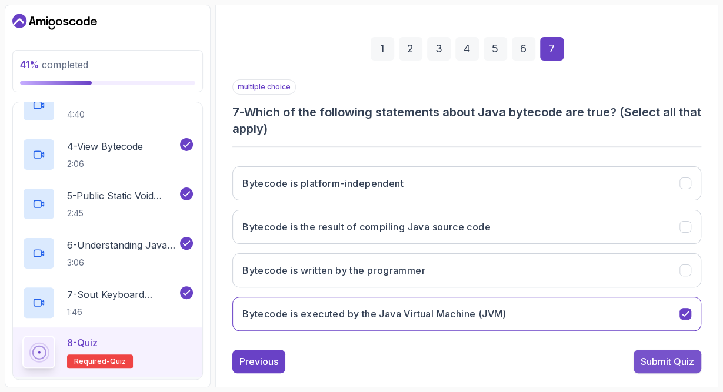
click at [654, 359] on div "Submit Quiz" at bounding box center [668, 362] width 54 height 14
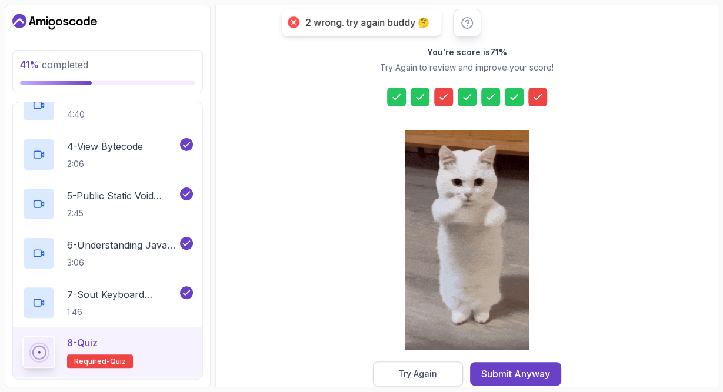
click at [444, 372] on button "Try Again" at bounding box center [418, 374] width 90 height 25
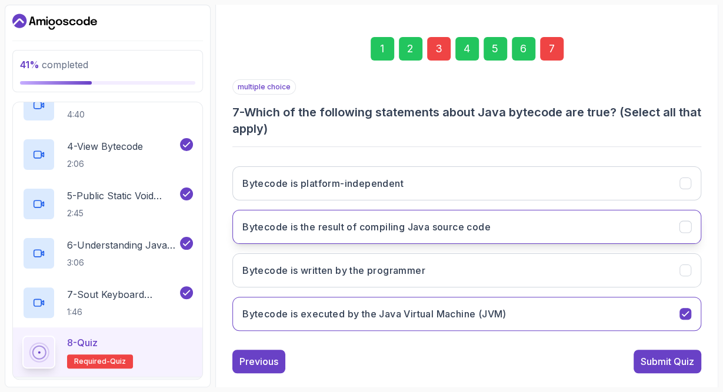
click at [438, 224] on h3 "Bytecode is the result of compiling Java source code" at bounding box center [366, 227] width 248 height 14
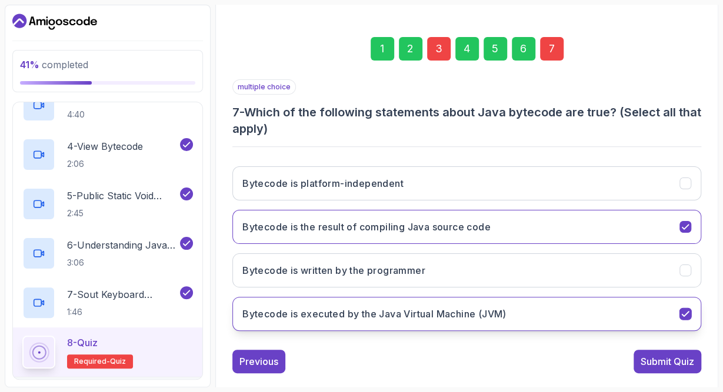
click at [641, 311] on button "Bytecode is executed by the Java Virtual Machine (JVM)" at bounding box center [466, 314] width 469 height 34
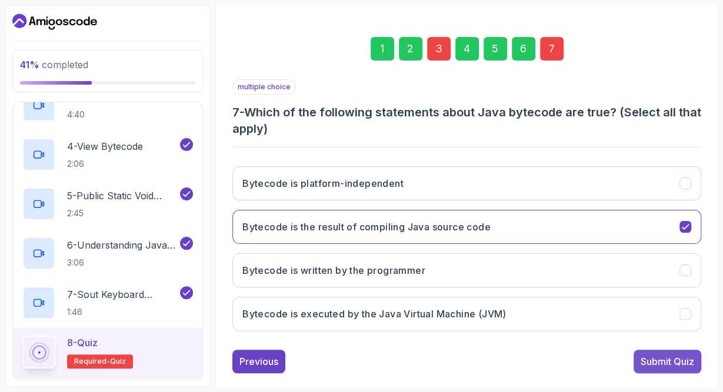
click at [687, 371] on button "Submit Quiz" at bounding box center [668, 362] width 68 height 24
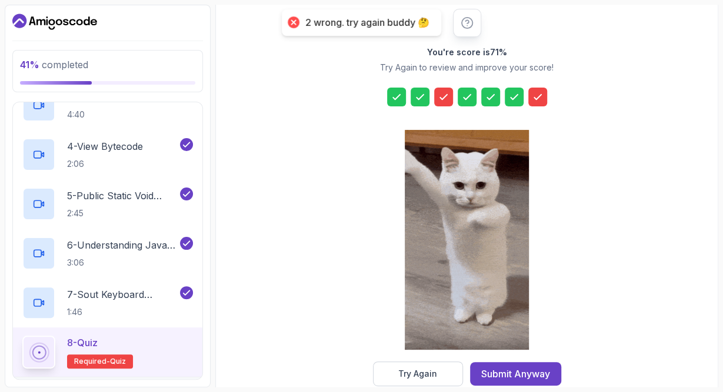
click at [535, 88] on div at bounding box center [537, 97] width 19 height 19
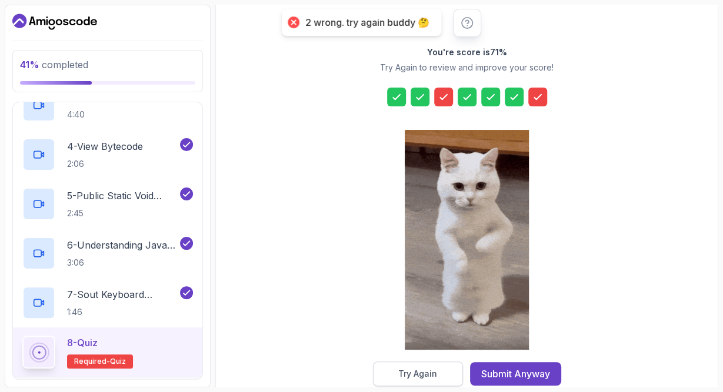
click at [428, 375] on div "Try Again" at bounding box center [417, 374] width 39 height 12
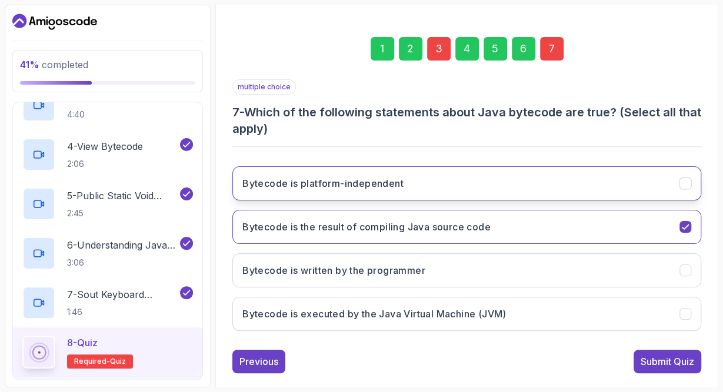
click at [312, 192] on button "Bytecode is platform-independent" at bounding box center [466, 183] width 469 height 34
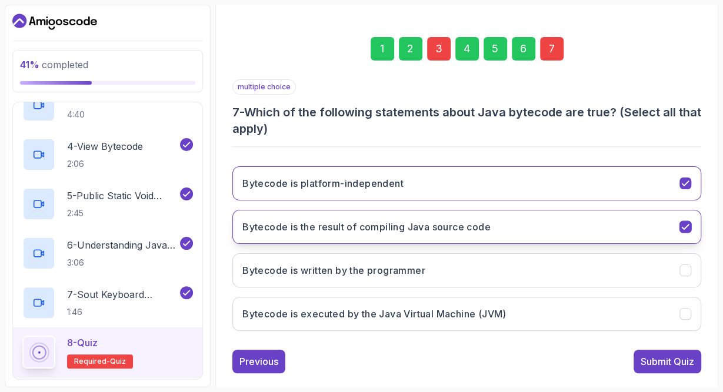
click at [627, 229] on button "Bytecode is the result of compiling Java source code" at bounding box center [466, 227] width 469 height 34
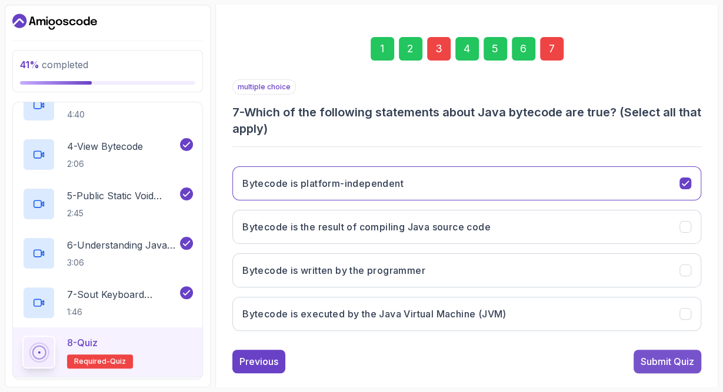
click at [664, 362] on div "Submit Quiz" at bounding box center [668, 362] width 54 height 14
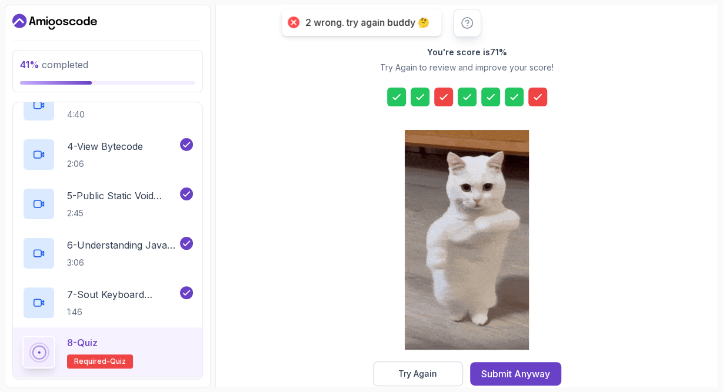
click at [534, 91] on icon at bounding box center [538, 97] width 12 height 12
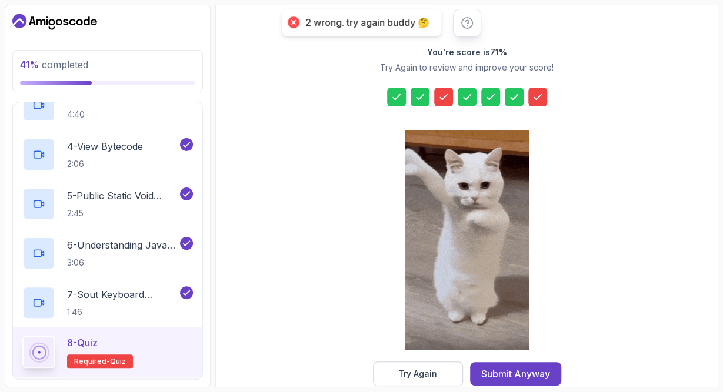
click at [541, 89] on div at bounding box center [537, 97] width 19 height 19
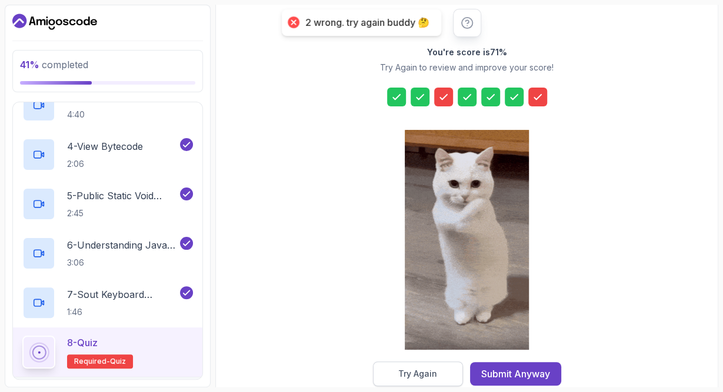
click at [429, 377] on div "Try Again" at bounding box center [417, 374] width 39 height 12
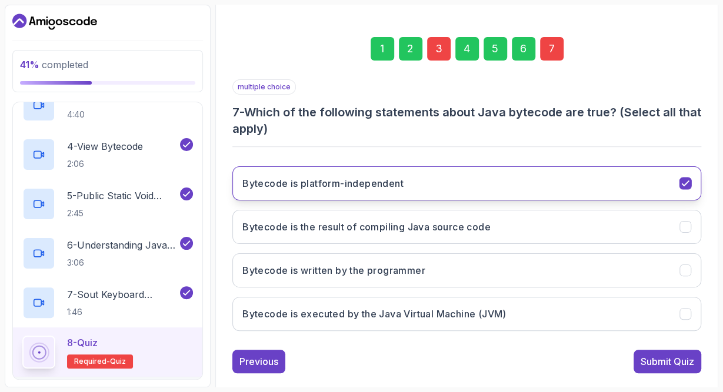
click at [335, 181] on h3 "Bytecode is platform-independent" at bounding box center [322, 183] width 161 height 14
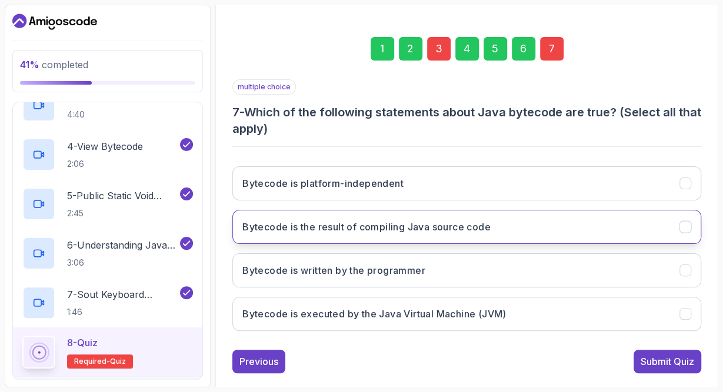
click at [409, 226] on h3 "Bytecode is the result of compiling Java source code" at bounding box center [366, 227] width 248 height 14
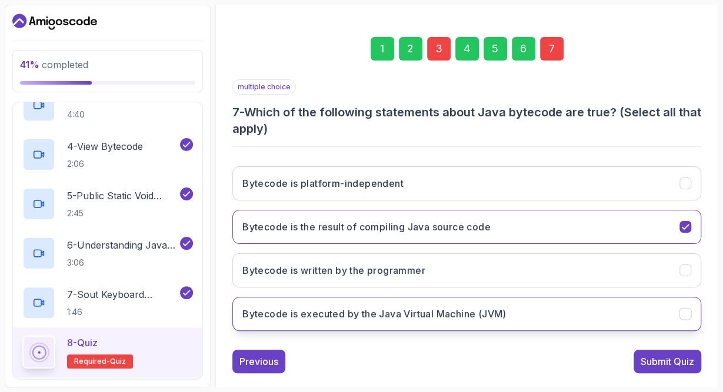
click at [421, 318] on h3 "Bytecode is executed by the Java Virtual Machine (JVM)" at bounding box center [374, 314] width 264 height 14
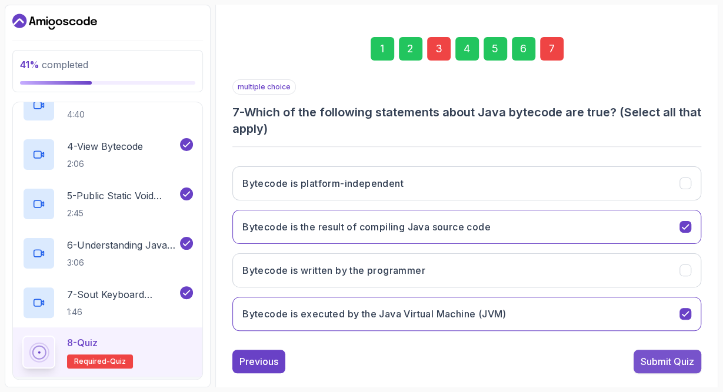
click at [676, 356] on div "Submit Quiz" at bounding box center [668, 362] width 54 height 14
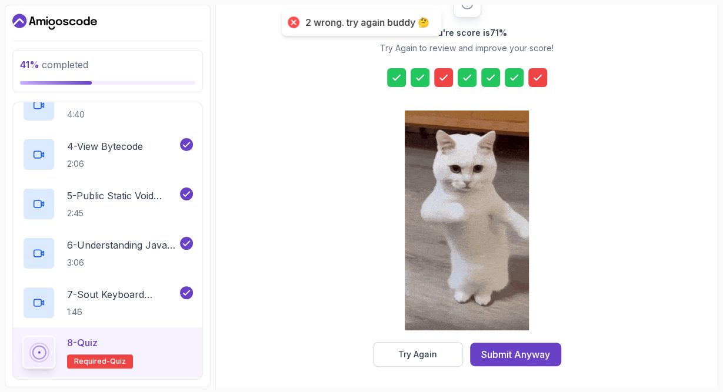
scroll to position [170, 0]
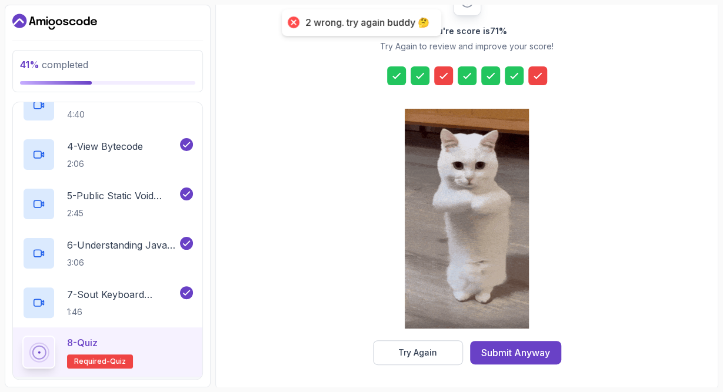
click at [540, 70] on icon at bounding box center [538, 76] width 12 height 12
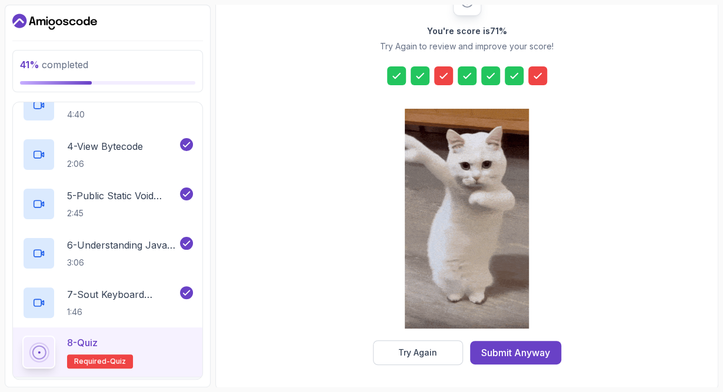
click at [445, 76] on icon at bounding box center [444, 76] width 12 height 12
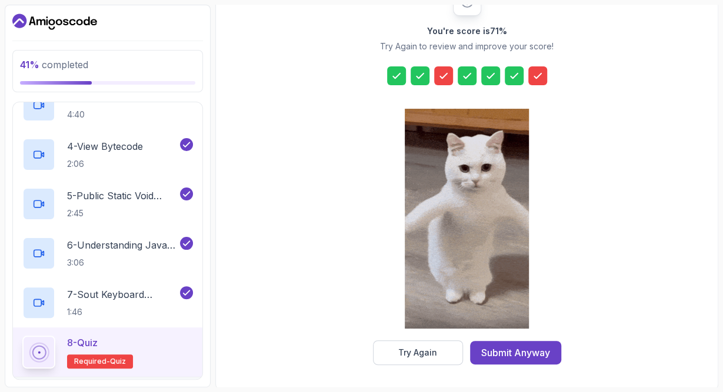
click at [445, 78] on icon at bounding box center [444, 76] width 12 height 12
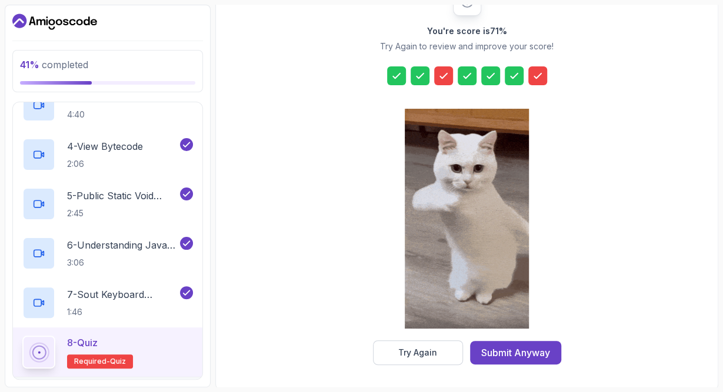
click at [445, 78] on icon at bounding box center [444, 76] width 12 height 12
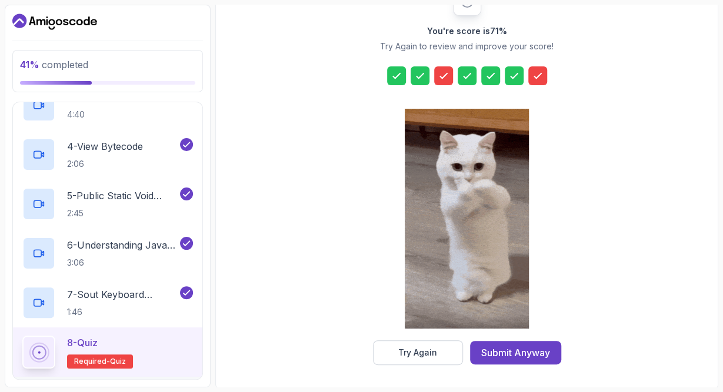
click at [445, 78] on icon at bounding box center [444, 76] width 12 height 12
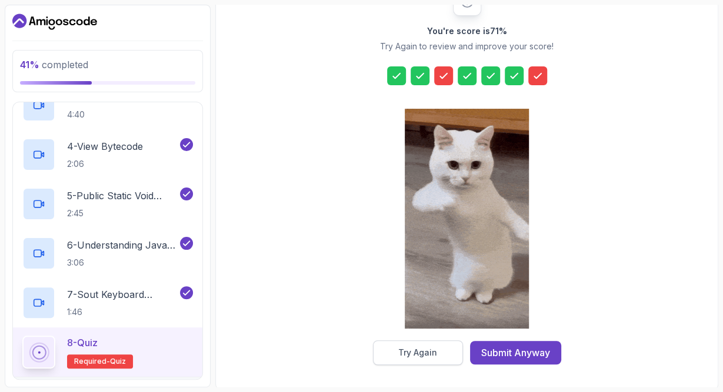
click at [439, 354] on button "Try Again" at bounding box center [418, 353] width 90 height 25
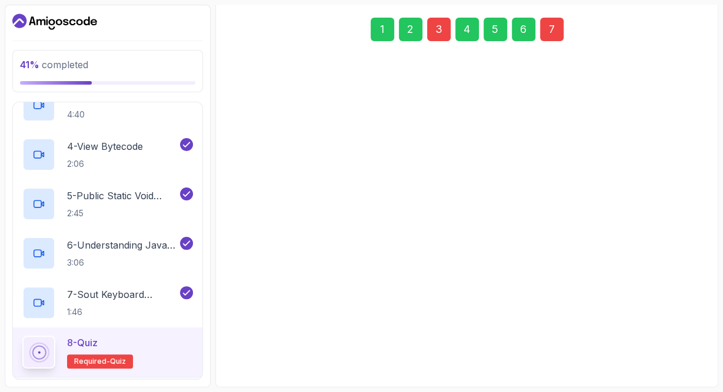
scroll to position [165, 0]
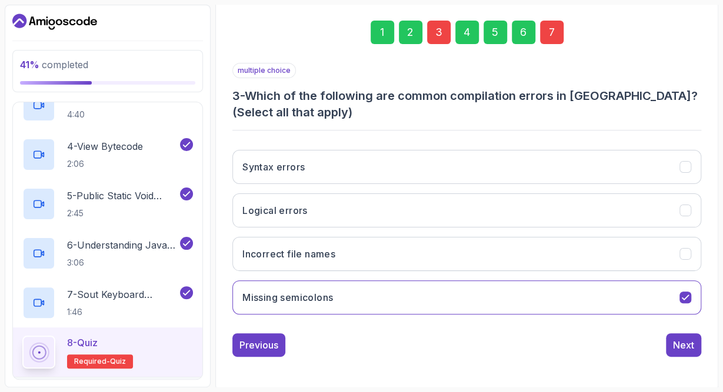
click at [434, 25] on div "3" at bounding box center [439, 33] width 24 height 24
click at [437, 25] on div "3" at bounding box center [439, 33] width 24 height 24
click at [278, 172] on h3 "Syntax errors" at bounding box center [273, 167] width 62 height 14
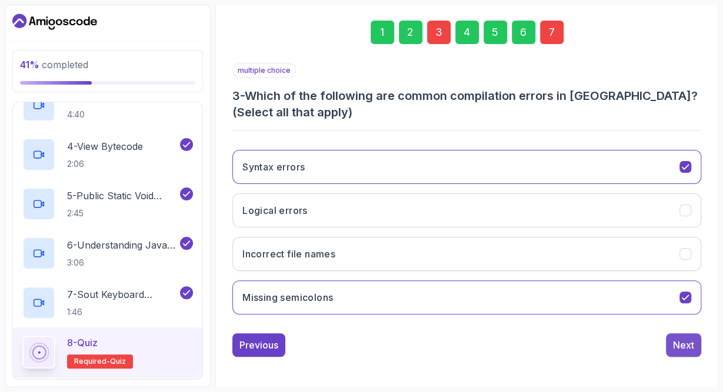
click at [681, 345] on div "Next" at bounding box center [683, 345] width 21 height 14
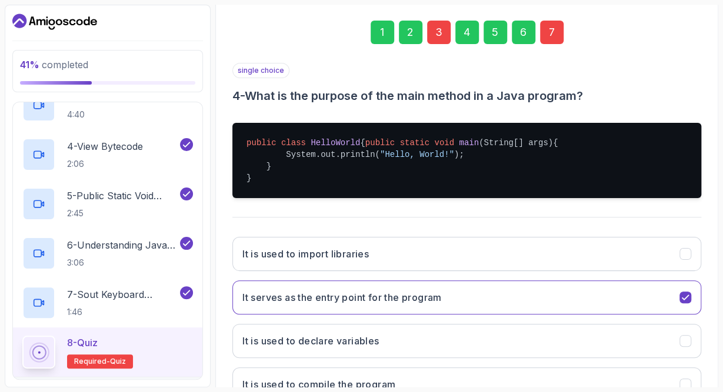
click at [550, 31] on div "7" at bounding box center [552, 33] width 24 height 24
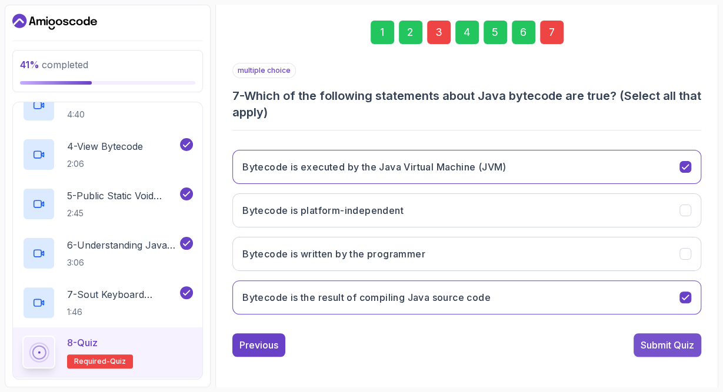
click at [669, 335] on button "Submit Quiz" at bounding box center [668, 346] width 68 height 24
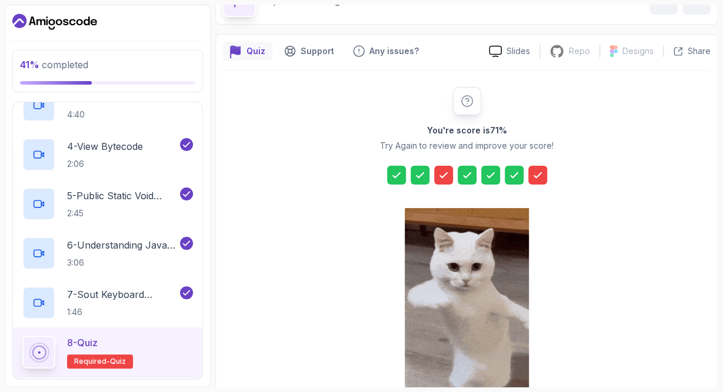
scroll to position [34, 0]
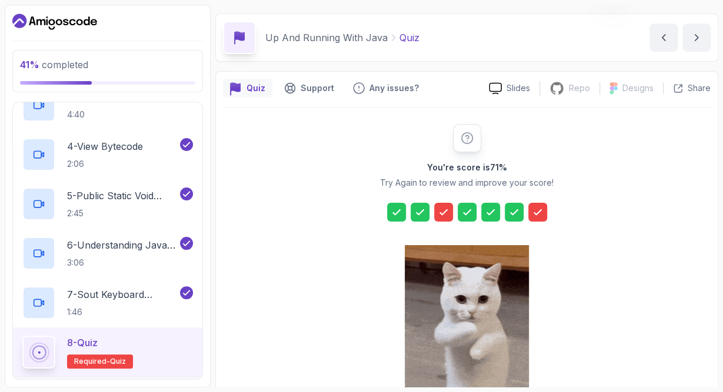
click at [469, 137] on icon at bounding box center [466, 138] width 11 height 11
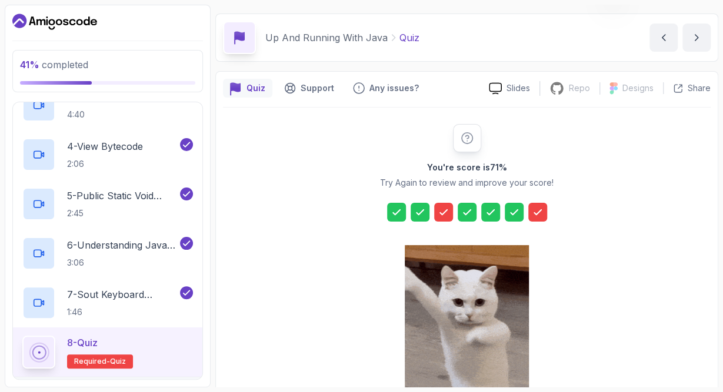
click at [461, 136] on icon at bounding box center [466, 138] width 11 height 11
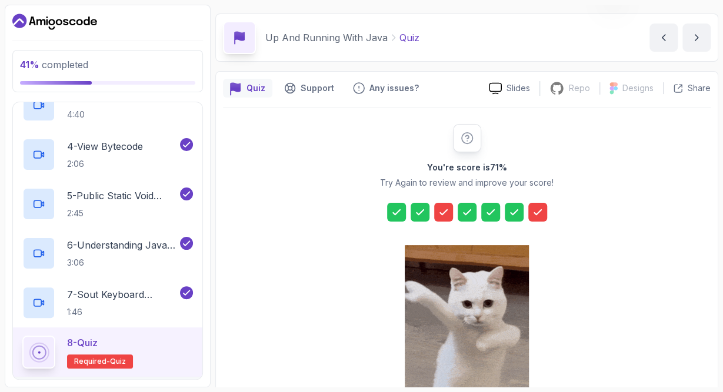
click at [461, 136] on icon at bounding box center [466, 138] width 11 height 11
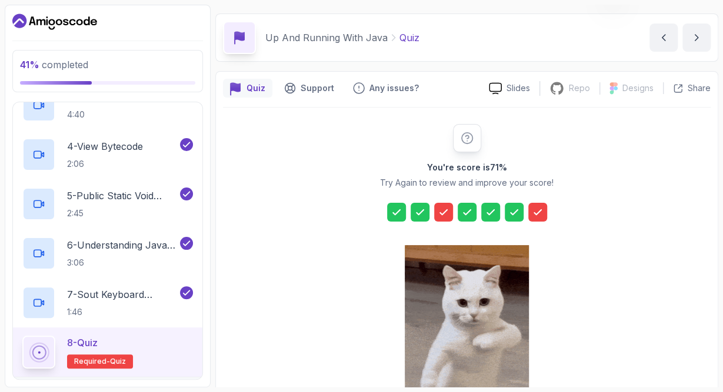
scroll to position [170, 0]
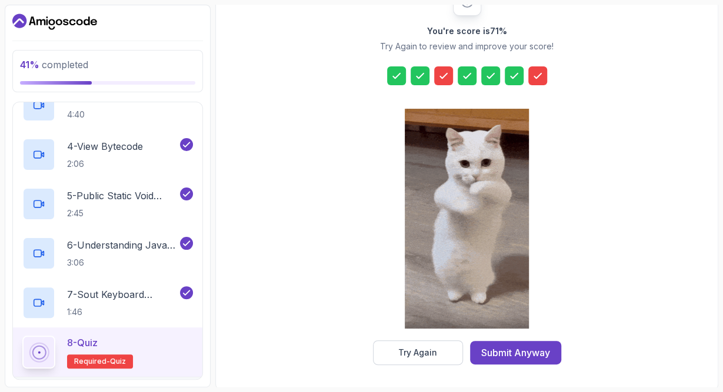
click at [550, 72] on div "You're score is 71 % Try Again to review and improve your score! Try Again Subm…" at bounding box center [467, 177] width 226 height 378
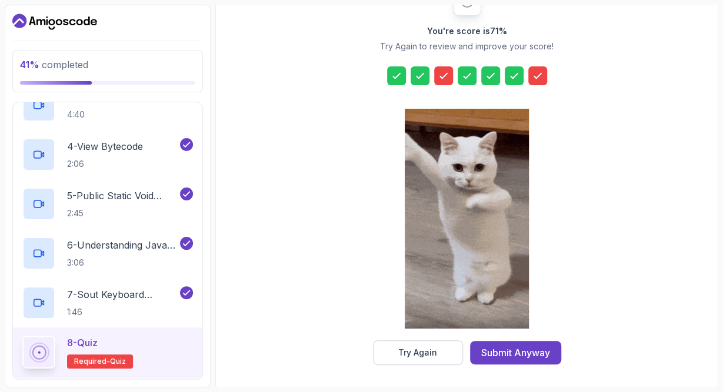
click at [545, 75] on div at bounding box center [537, 75] width 19 height 19
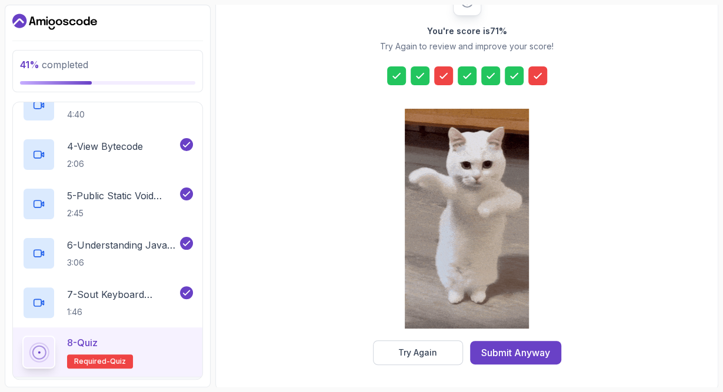
click at [533, 79] on icon at bounding box center [538, 76] width 12 height 12
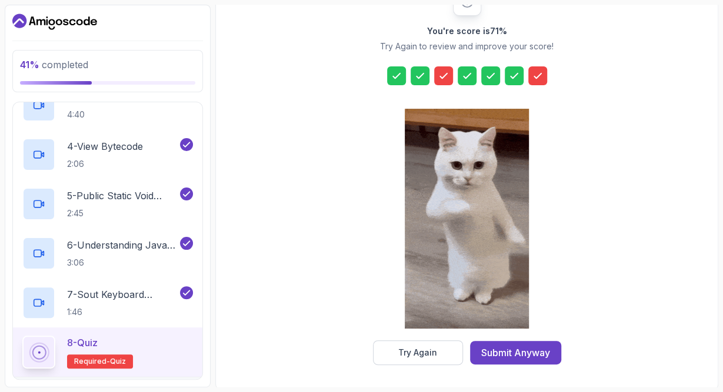
click at [532, 74] on icon at bounding box center [538, 76] width 12 height 12
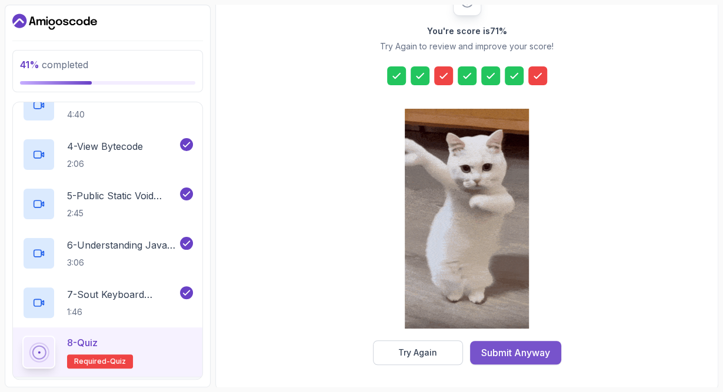
click at [475, 356] on button "Submit Anyway" at bounding box center [515, 353] width 91 height 24
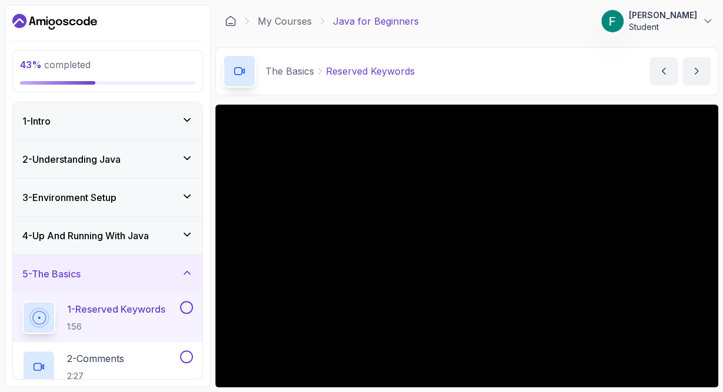
click at [176, 273] on div "5 - The Basics" at bounding box center [107, 274] width 171 height 14
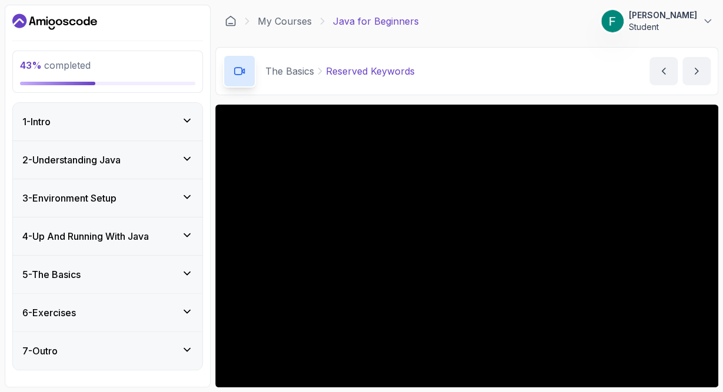
click at [166, 238] on div "4 - Up And Running With Java" at bounding box center [107, 236] width 171 height 14
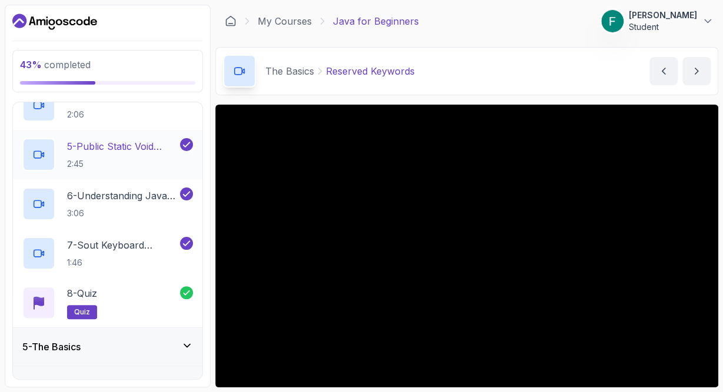
scroll to position [383, 0]
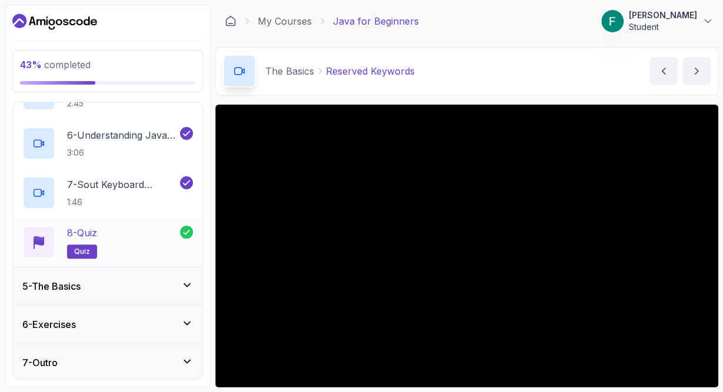
click at [119, 231] on div "8 - Quiz quiz" at bounding box center [101, 242] width 158 height 33
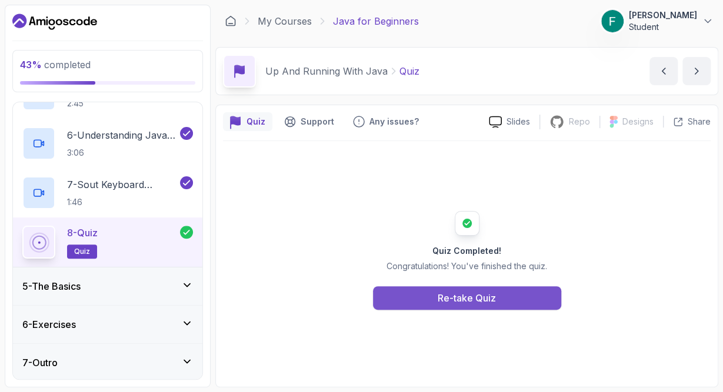
click at [452, 308] on button "Re-take Quiz" at bounding box center [467, 299] width 188 height 24
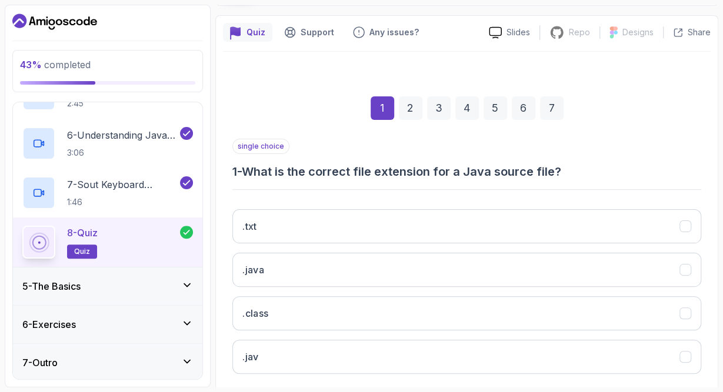
scroll to position [149, 0]
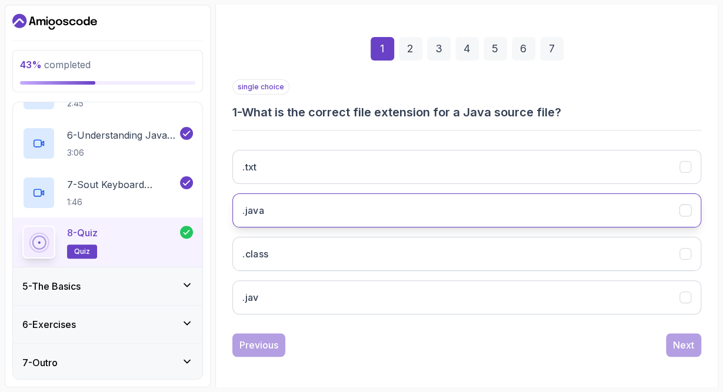
click at [269, 221] on button ".java" at bounding box center [466, 211] width 469 height 34
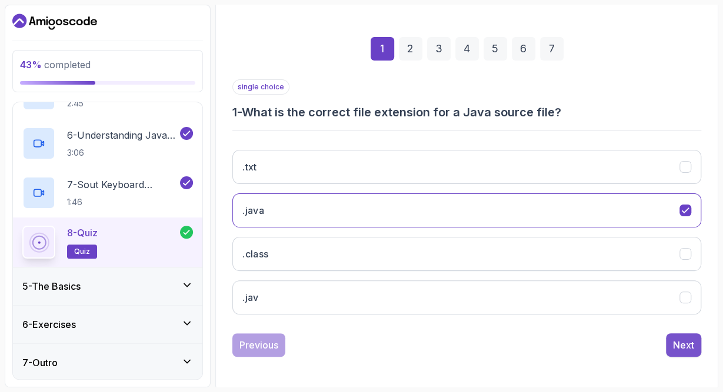
click at [683, 347] on div "Next" at bounding box center [683, 345] width 21 height 14
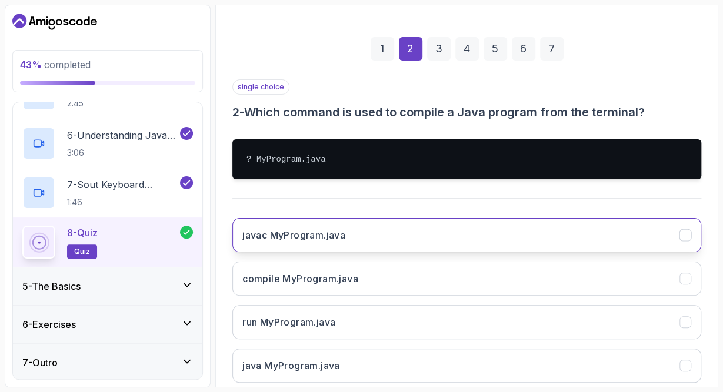
click at [294, 228] on h3 "javac MyProgram.java" at bounding box center [293, 235] width 103 height 14
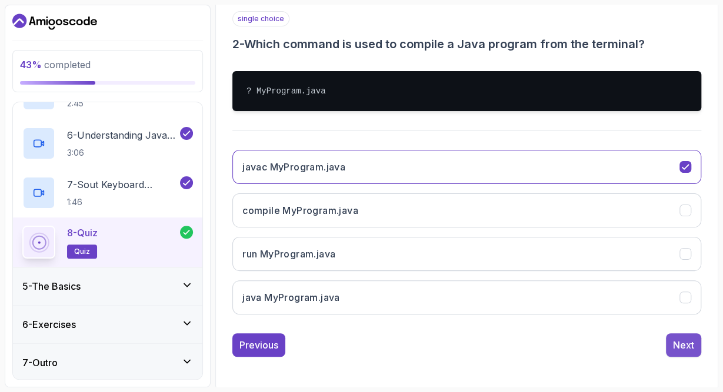
click at [682, 354] on button "Next" at bounding box center [683, 346] width 35 height 24
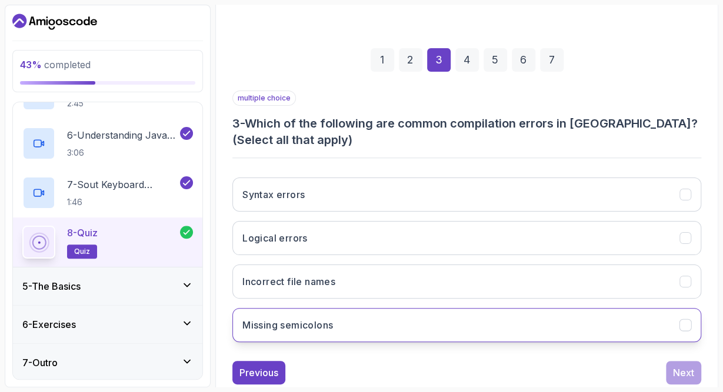
scroll to position [165, 0]
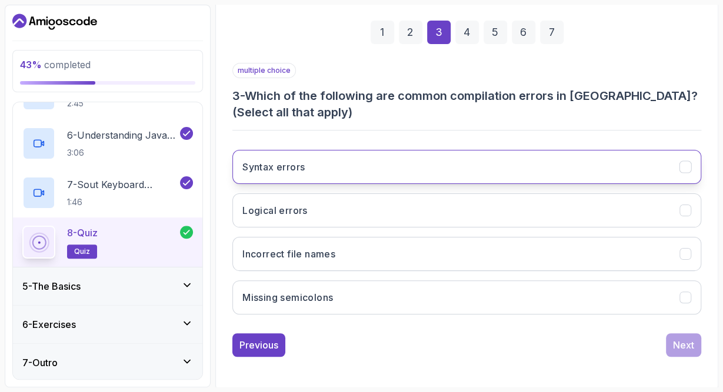
click at [341, 165] on button "Syntax errors" at bounding box center [466, 167] width 469 height 34
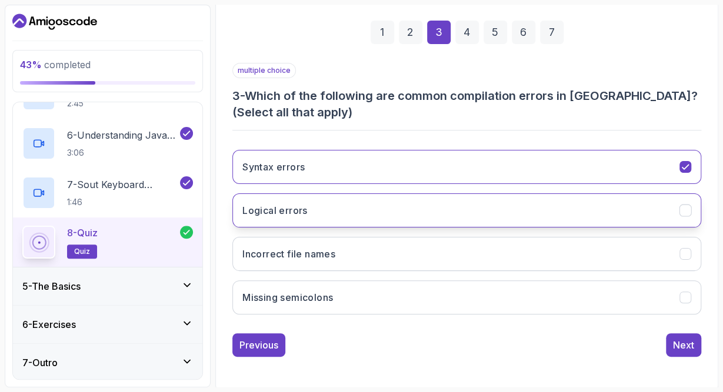
click at [378, 209] on button "Logical errors" at bounding box center [466, 211] width 469 height 34
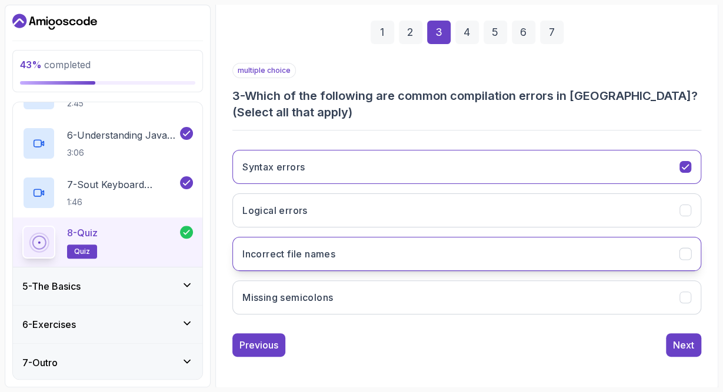
click at [324, 259] on button "Incorrect file names" at bounding box center [466, 254] width 469 height 34
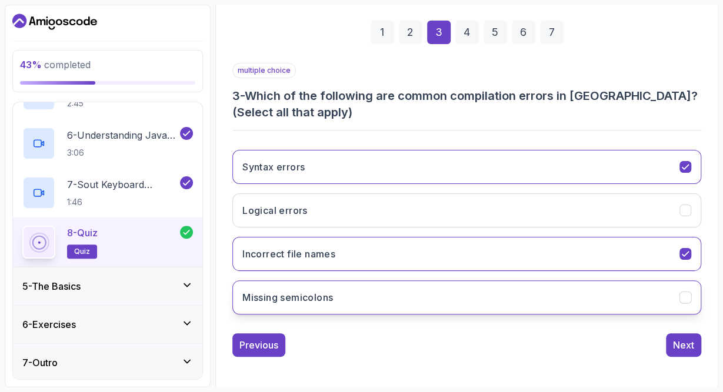
click at [368, 301] on button "Missing semicolons" at bounding box center [466, 298] width 469 height 34
click at [471, 26] on div "4" at bounding box center [467, 33] width 24 height 24
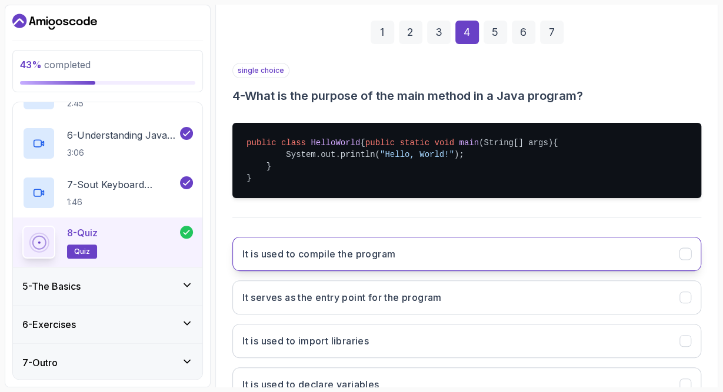
scroll to position [264, 0]
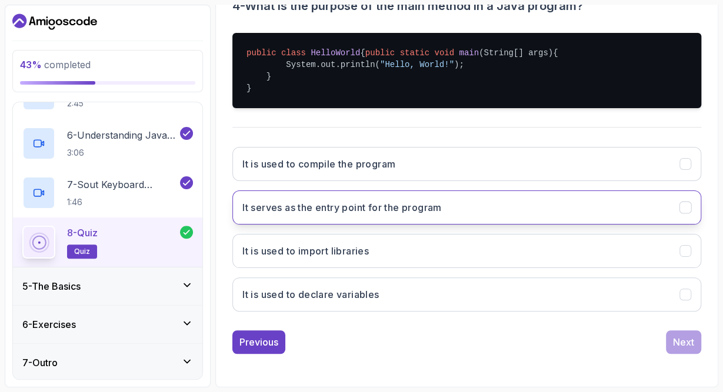
click at [287, 212] on h3 "It serves as the entry point for the program" at bounding box center [341, 208] width 199 height 14
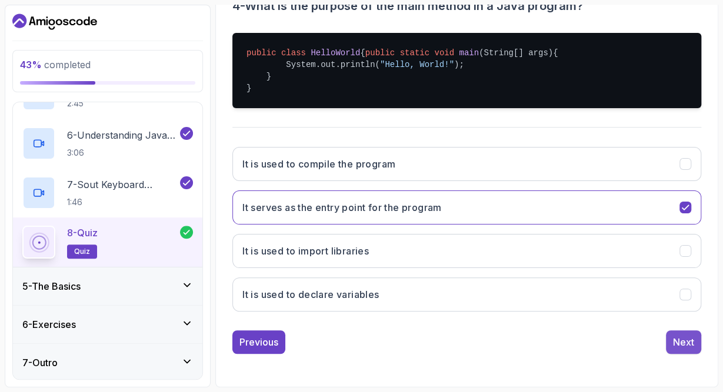
click at [680, 342] on div "Next" at bounding box center [683, 342] width 21 height 14
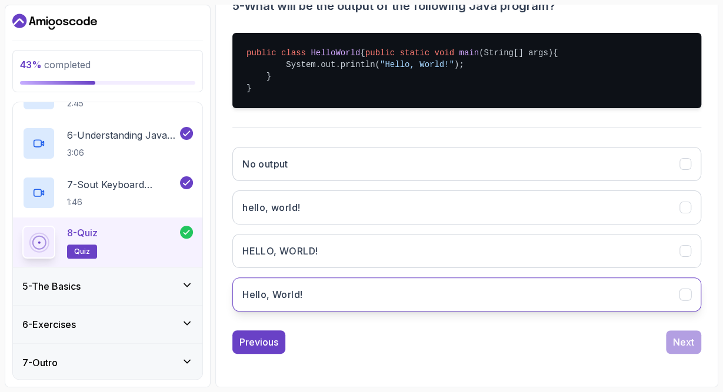
click at [288, 302] on h3 "Hello, World!" at bounding box center [272, 295] width 60 height 14
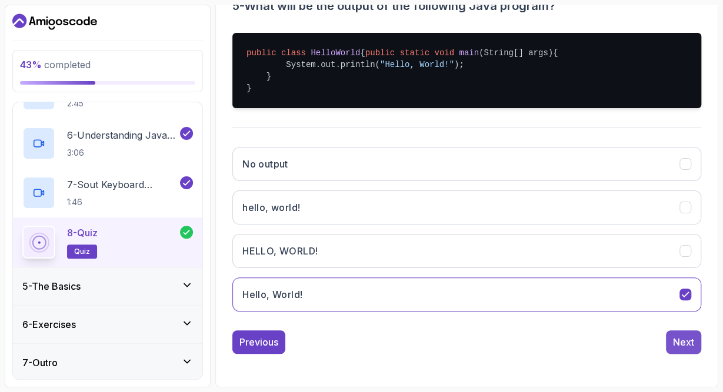
click at [693, 339] on div "Next" at bounding box center [683, 342] width 21 height 14
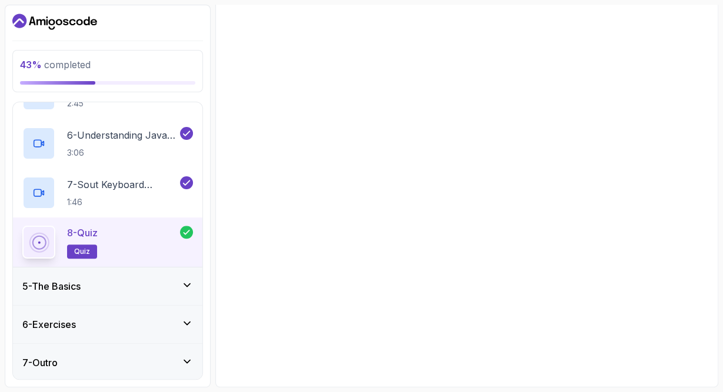
scroll to position [149, 0]
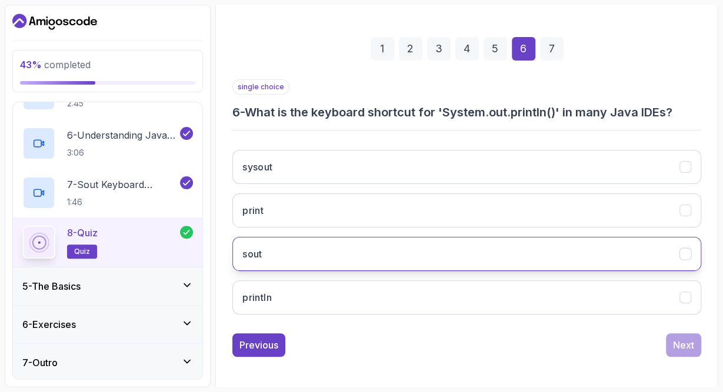
click at [288, 251] on button "sout" at bounding box center [466, 254] width 469 height 34
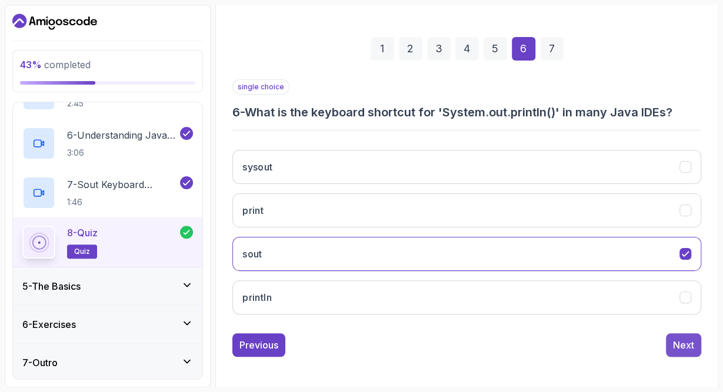
click at [679, 345] on div "Next" at bounding box center [683, 345] width 21 height 14
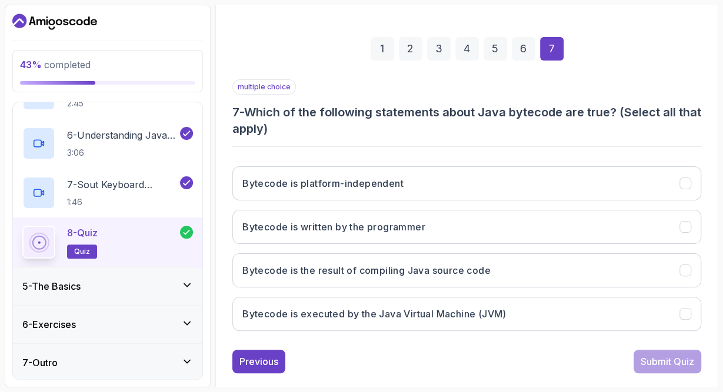
click at [447, 49] on div "3" at bounding box center [439, 49] width 24 height 24
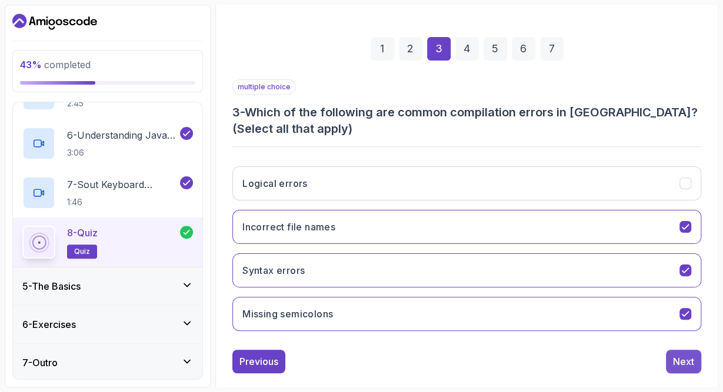
click at [695, 367] on button "Next" at bounding box center [683, 362] width 35 height 24
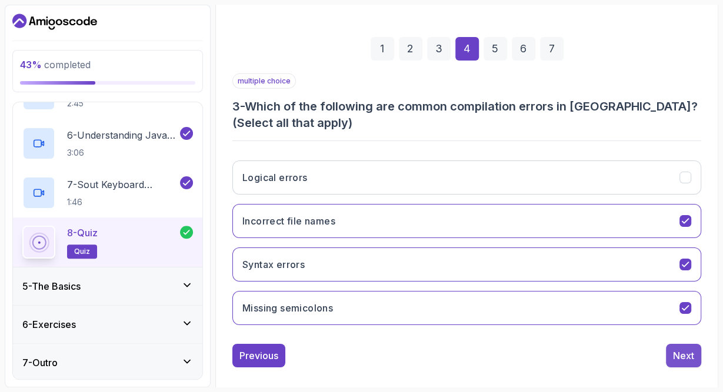
click at [695, 367] on div "1 2 3 4 5 6 7 multiple choice 3 - Which of the following are common compilation…" at bounding box center [466, 195] width 469 height 355
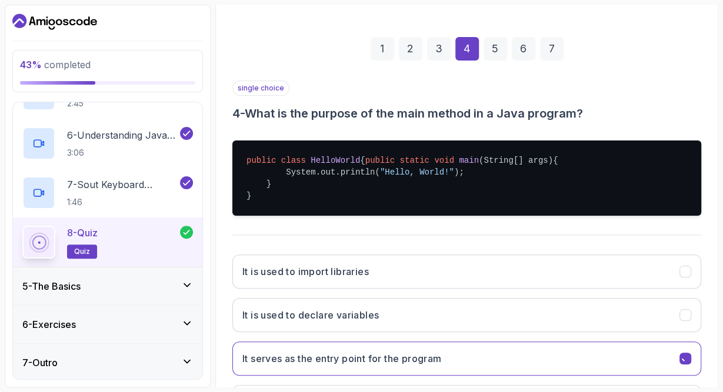
click at [695, 367] on button "It serves as the entry point for the program" at bounding box center [466, 359] width 469 height 34
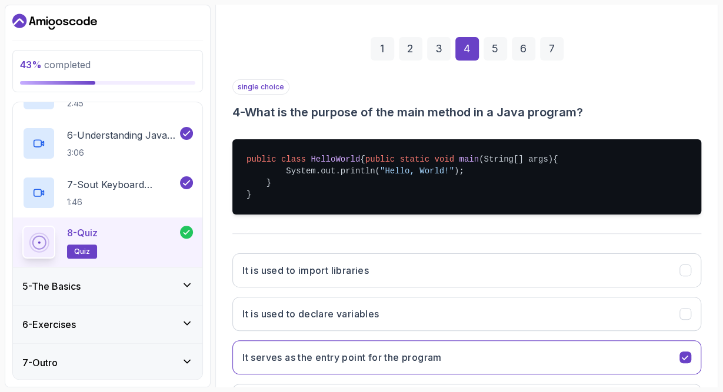
click at [695, 367] on button "It serves as the entry point for the program" at bounding box center [466, 358] width 469 height 34
click at [552, 55] on div "7" at bounding box center [552, 49] width 24 height 24
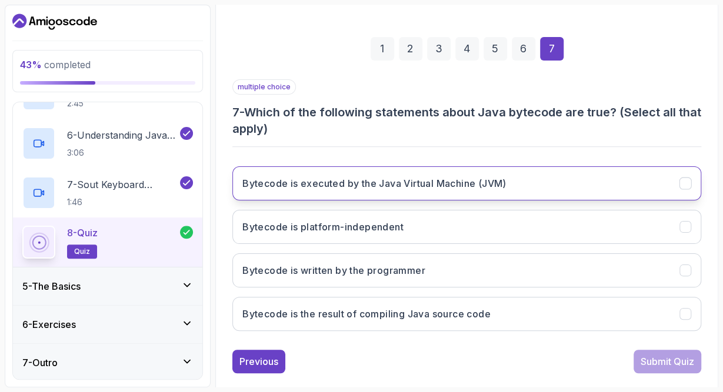
click at [369, 181] on h3 "Bytecode is executed by the Java Virtual Machine (JVM)" at bounding box center [374, 183] width 264 height 14
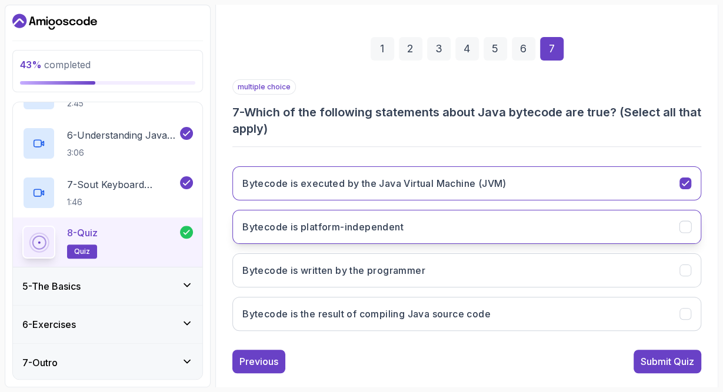
click at [357, 225] on h3 "Bytecode is platform-independent" at bounding box center [322, 227] width 161 height 14
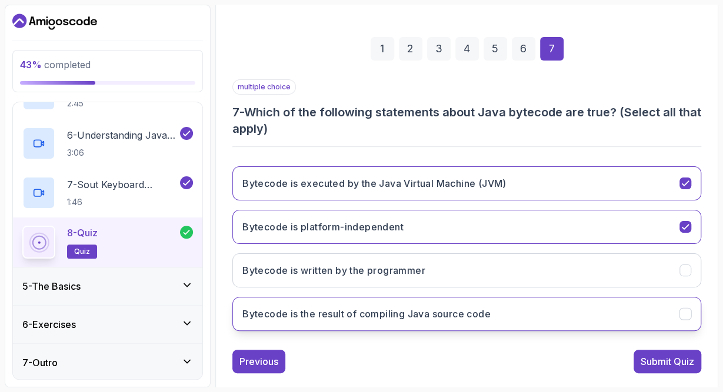
click at [416, 311] on h3 "Bytecode is the result of compiling Java source code" at bounding box center [366, 314] width 248 height 14
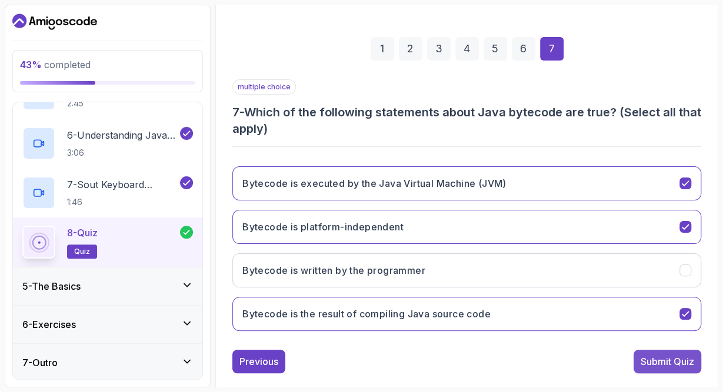
click at [689, 358] on div "Submit Quiz" at bounding box center [668, 362] width 54 height 14
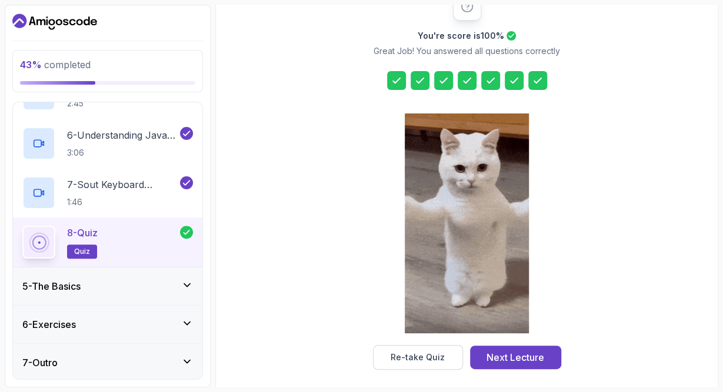
scroll to position [170, 0]
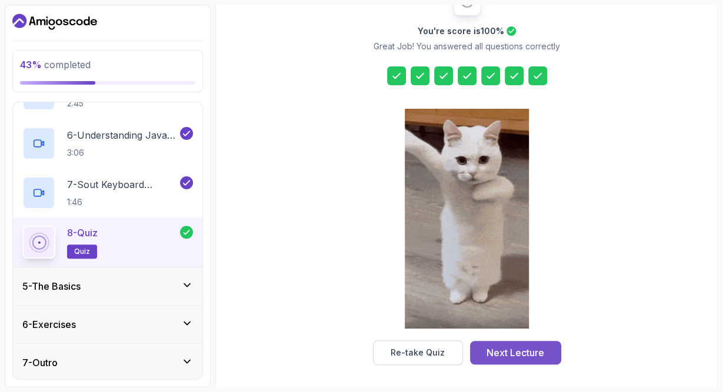
click at [556, 348] on button "Next Lecture" at bounding box center [515, 353] width 91 height 24
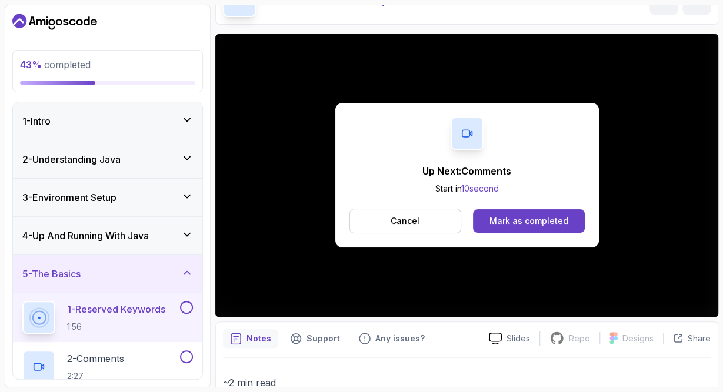
scroll to position [68, 0]
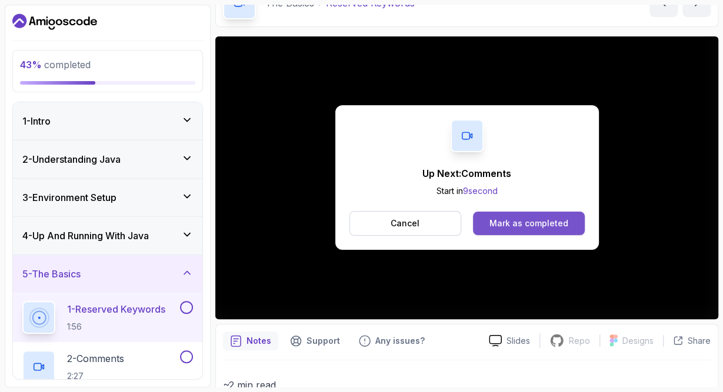
click at [515, 224] on div "Mark as completed" at bounding box center [528, 224] width 79 height 12
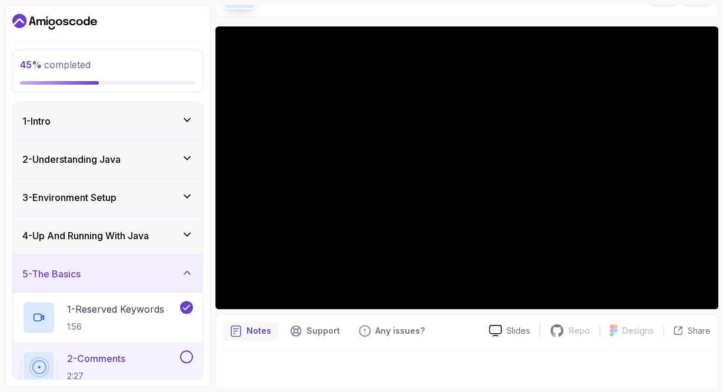
scroll to position [81, 0]
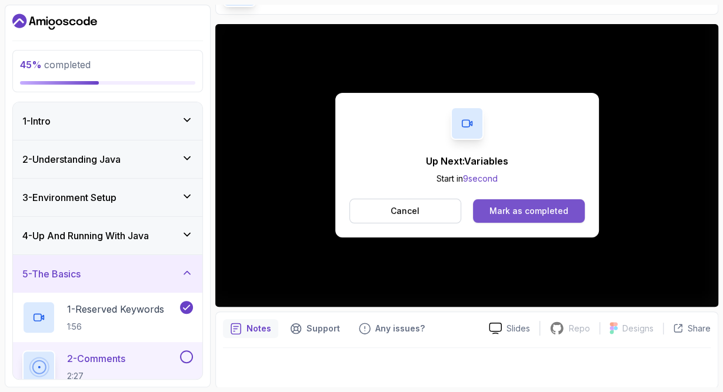
click at [497, 212] on div "Mark as completed" at bounding box center [528, 211] width 79 height 12
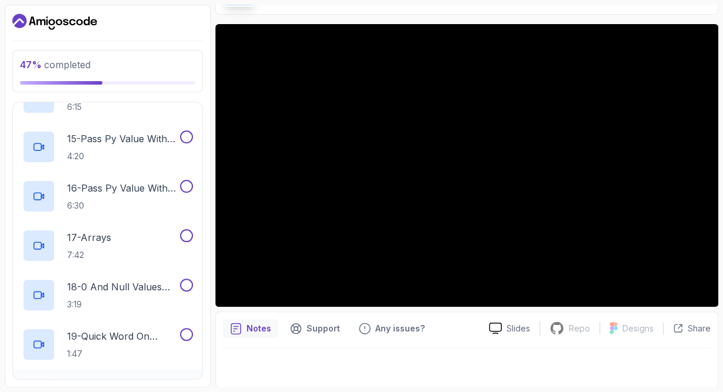
scroll to position [751, 0]
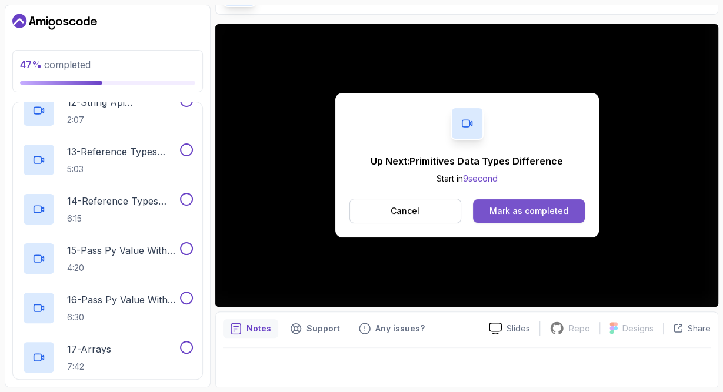
click at [531, 215] on div "Mark as completed" at bounding box center [528, 211] width 79 height 12
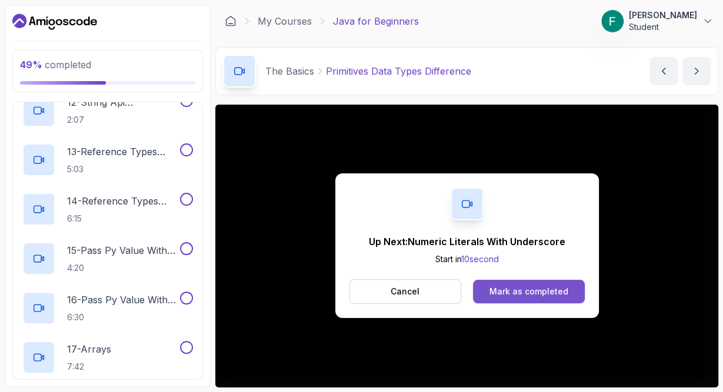
click at [537, 289] on div "Mark as completed" at bounding box center [528, 292] width 79 height 12
click at [537, 299] on button "Mark as completed" at bounding box center [528, 292] width 111 height 24
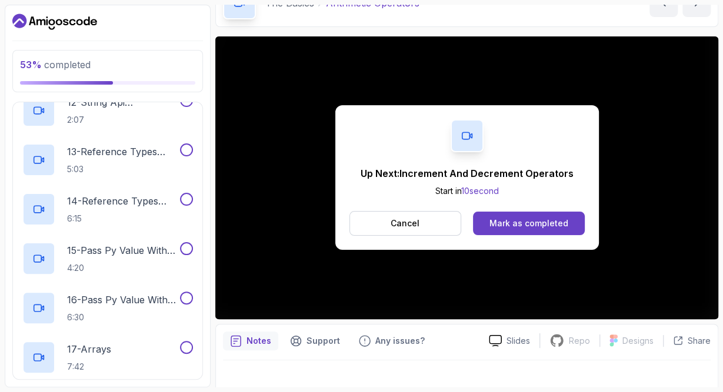
scroll to position [81, 0]
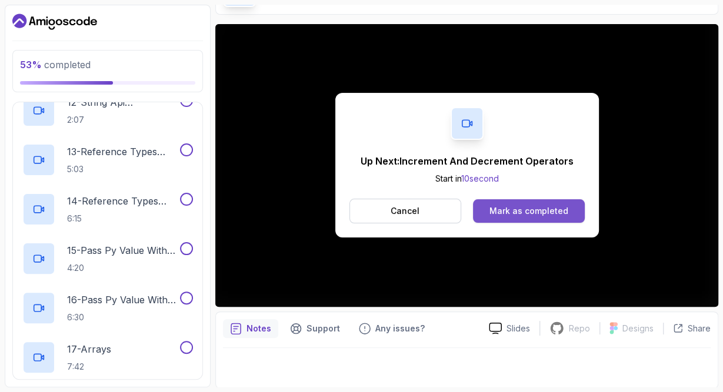
click at [537, 208] on div "Mark as completed" at bounding box center [528, 211] width 79 height 12
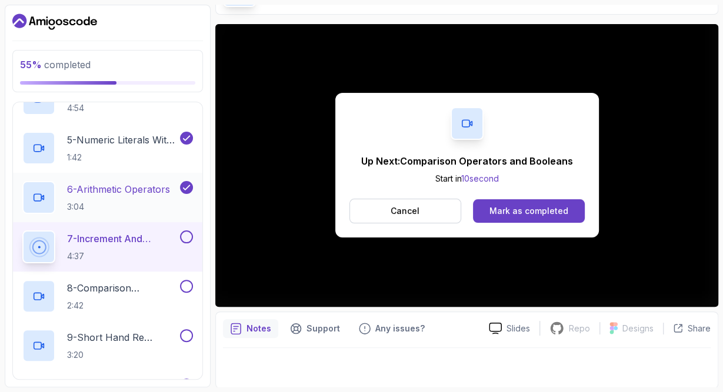
scroll to position [341, 0]
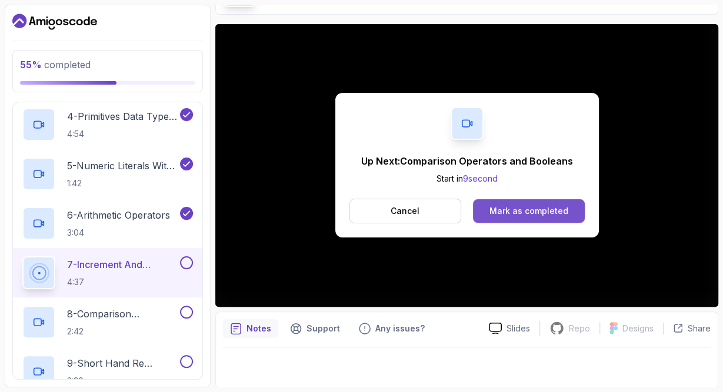
click at [526, 211] on div "Mark as completed" at bounding box center [528, 211] width 79 height 12
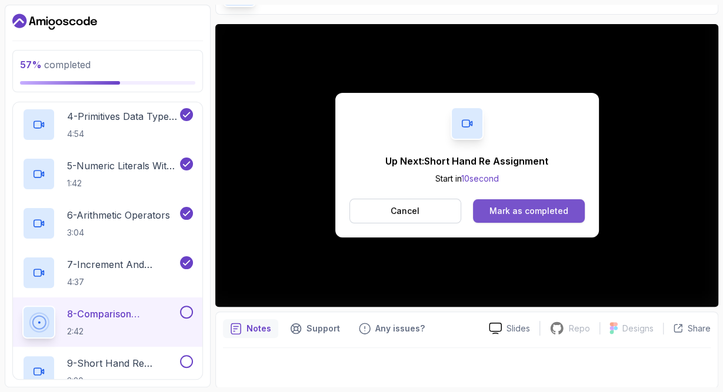
click at [547, 210] on div "Mark as completed" at bounding box center [528, 211] width 79 height 12
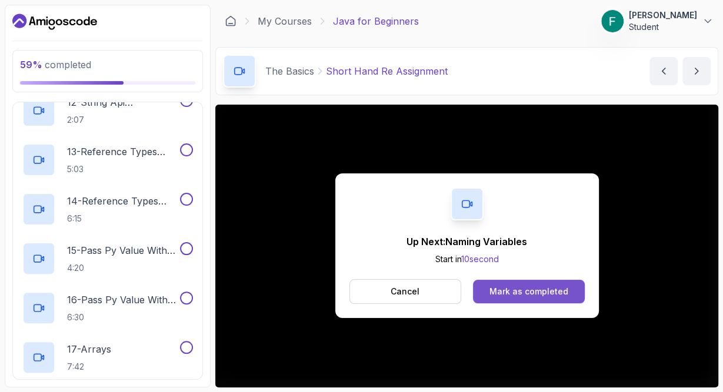
click at [512, 291] on div "Mark as completed" at bounding box center [528, 292] width 79 height 12
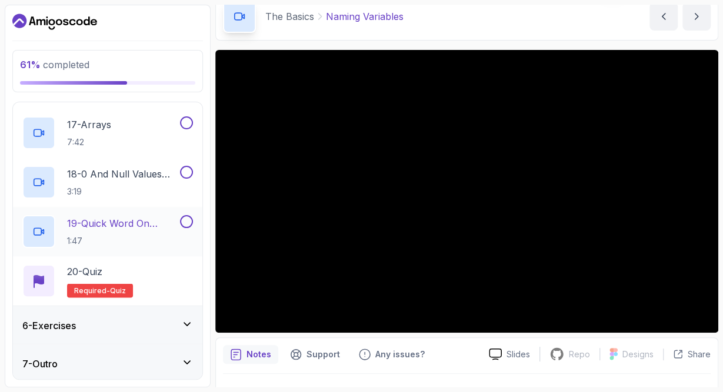
scroll to position [68, 0]
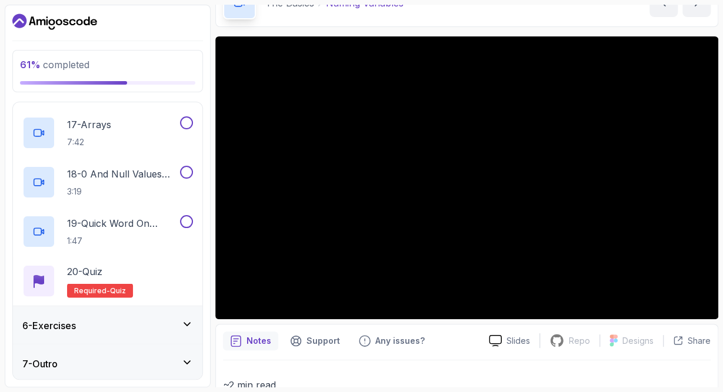
click at [186, 319] on icon at bounding box center [187, 324] width 12 height 12
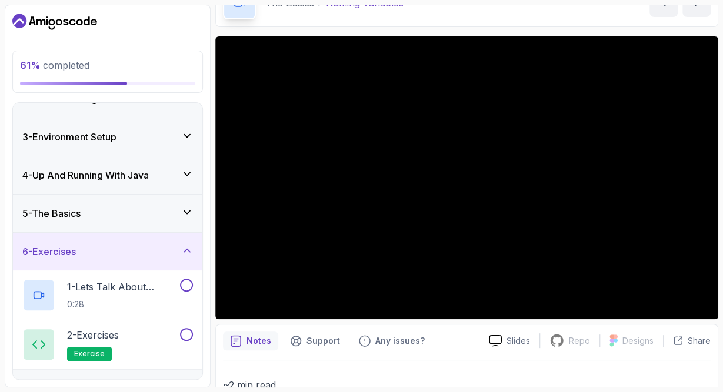
scroll to position [86, 0]
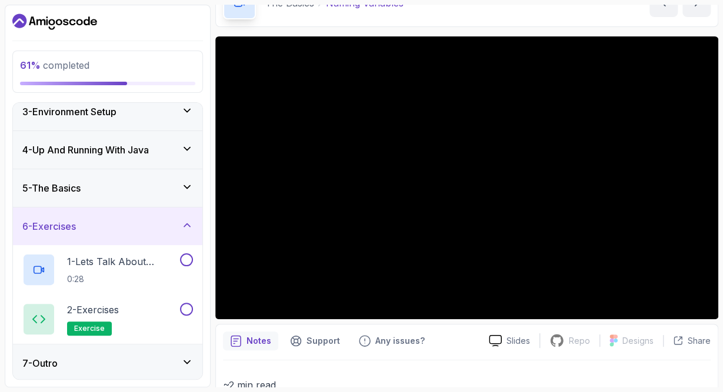
click at [171, 371] on div "7 - Outro" at bounding box center [107, 364] width 189 height 38
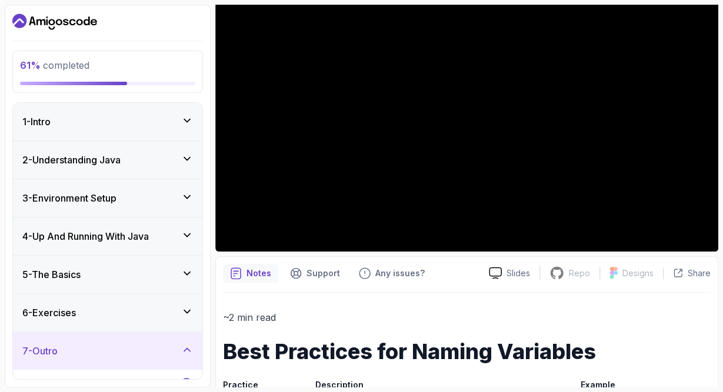
scroll to position [136, 0]
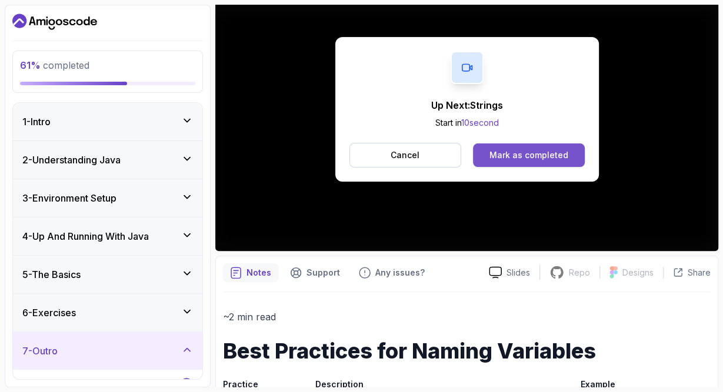
click at [549, 151] on div "Mark as completed" at bounding box center [528, 155] width 79 height 12
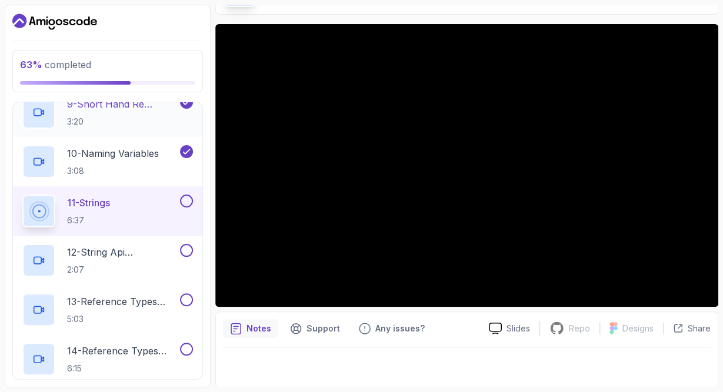
scroll to position [614, 0]
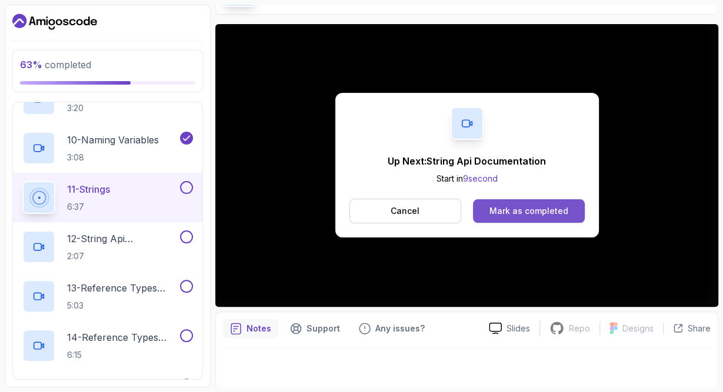
click at [539, 219] on button "Mark as completed" at bounding box center [528, 211] width 111 height 24
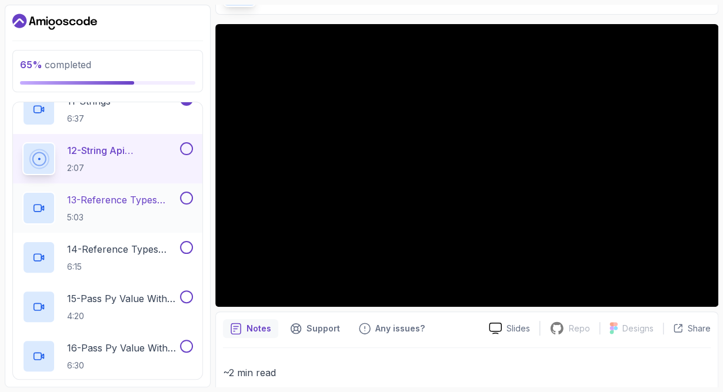
scroll to position [634, 0]
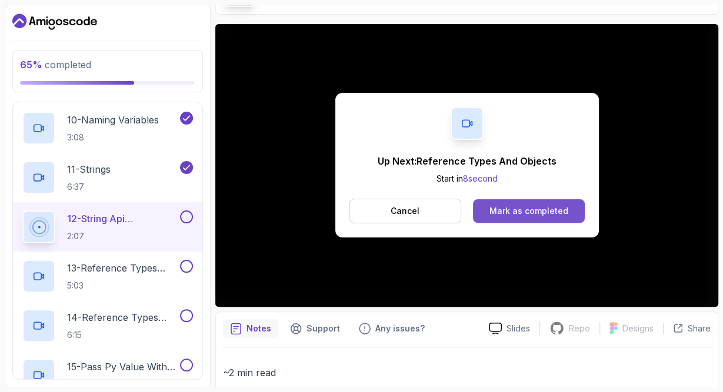
click at [541, 205] on div "Mark as completed" at bounding box center [528, 211] width 79 height 12
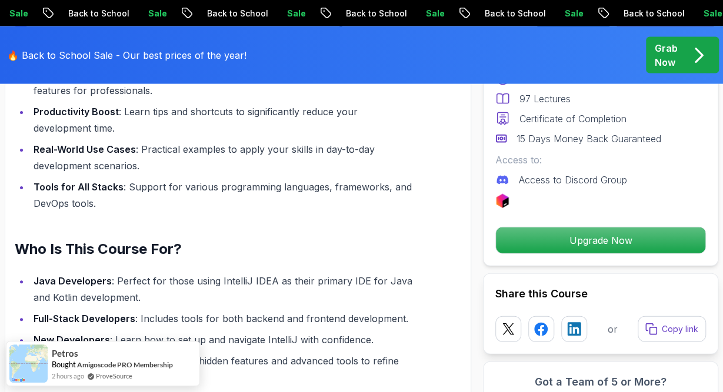
scroll to position [1407, 0]
